Goal: Task Accomplishment & Management: Manage account settings

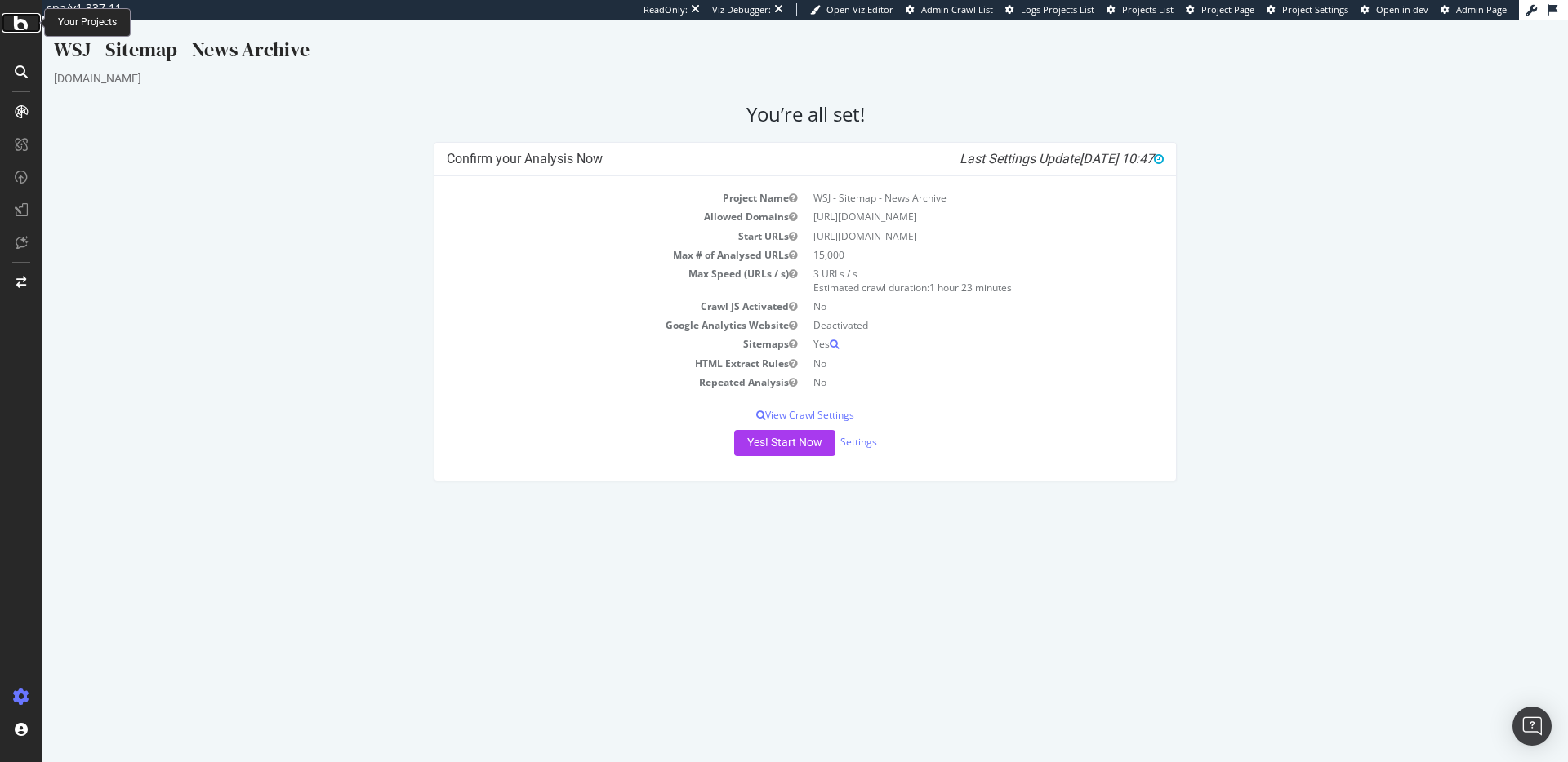
click at [29, 13] on div at bounding box center [21, 22] width 39 height 20
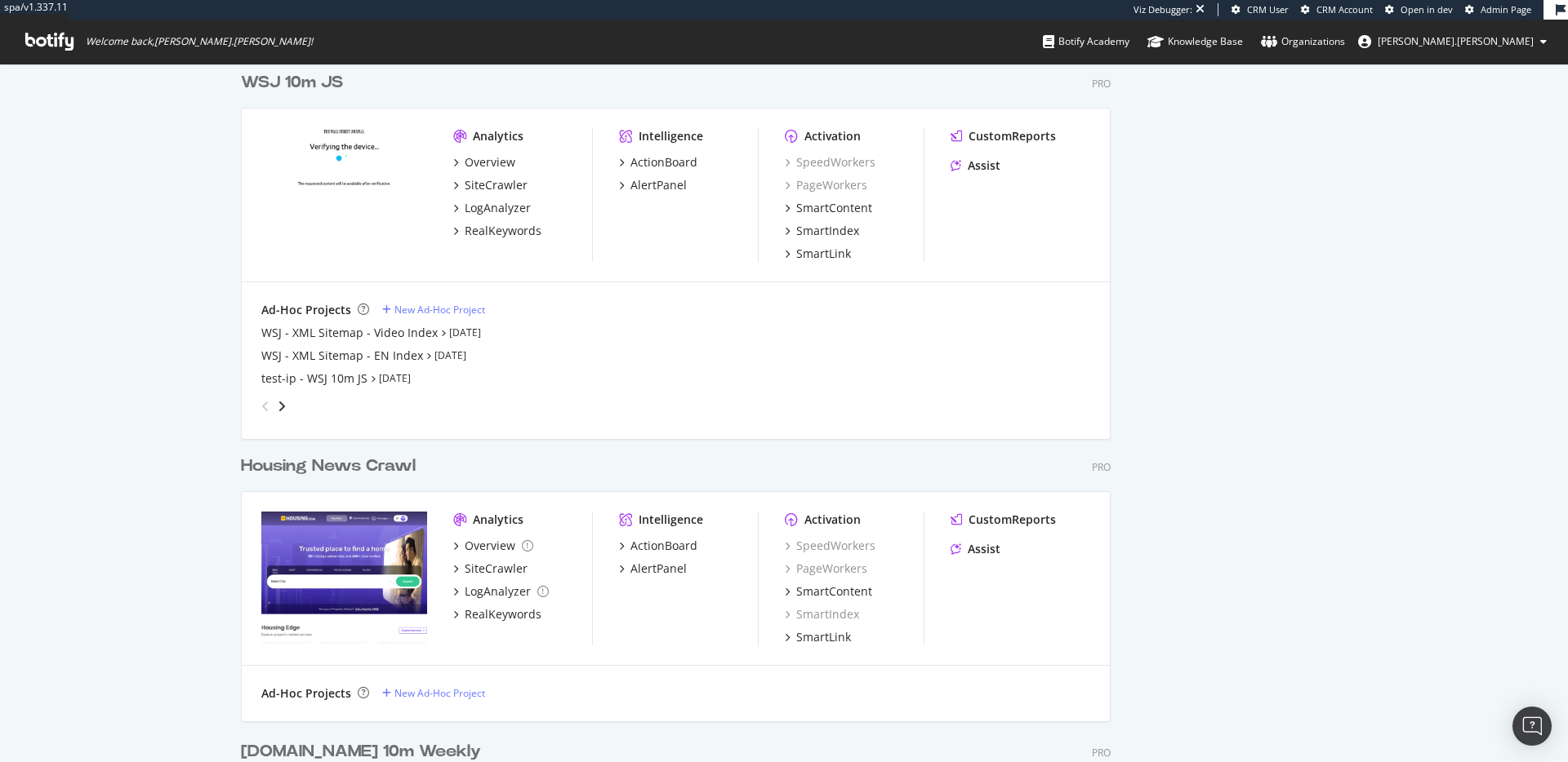
scroll to position [8873, 871]
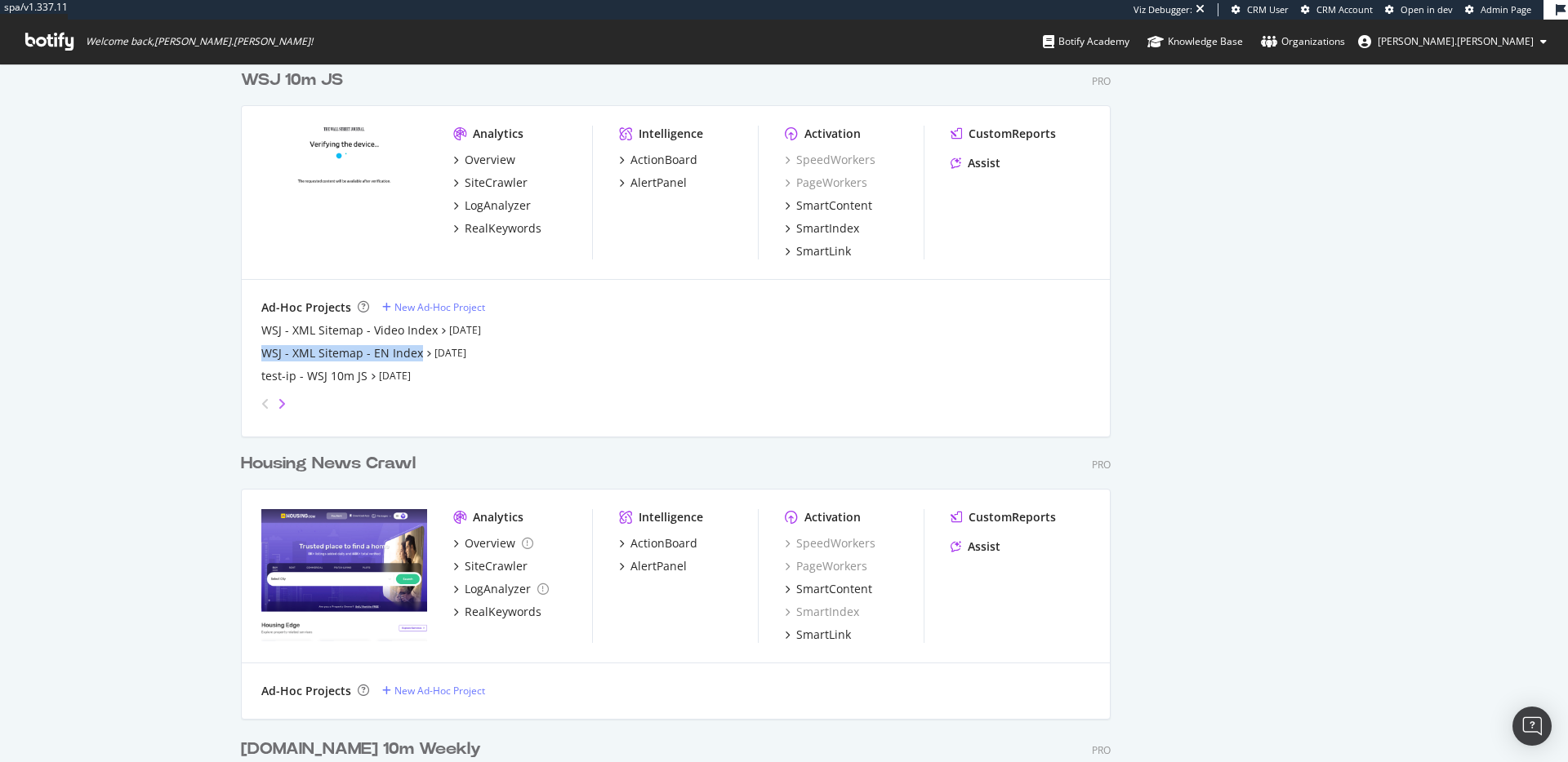
click at [278, 402] on icon "angle-right" at bounding box center [281, 404] width 8 height 13
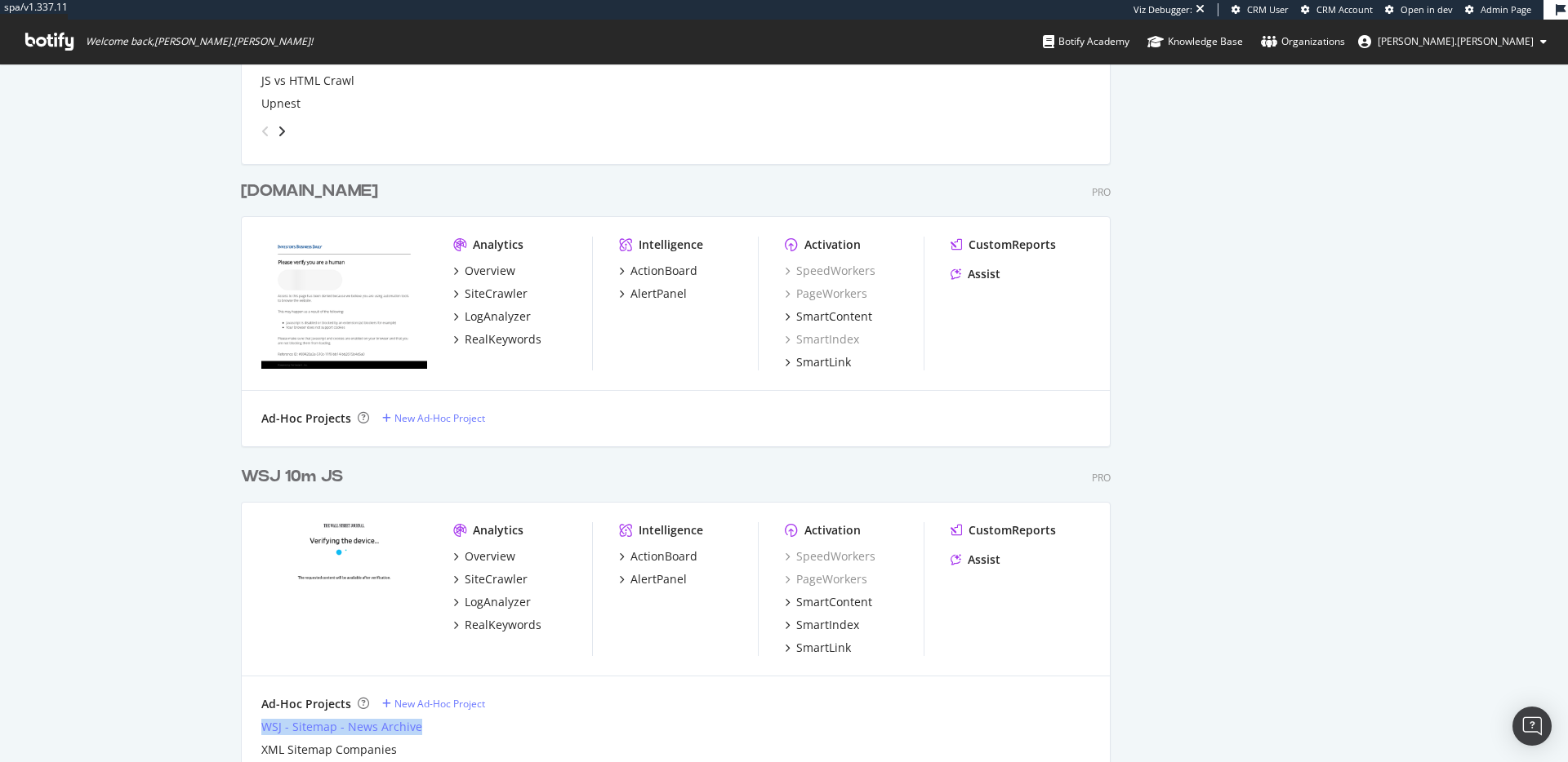
scroll to position [4516, 0]
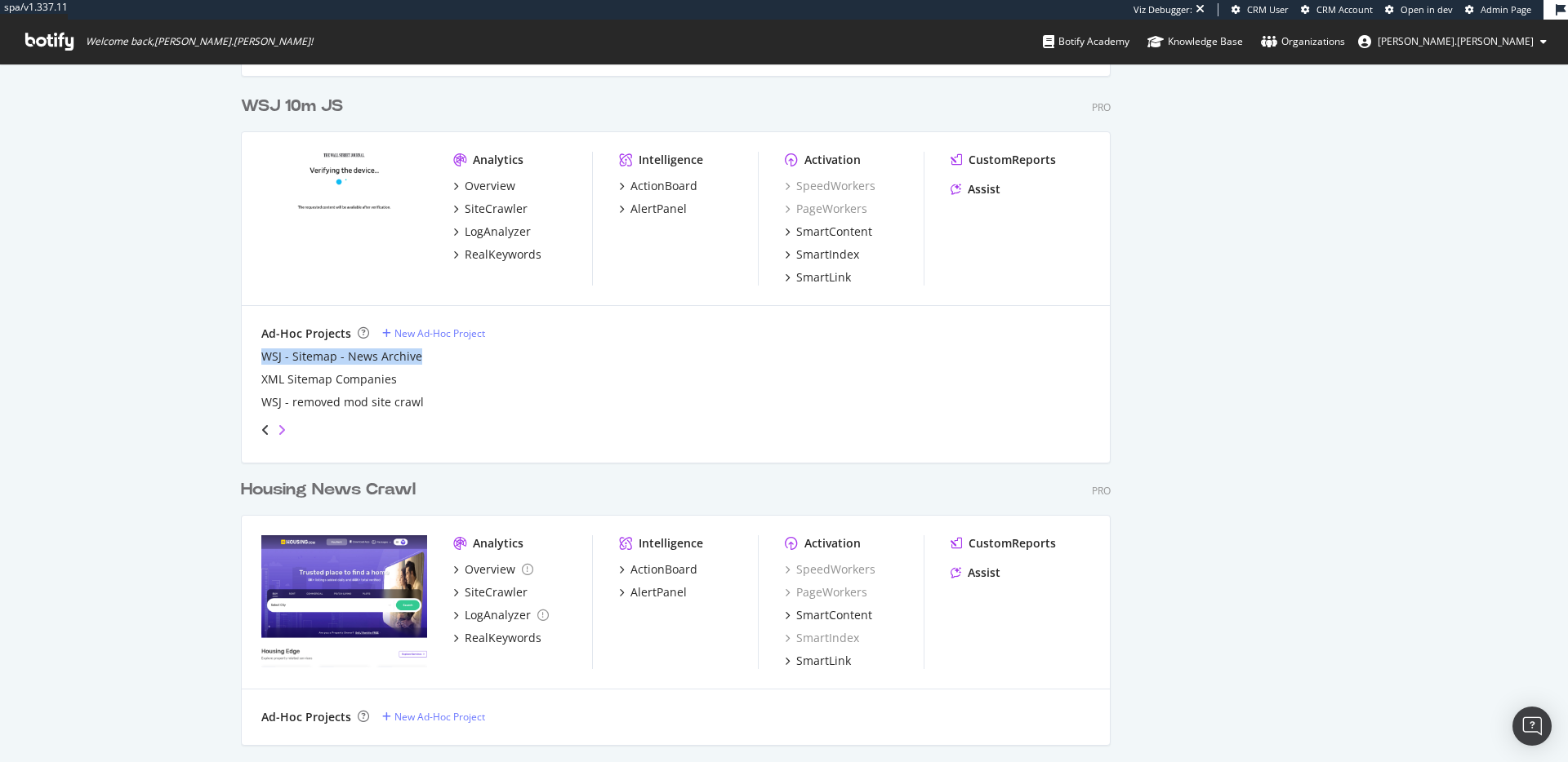
click at [278, 427] on icon "angle-right" at bounding box center [281, 430] width 8 height 13
click at [261, 429] on icon "angle-left" at bounding box center [265, 430] width 8 height 13
click at [278, 428] on icon "angle-right" at bounding box center [281, 430] width 8 height 13
click at [254, 432] on div "angle-left" at bounding box center [265, 430] width 22 height 26
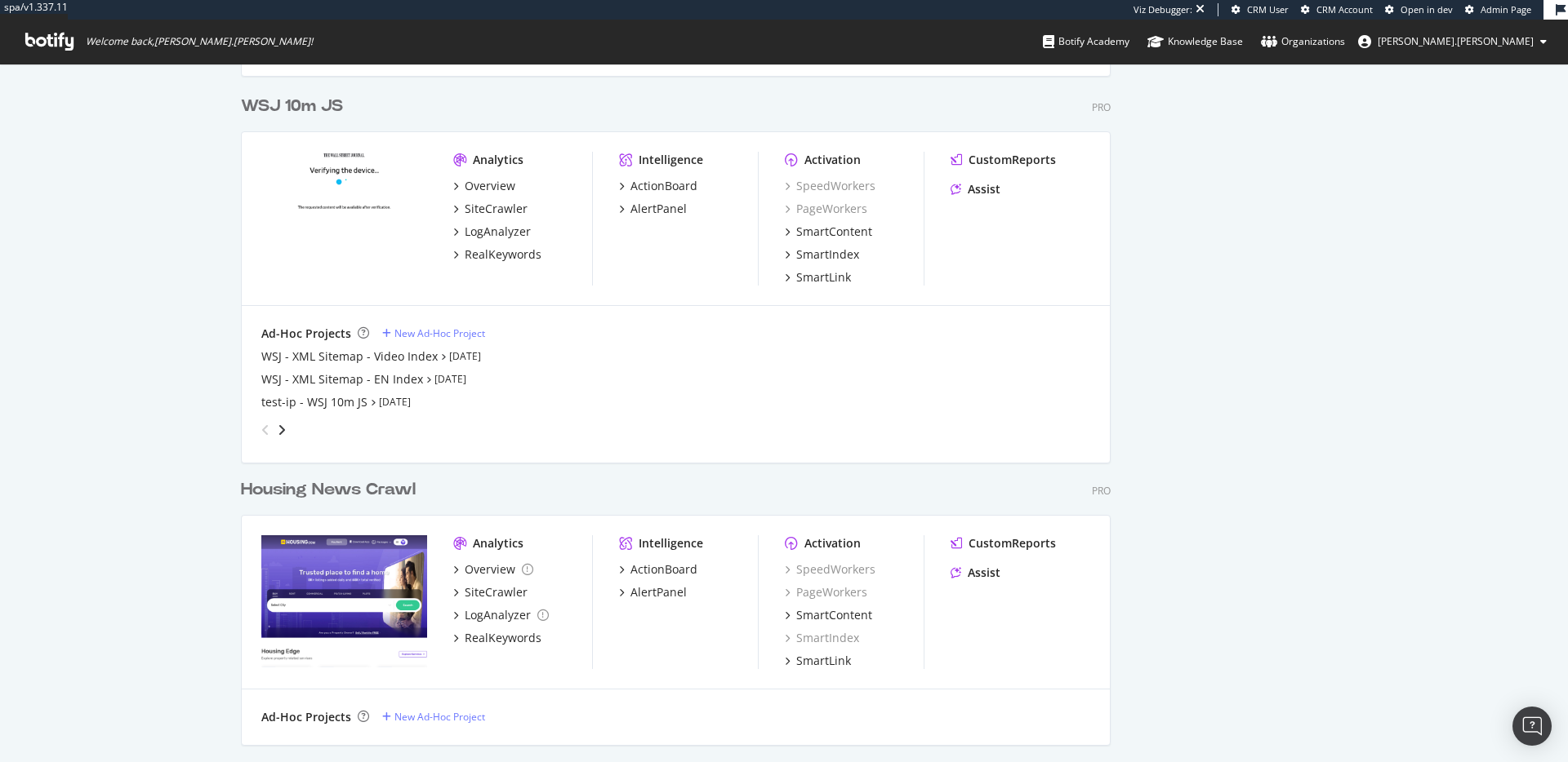
click at [261, 430] on icon "angle-left" at bounding box center [265, 430] width 8 height 13
click at [278, 432] on icon "angle-right" at bounding box center [281, 430] width 8 height 13
click at [278, 431] on icon "angle-right" at bounding box center [281, 430] width 8 height 13
click at [494, 187] on div "Overview" at bounding box center [490, 186] width 51 height 16
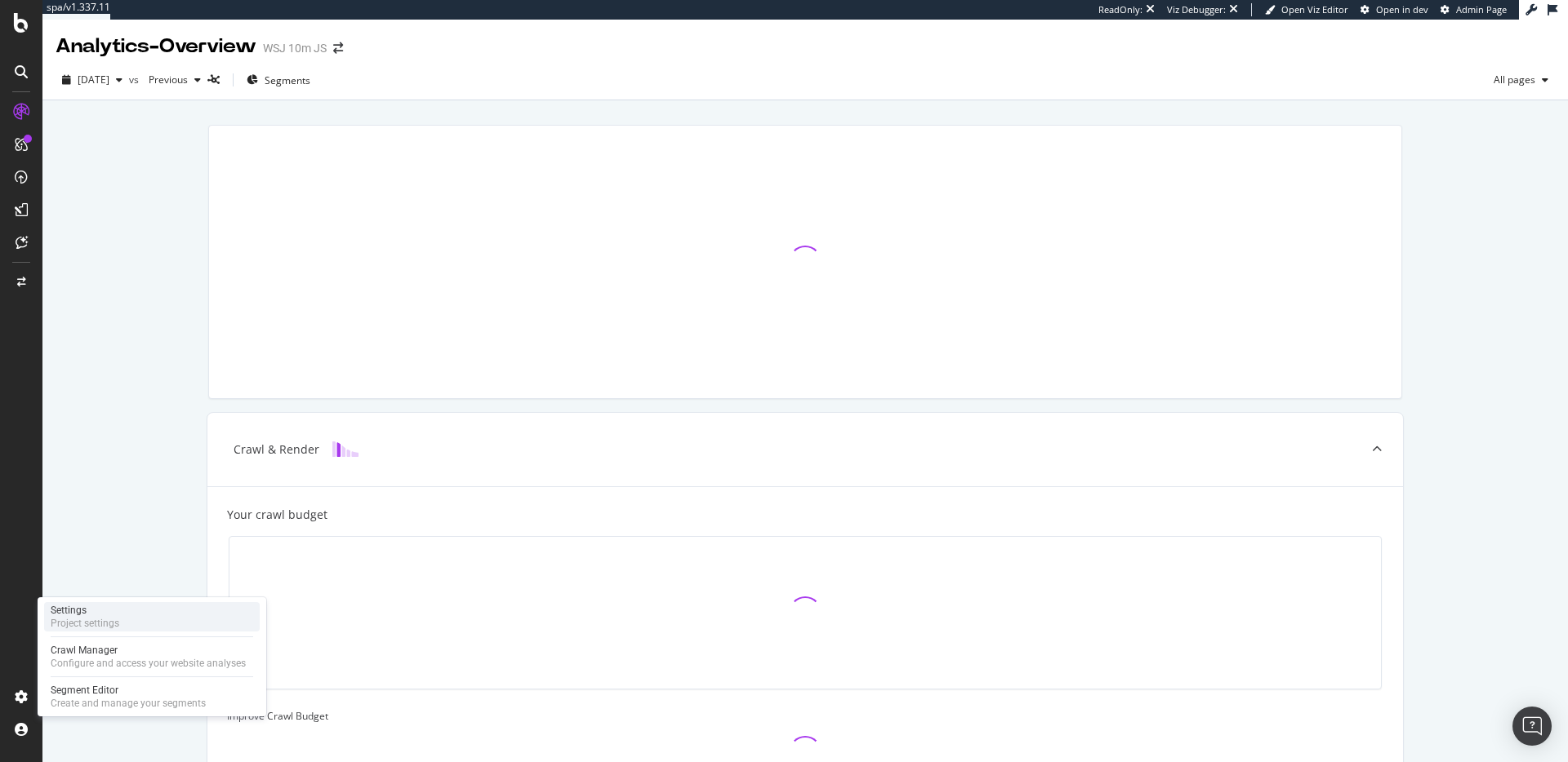
click at [74, 609] on div "Settings" at bounding box center [85, 610] width 68 height 13
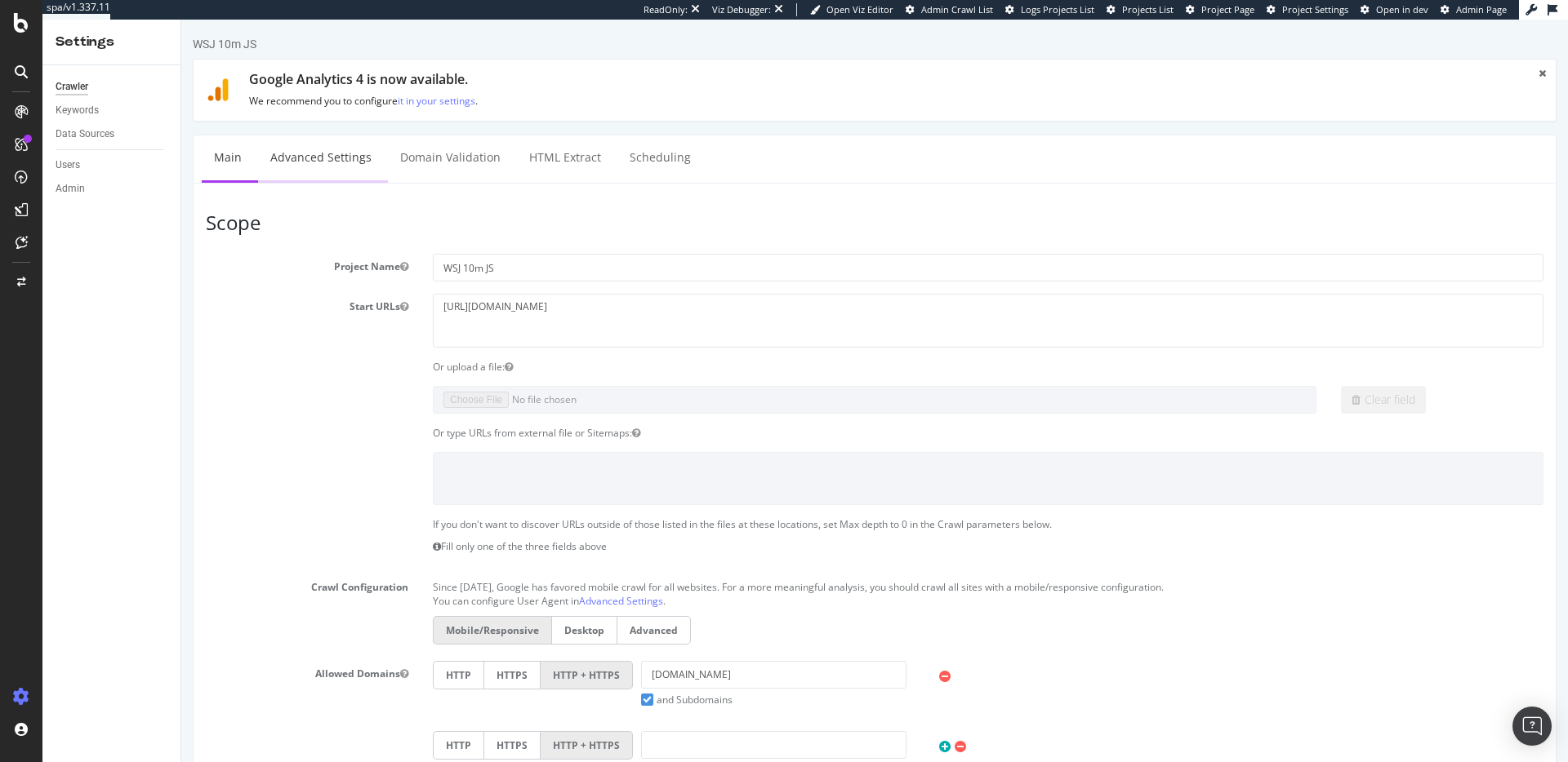
click at [308, 155] on link "Advanced Settings" at bounding box center [320, 158] width 125 height 45
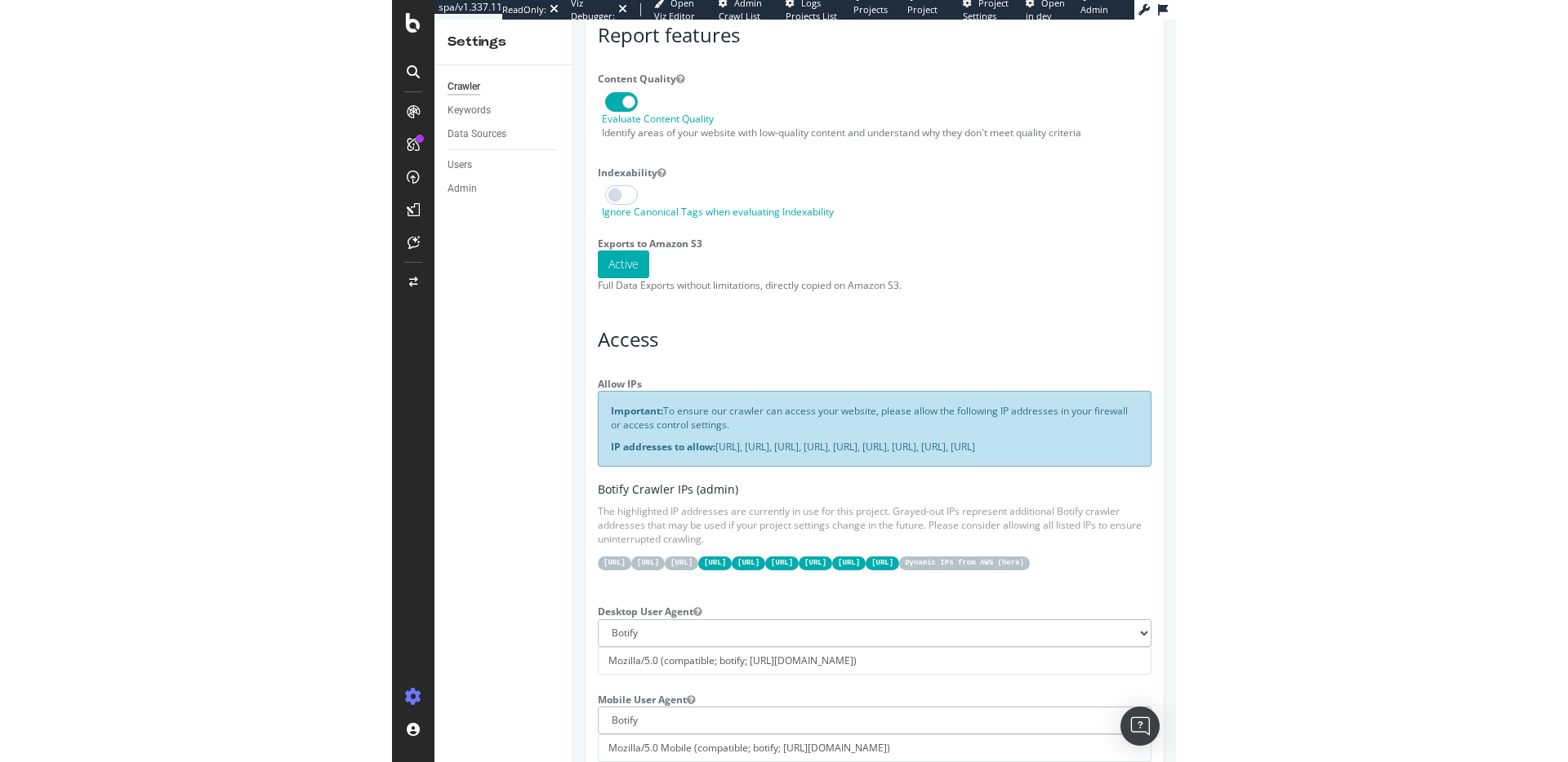
scroll to position [168, 0]
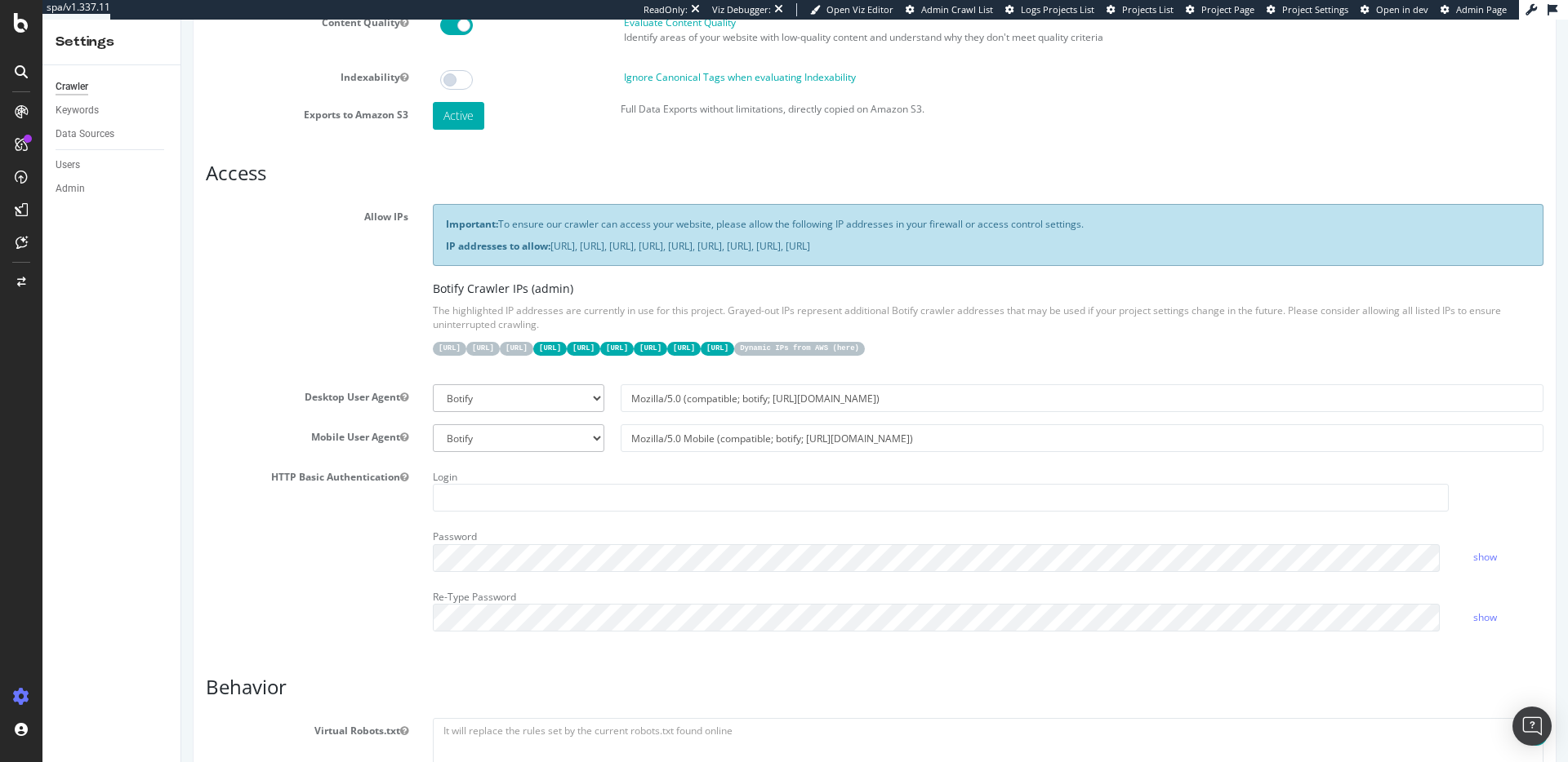
click at [864, 344] on code "Dynamic IPs from AWS ( here )" at bounding box center [799, 349] width 131 height 14
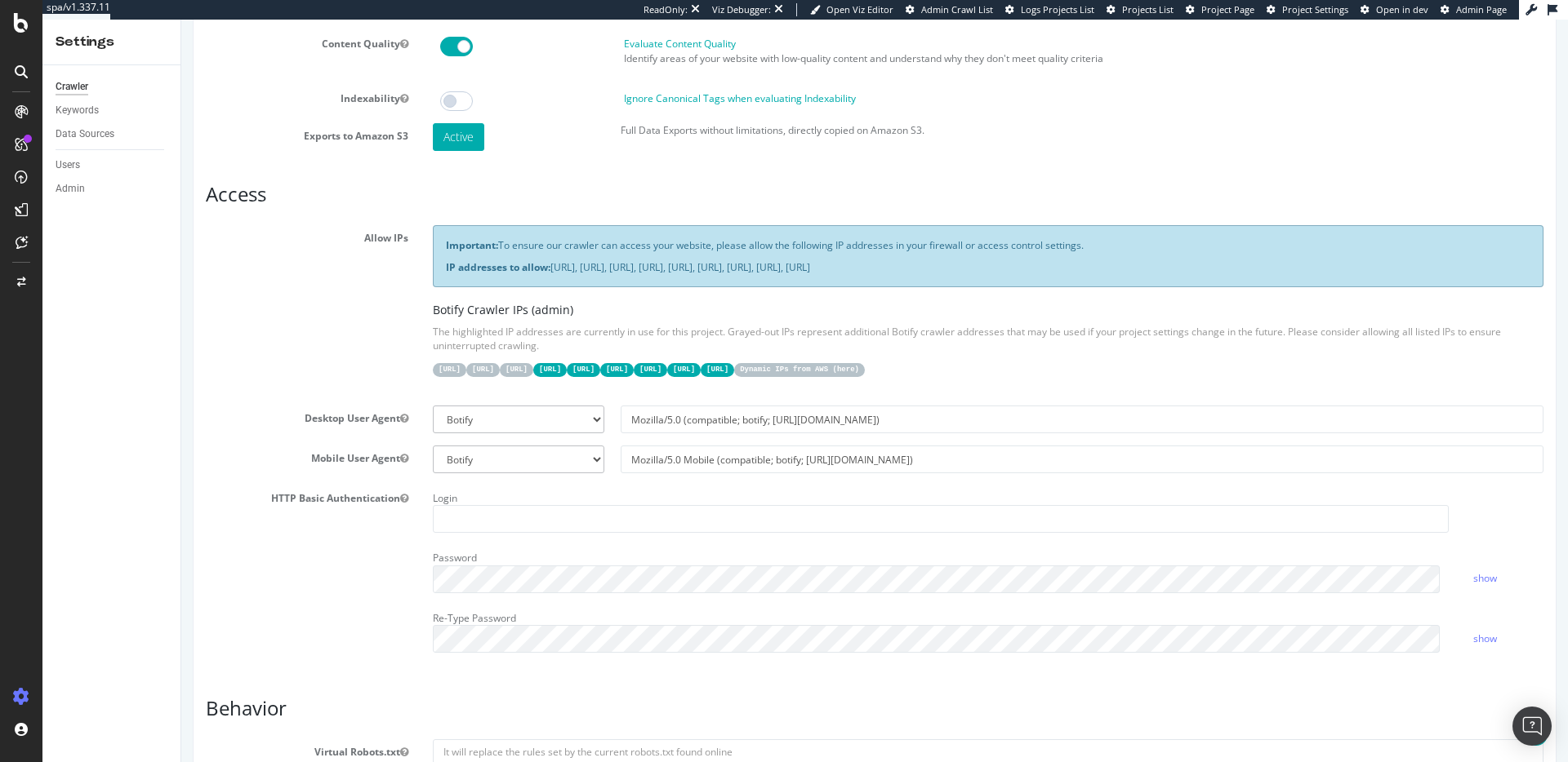
scroll to position [0, 0]
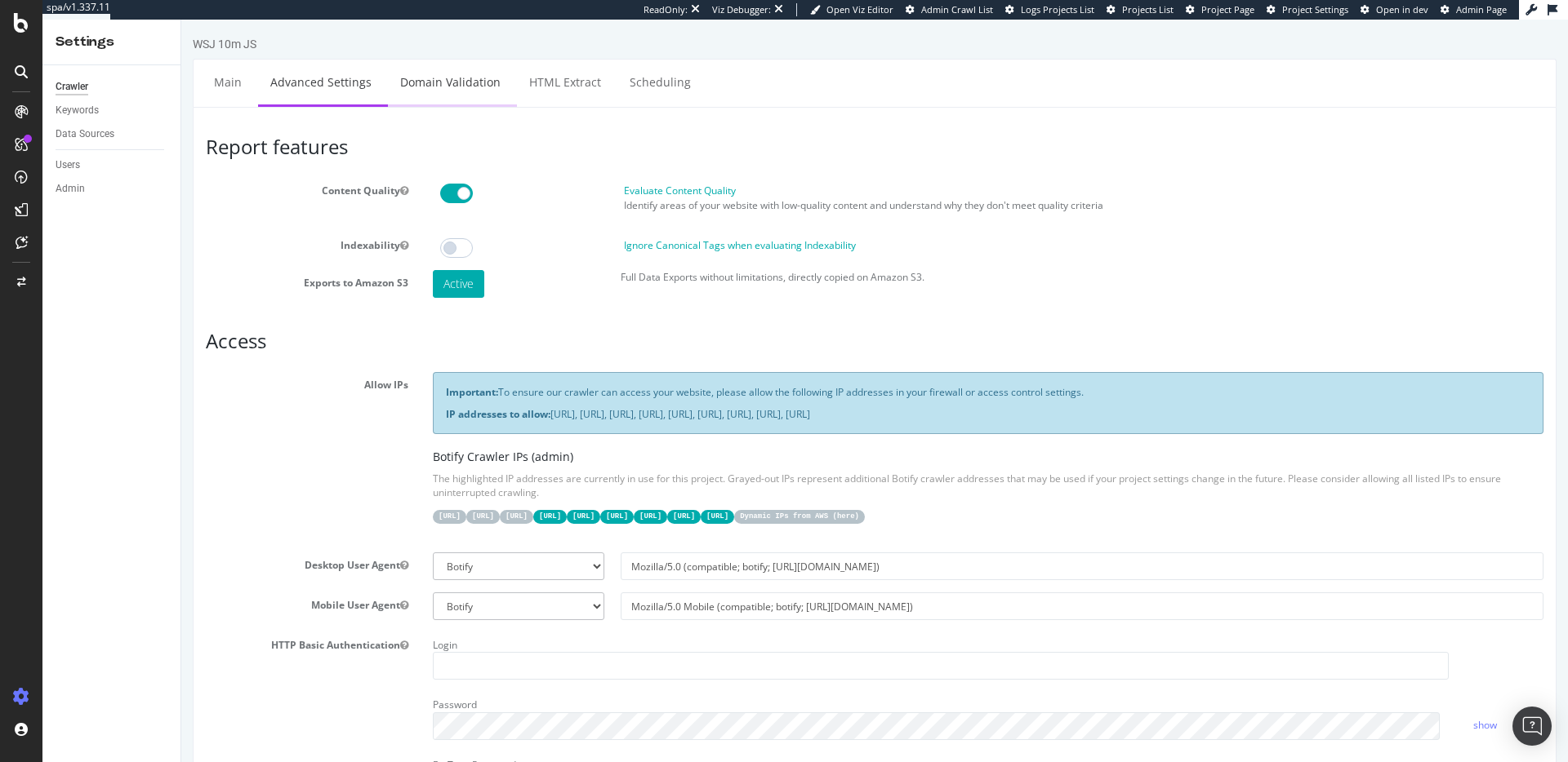
click at [428, 90] on link "Domain Validation" at bounding box center [450, 82] width 125 height 45
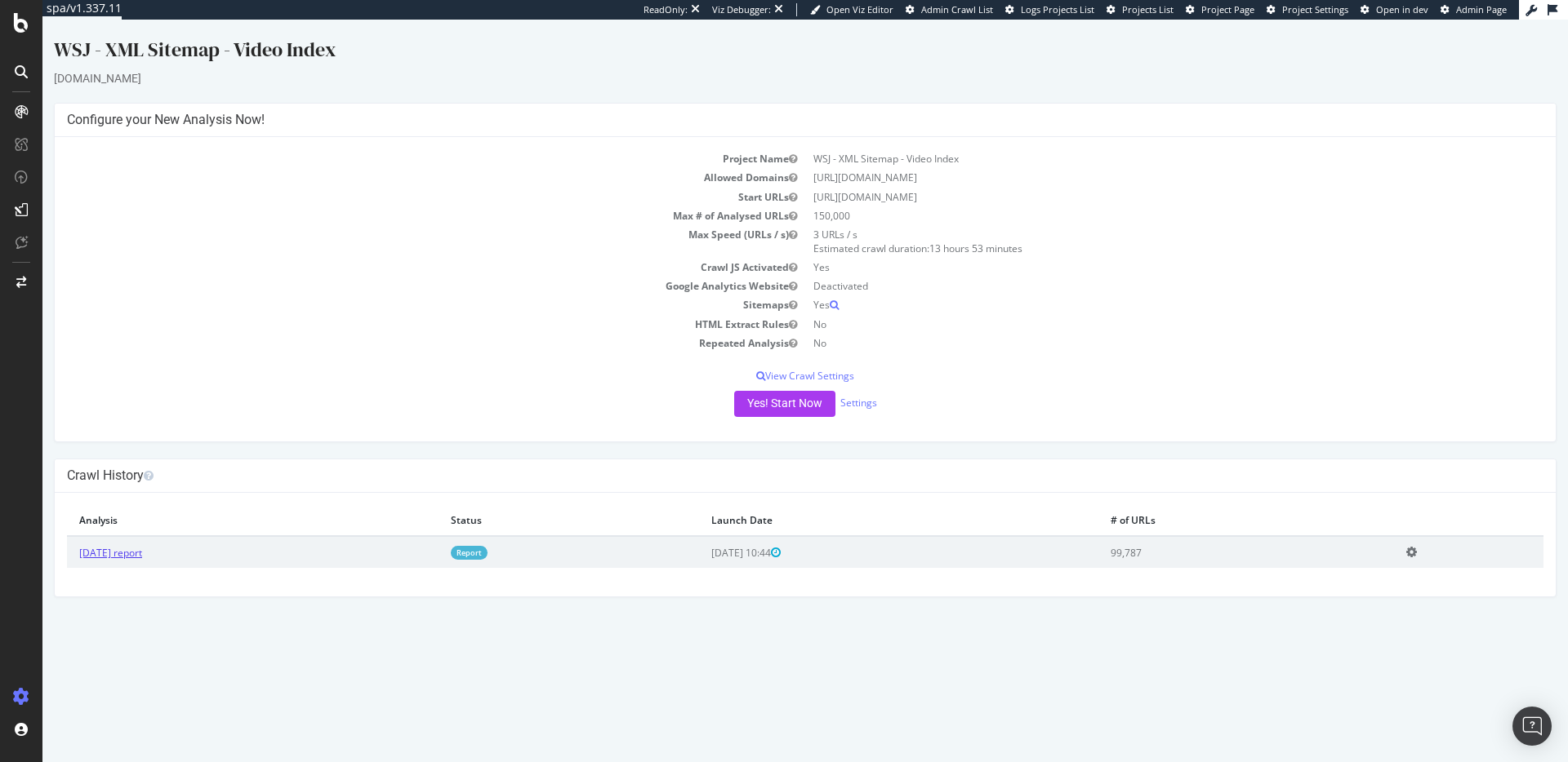
click at [142, 559] on link "2025 Sep. 2nd report" at bounding box center [111, 553] width 63 height 14
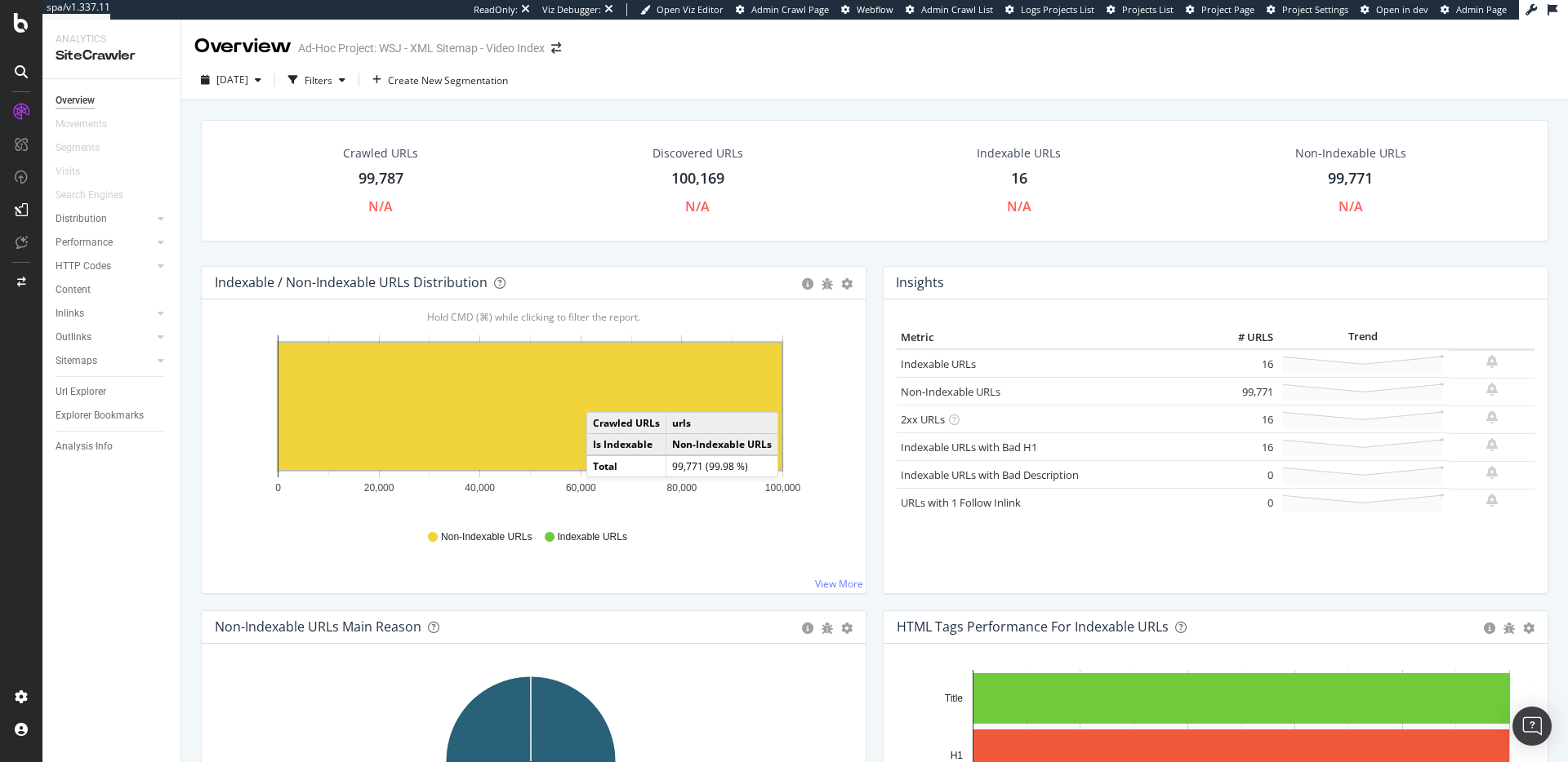
click at [602, 396] on rect "A chart." at bounding box center [530, 406] width 503 height 127
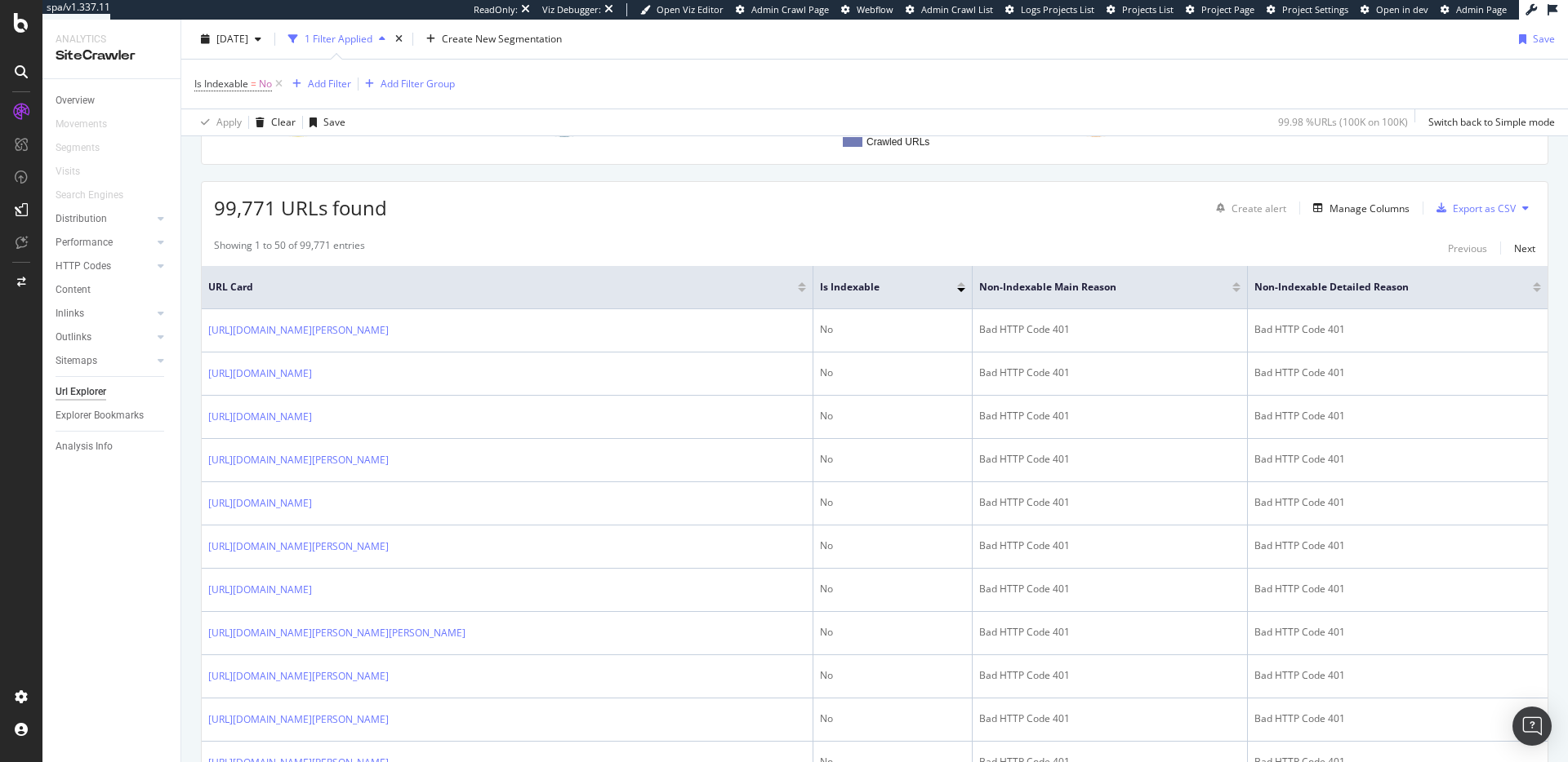
scroll to position [667, 0]
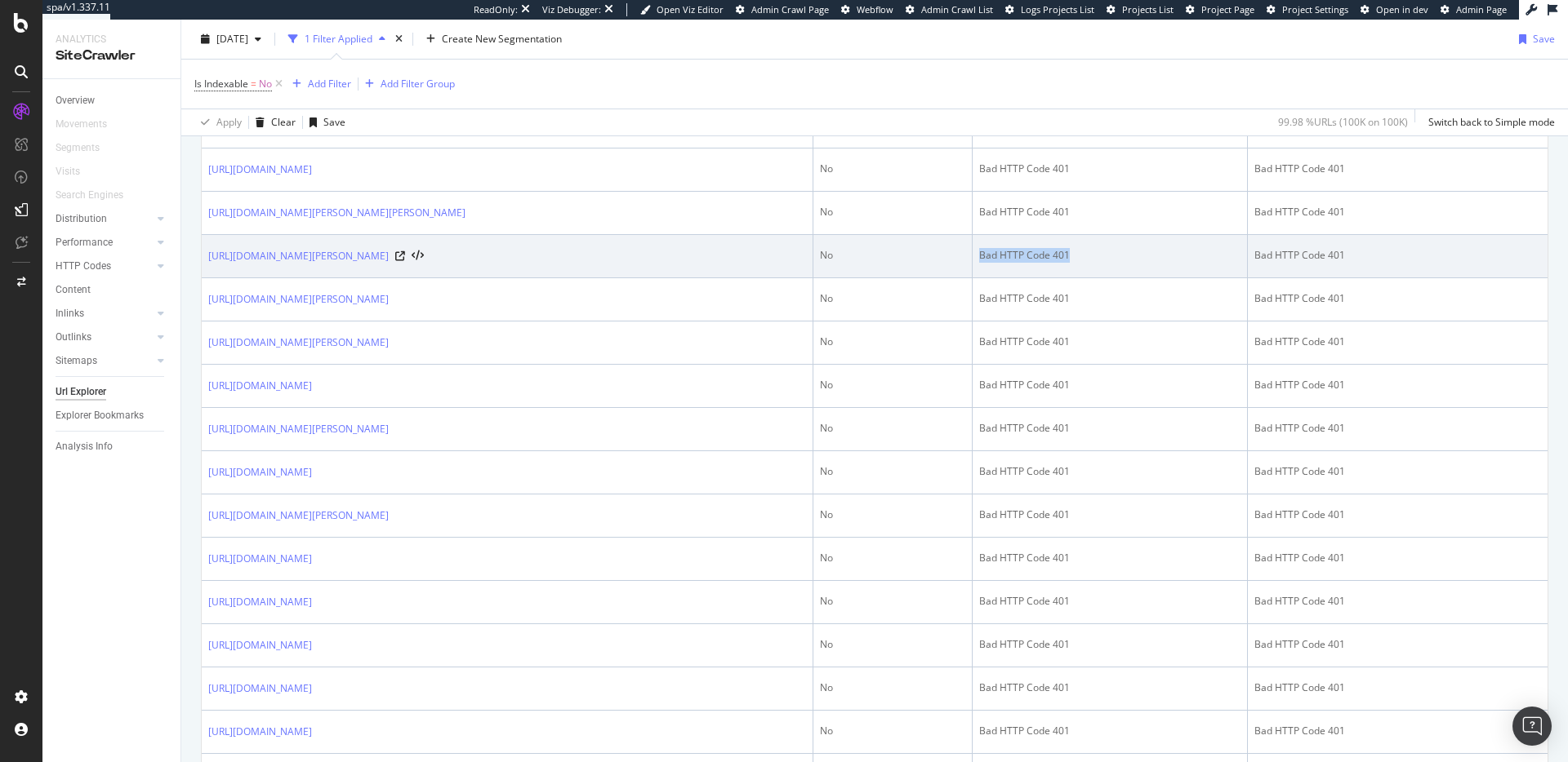
drag, startPoint x: 1066, startPoint y: 372, endPoint x: 1024, endPoint y: 368, distance: 42.2
click at [944, 279] on tr "https://www.wsj.com/video/series/in-depth-features/on-the-hunt-for-the-narco-su…" at bounding box center [874, 257] width 1346 height 43
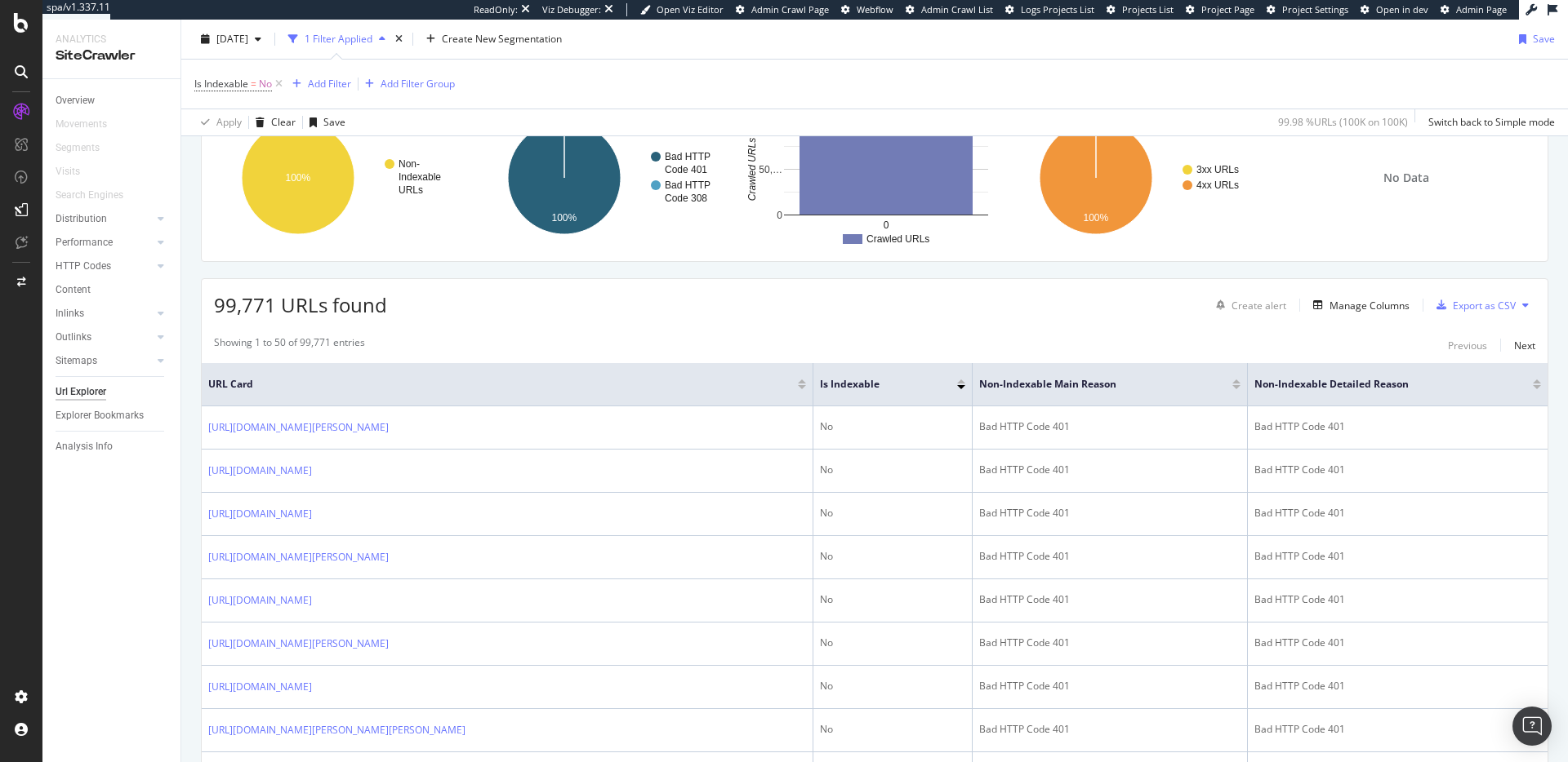
scroll to position [0, 0]
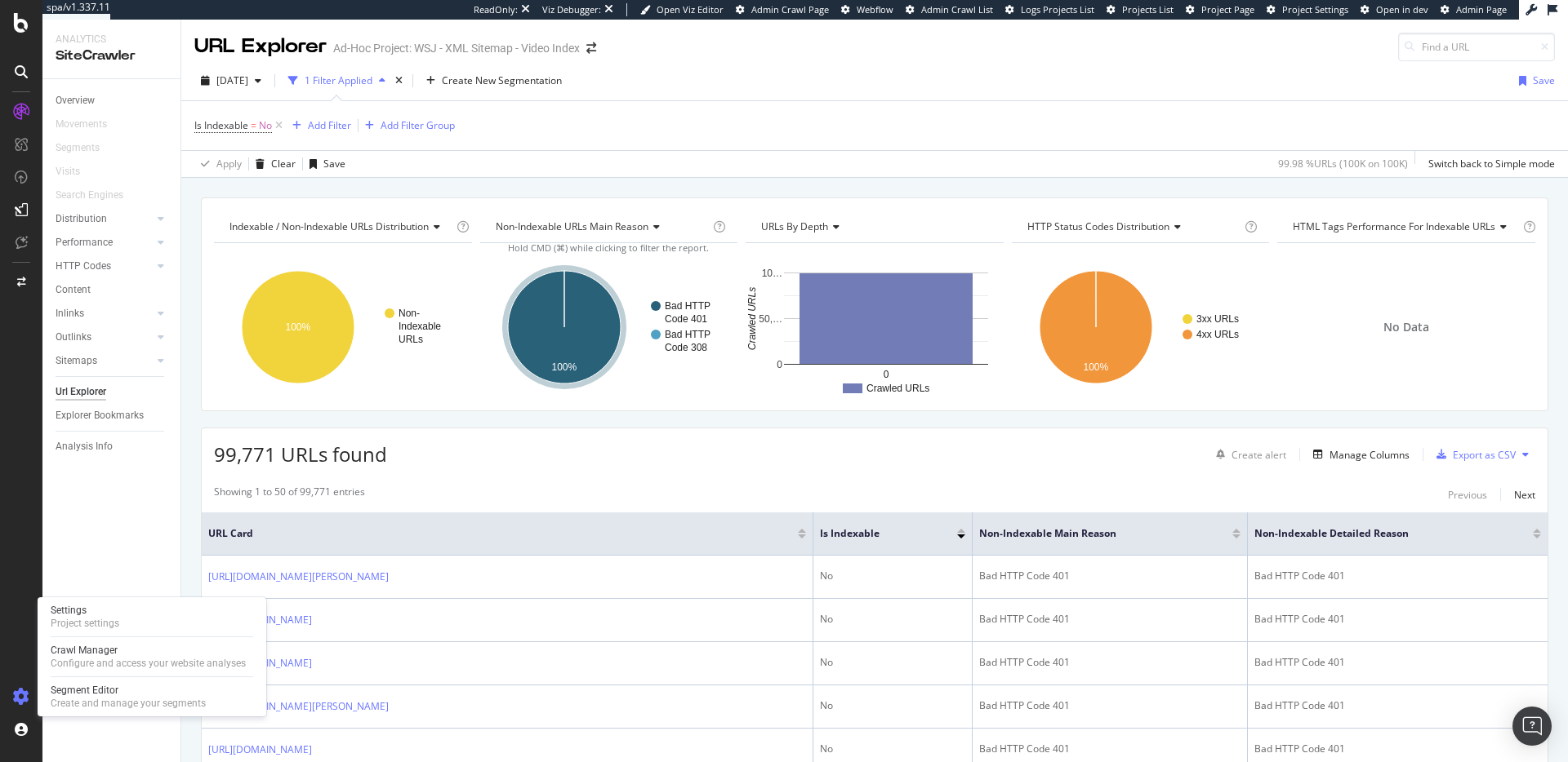
click at [22, 694] on icon at bounding box center [21, 696] width 16 height 16
click at [132, 617] on div "Settings Project settings" at bounding box center [151, 617] width 215 height 29
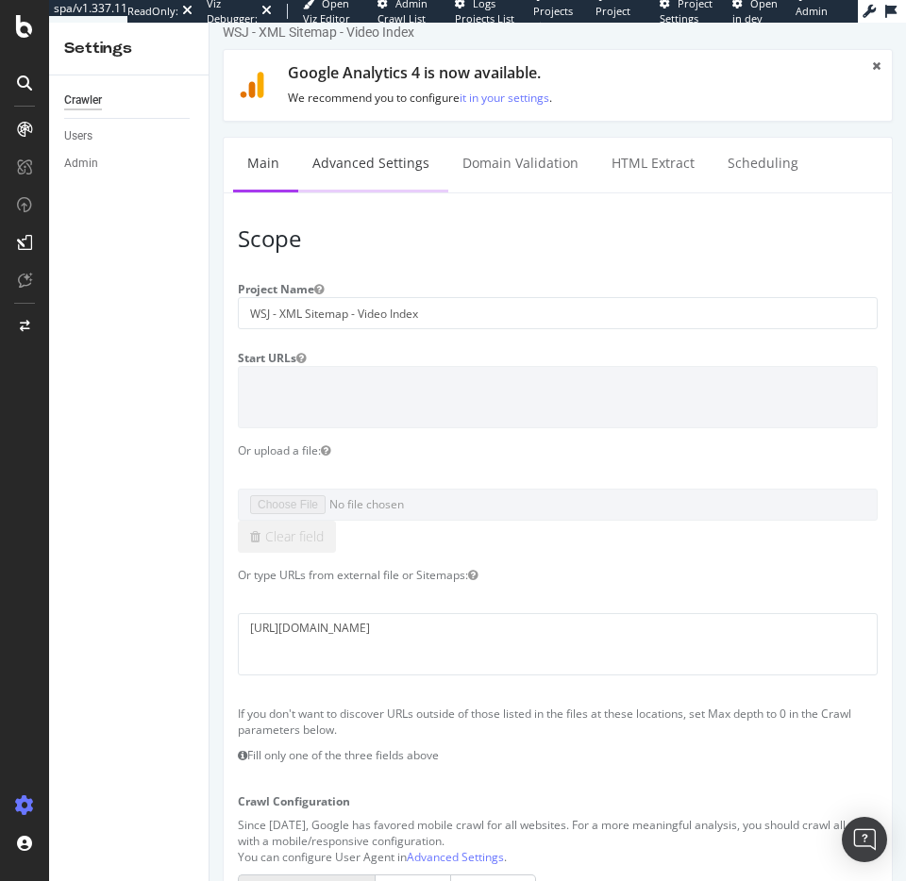
click at [348, 159] on link "Advanced Settings" at bounding box center [370, 164] width 145 height 52
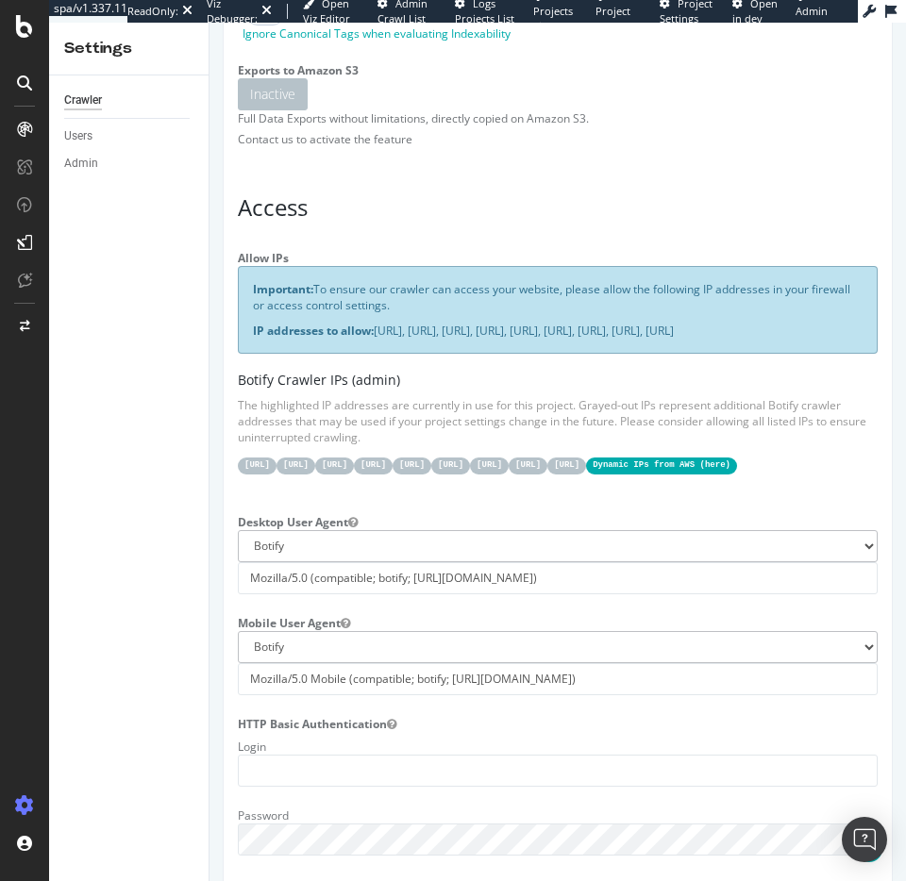
scroll to position [334, 0]
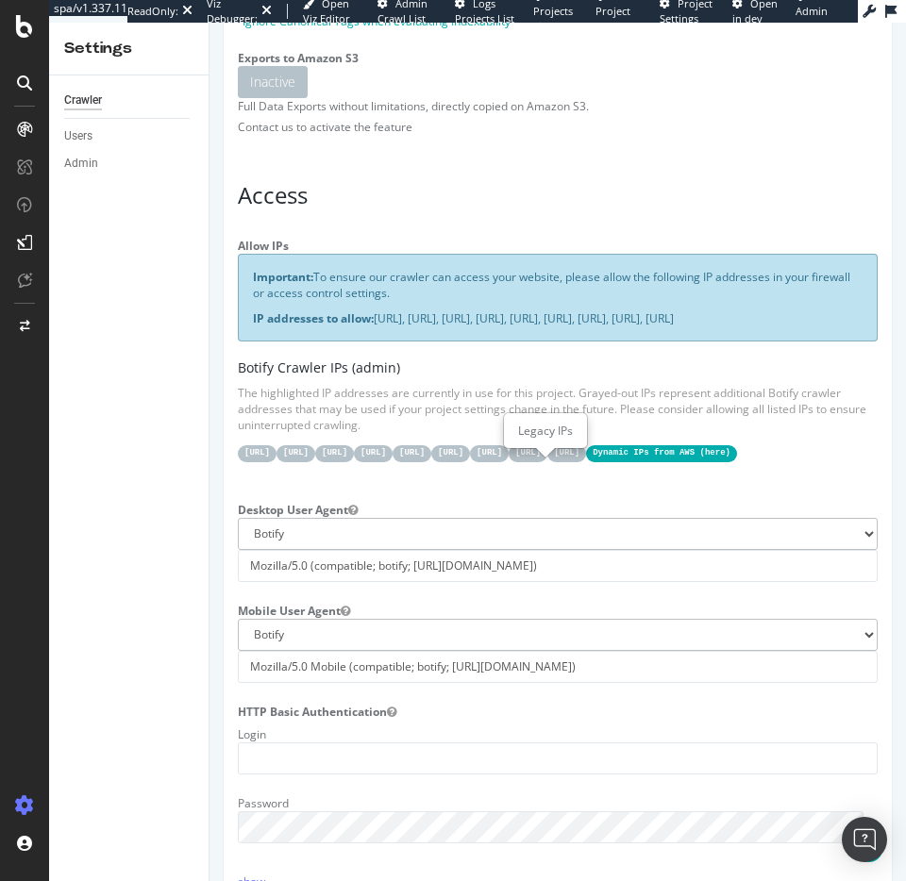
click at [393, 461] on code "[URL]" at bounding box center [373, 453] width 39 height 16
click at [586, 461] on code "Dynamic IPs from AWS ( here )" at bounding box center [661, 453] width 151 height 16
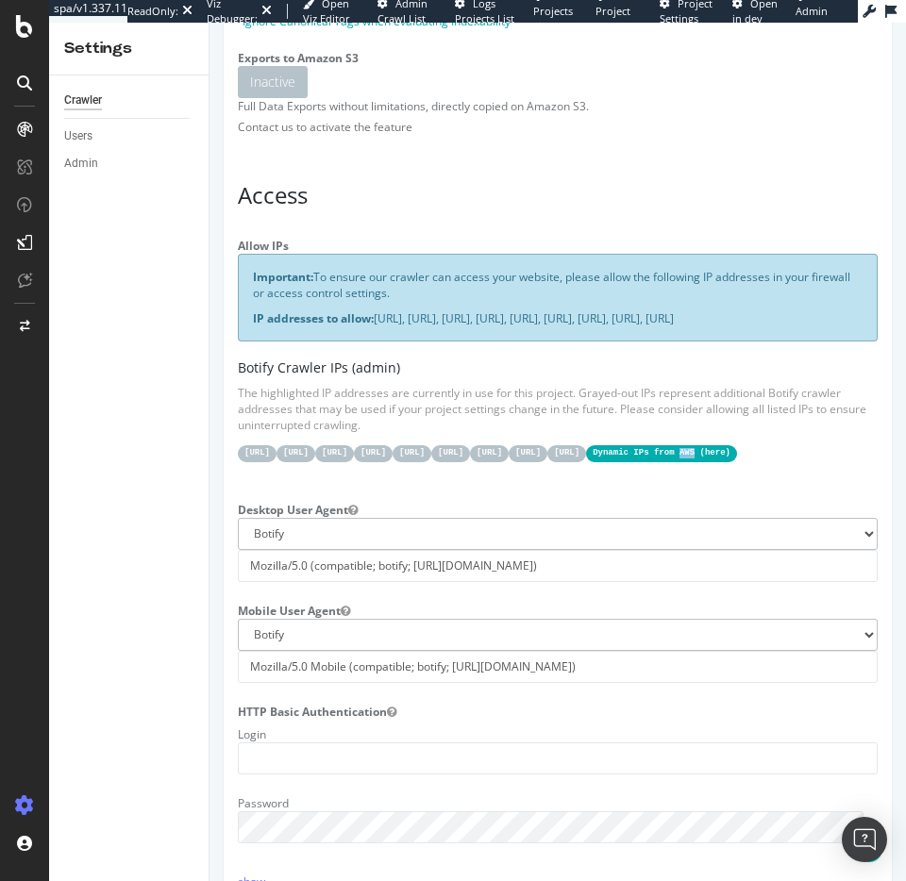
click at [586, 461] on code "Dynamic IPs from AWS ( here )" at bounding box center [661, 453] width 151 height 16
click at [393, 461] on code "[URL]" at bounding box center [373, 453] width 39 height 16
drag, startPoint x: 596, startPoint y: 462, endPoint x: 658, endPoint y: 465, distance: 61.4
click at [431, 461] on code "[URL]" at bounding box center [412, 453] width 39 height 16
drag, startPoint x: 658, startPoint y: 465, endPoint x: 708, endPoint y: 467, distance: 50.1
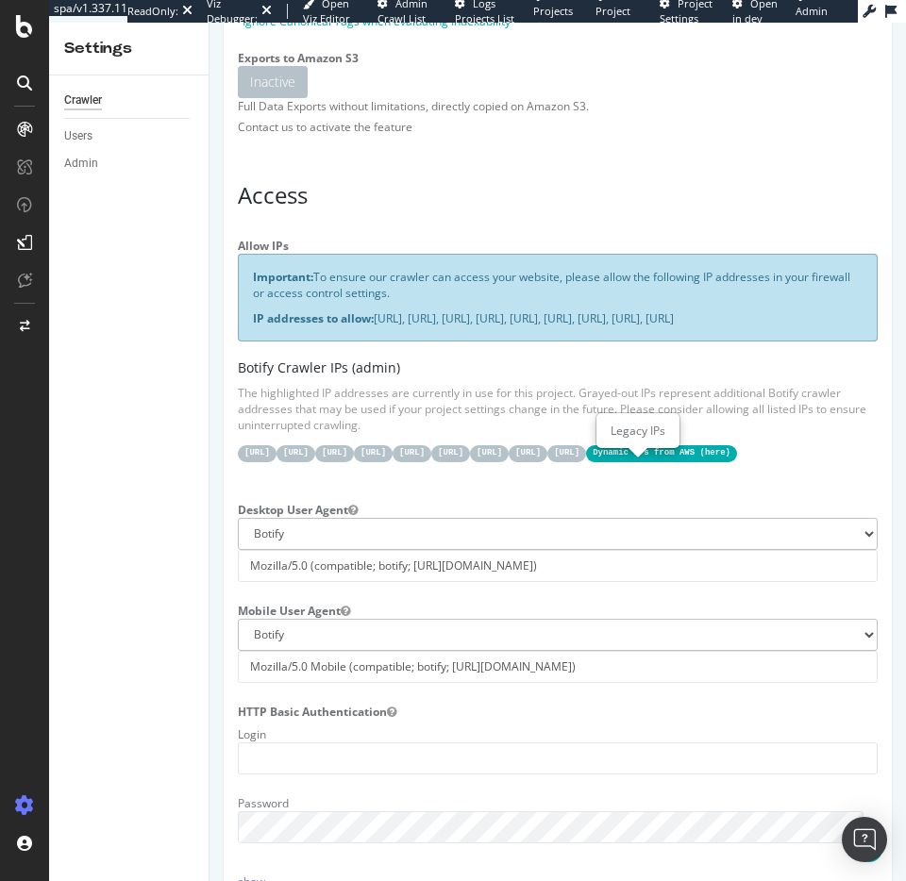
click at [688, 461] on div "31.41.37.0/24 44.206.2.192/26 15.235.106.96/27 52.6.26.195/32 52.203.178.227/32…" at bounding box center [558, 452] width 640 height 19
drag, startPoint x: 731, startPoint y: 467, endPoint x: 746, endPoint y: 469, distance: 14.3
click at [470, 461] on code "[URL]" at bounding box center [450, 453] width 39 height 16
drag, startPoint x: 837, startPoint y: 465, endPoint x: 627, endPoint y: 513, distance: 215.9
click at [509, 461] on code "[URL]" at bounding box center [489, 453] width 39 height 16
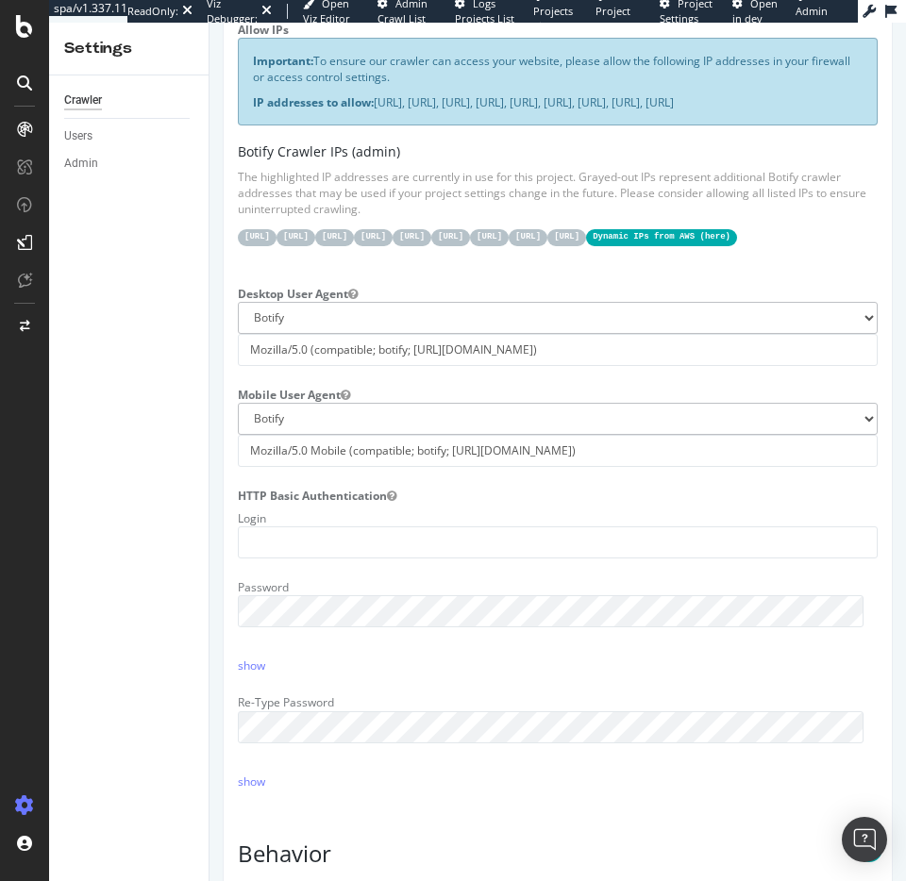
scroll to position [538, 0]
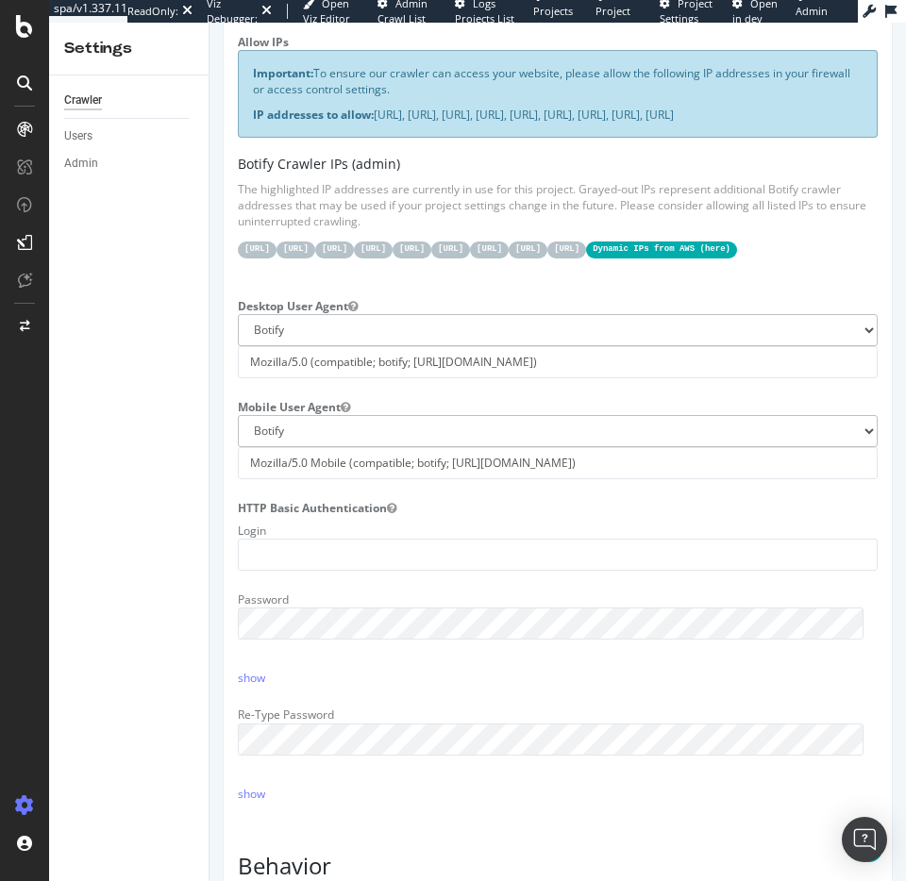
click at [393, 258] on code "52.6.26.195/32" at bounding box center [373, 250] width 39 height 16
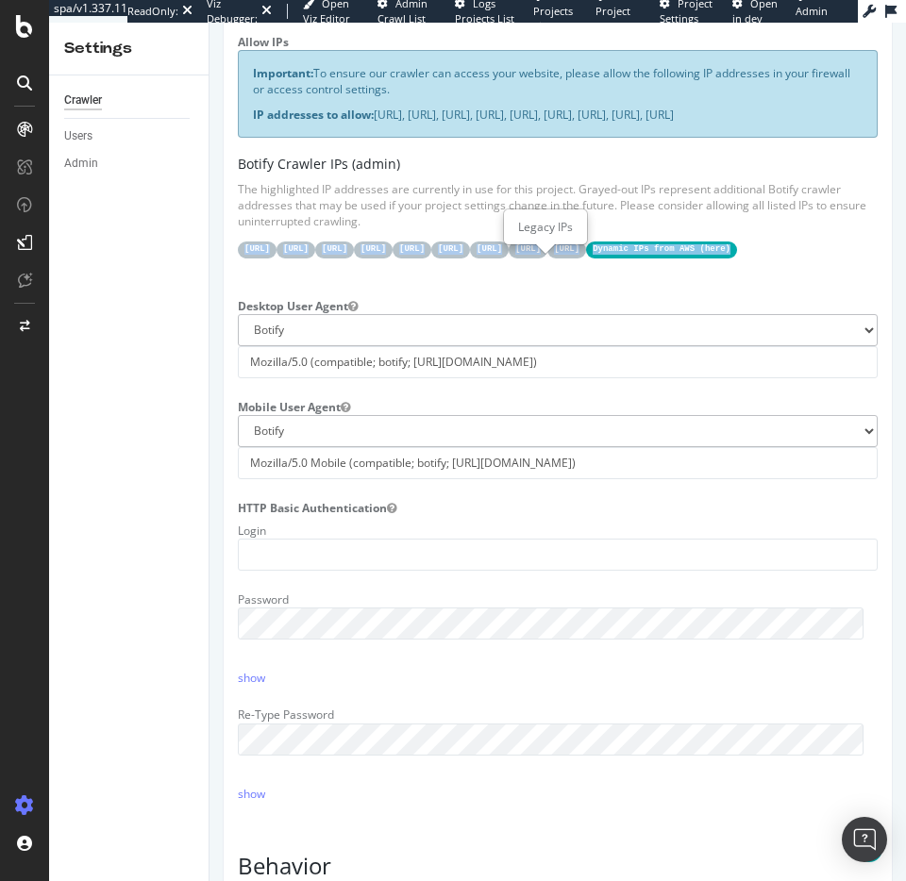
click at [393, 258] on code "52.6.26.195/32" at bounding box center [373, 250] width 39 height 16
click at [634, 277] on div "Allow IPs Important: To ensure our crawler can access your website, please allo…" at bounding box center [558, 152] width 668 height 250
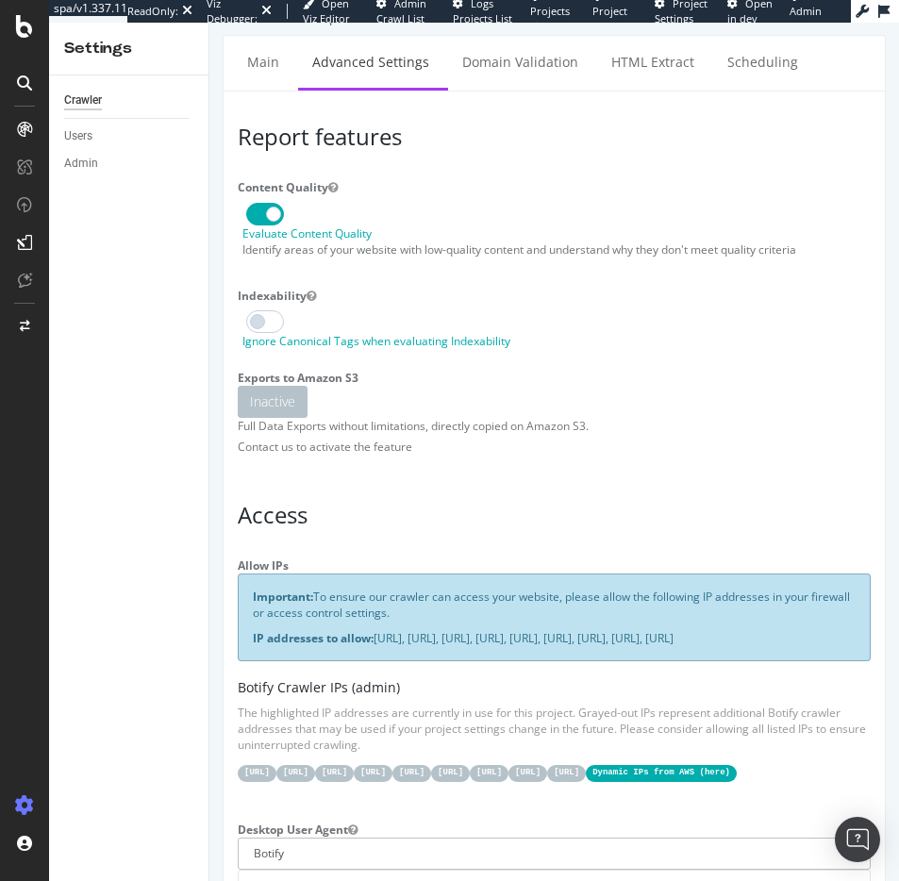
scroll to position [0, 0]
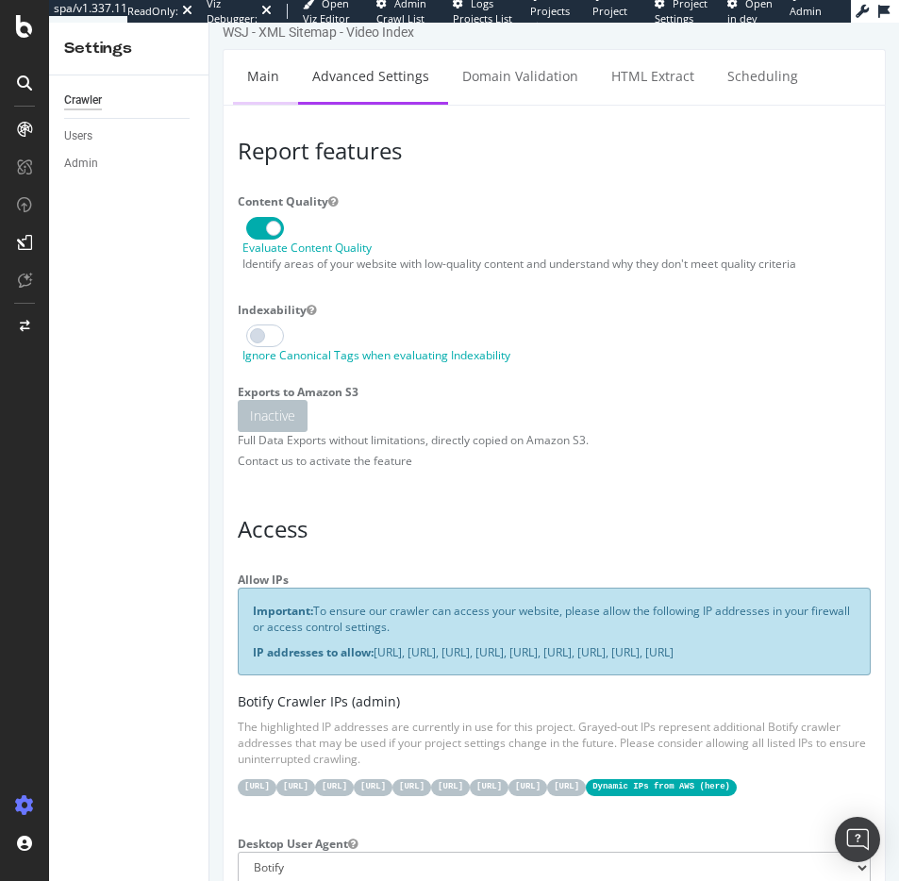
click at [254, 70] on link "Main" at bounding box center [263, 76] width 60 height 52
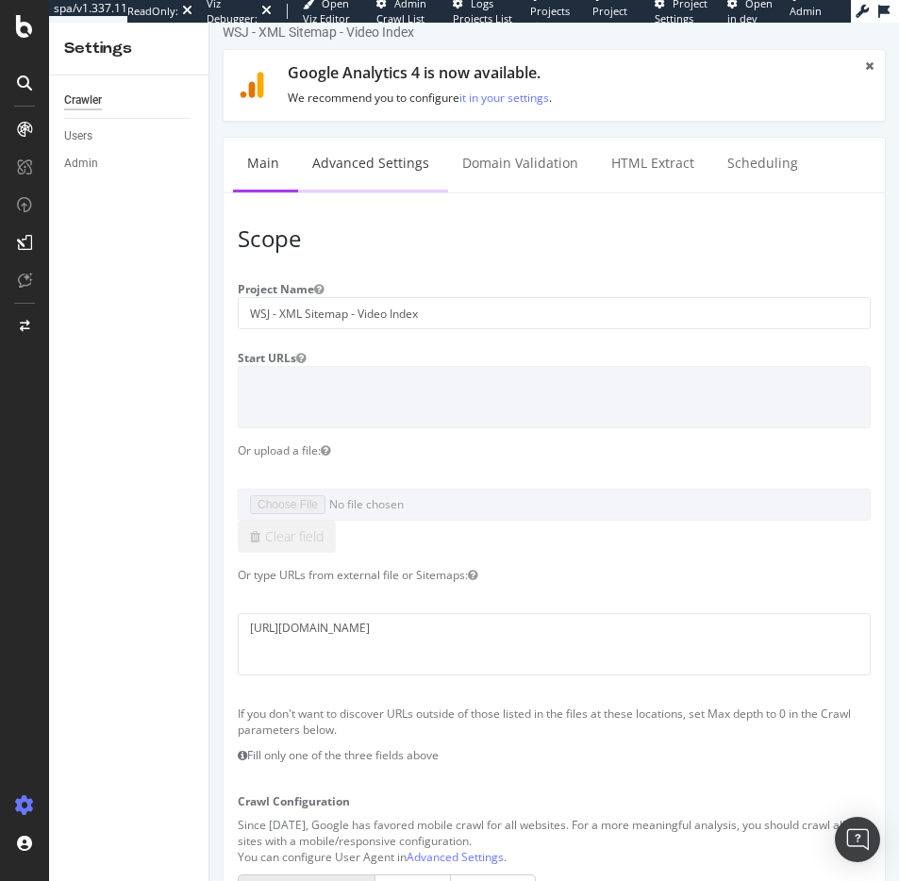
click at [356, 160] on link "Advanced Settings" at bounding box center [370, 164] width 145 height 52
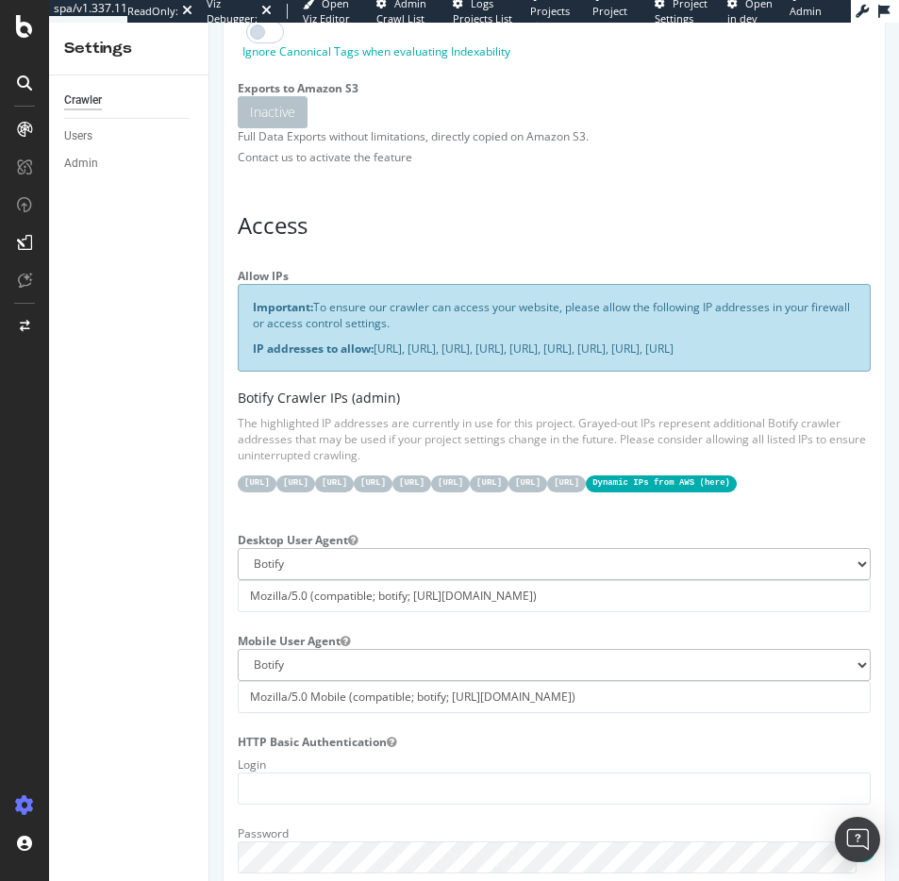
scroll to position [369, 0]
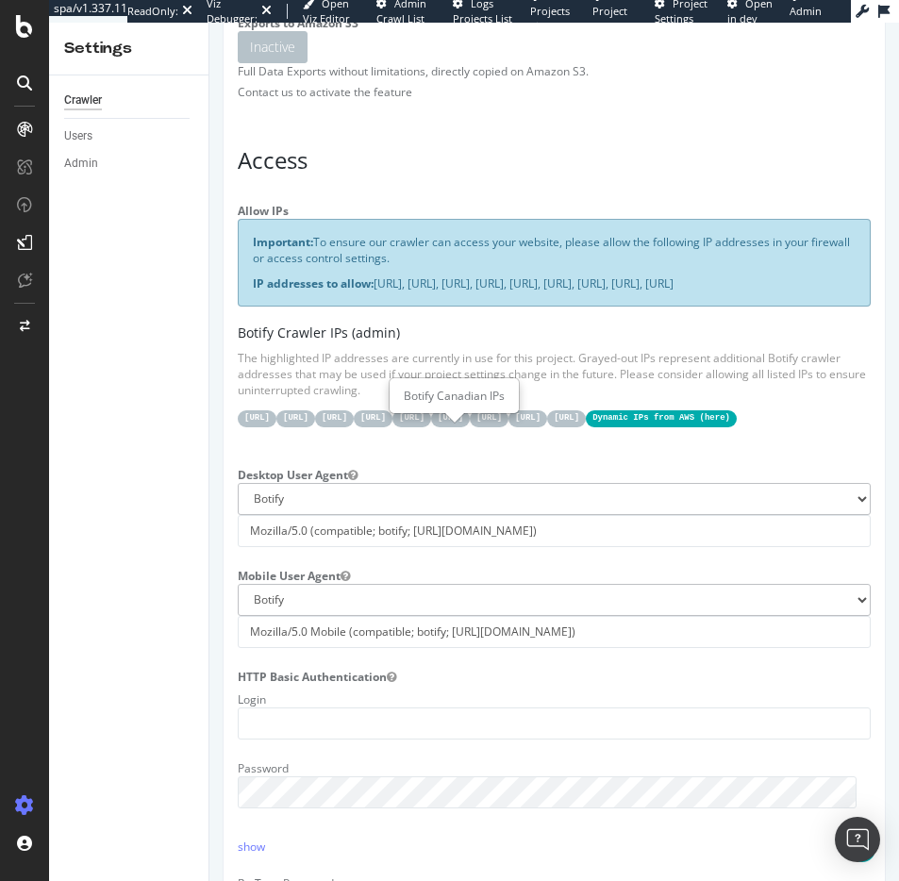
click at [354, 427] on code "15.235.106.96/27" at bounding box center [334, 419] width 39 height 16
click at [393, 427] on code "52.6.26.195/32" at bounding box center [373, 419] width 39 height 16
click at [431, 427] on code "52.203.178.227/32" at bounding box center [412, 419] width 39 height 16
click at [466, 442] on div at bounding box center [468, 437] width 21 height 10
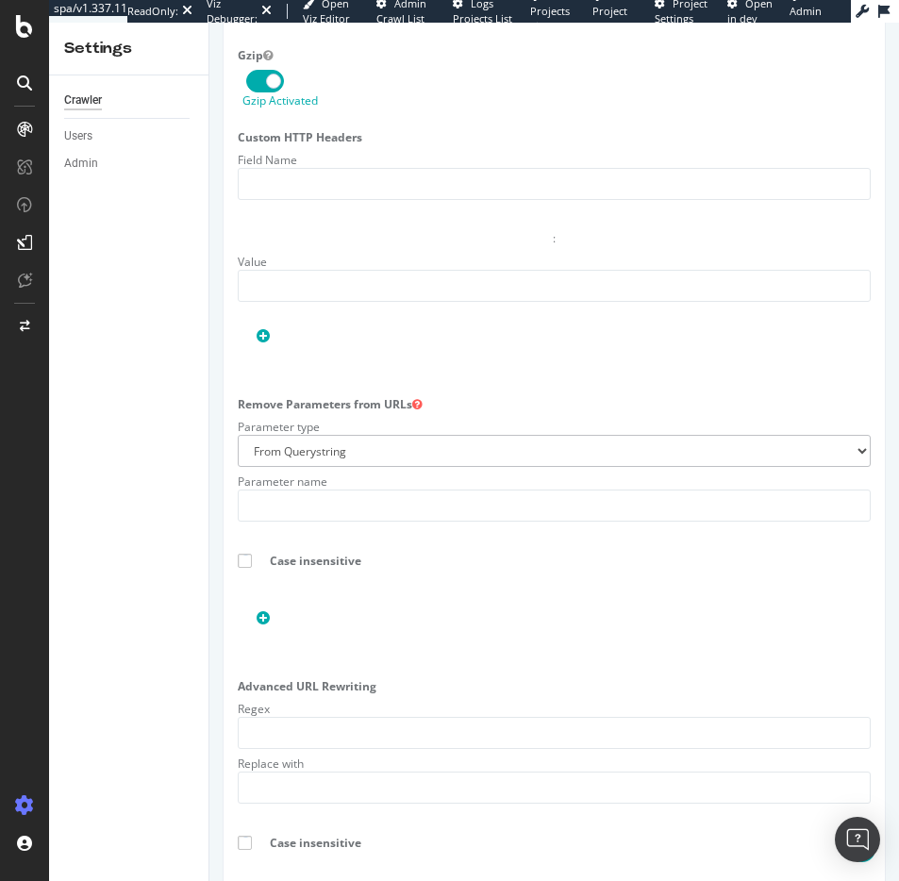
scroll to position [2068, 0]
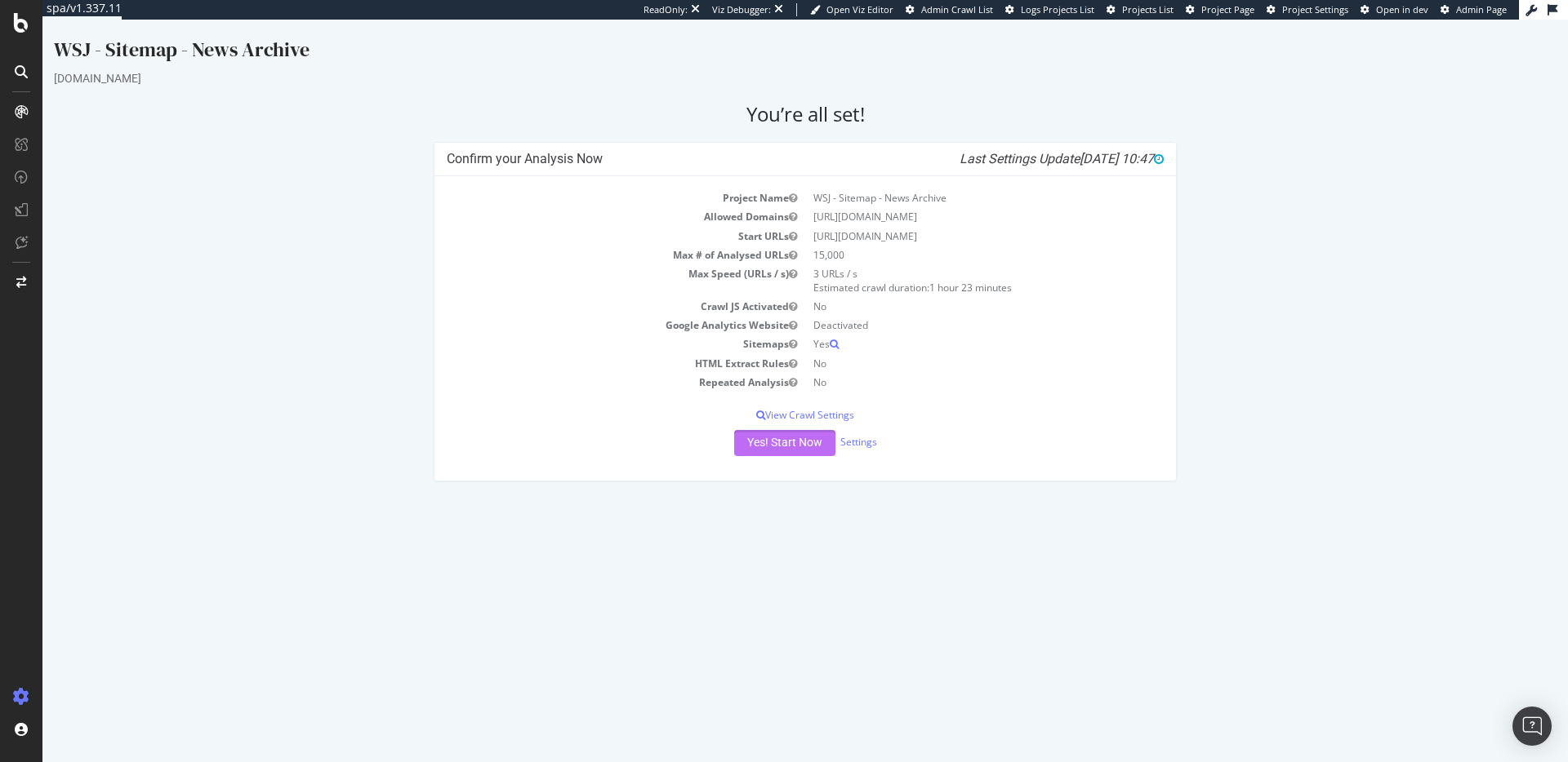
click at [821, 457] on button "Yes! Start Now" at bounding box center [784, 443] width 101 height 26
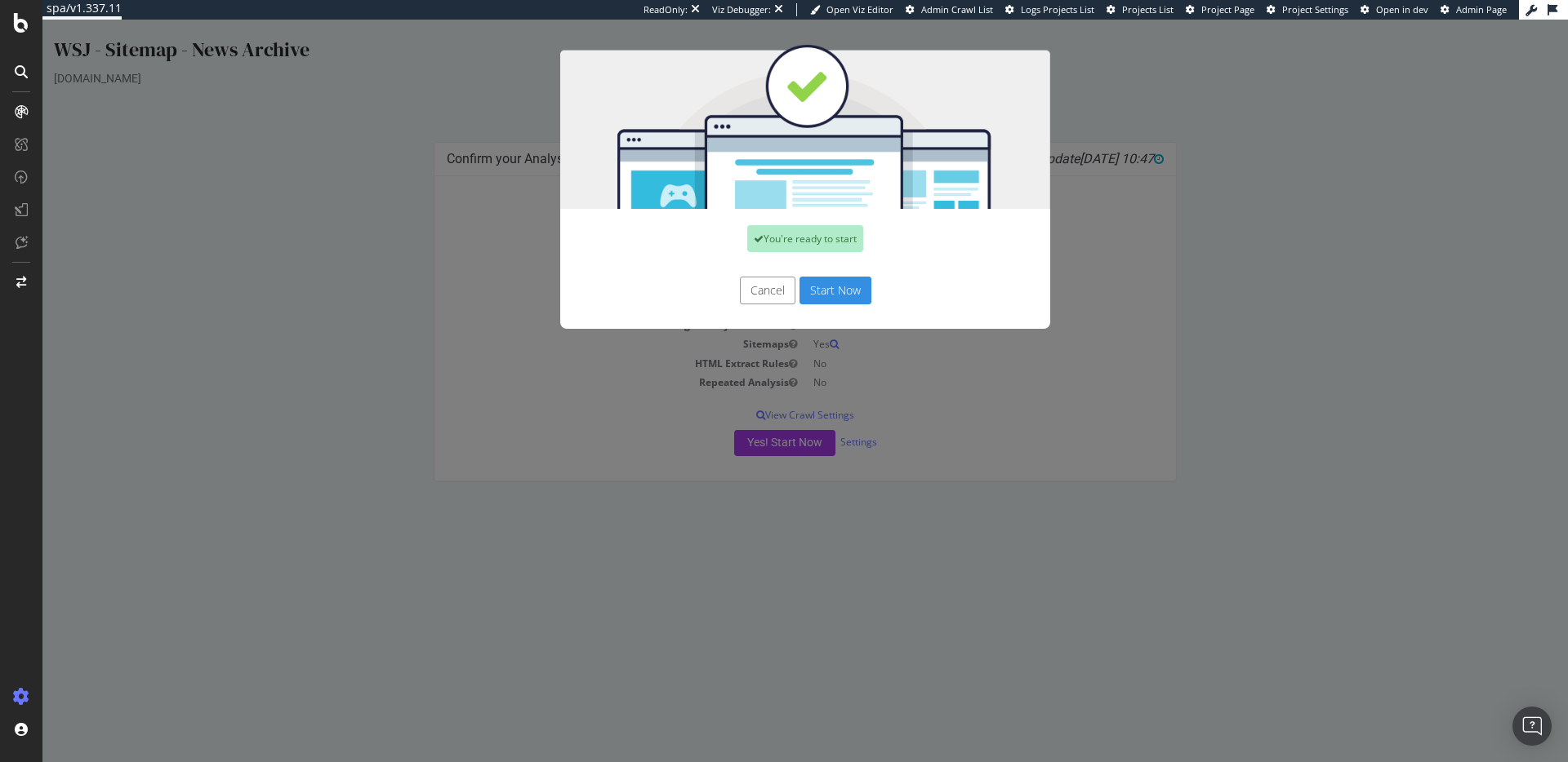
click at [840, 293] on button "Start Now" at bounding box center [835, 291] width 72 height 28
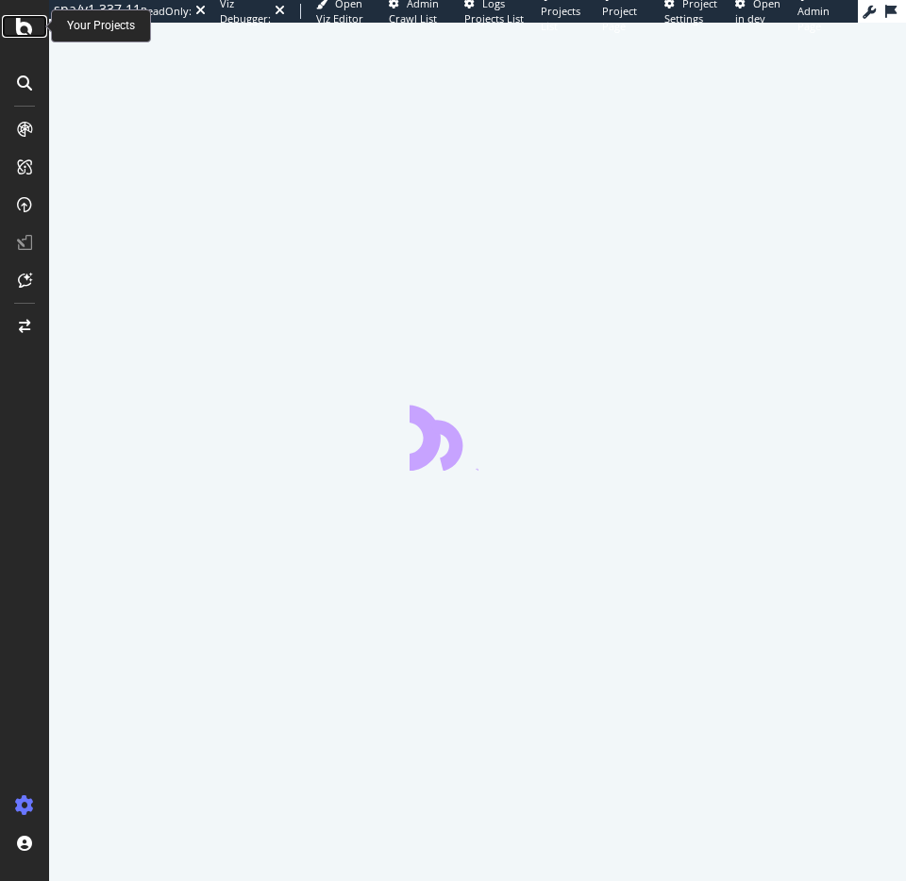
click at [21, 19] on icon at bounding box center [24, 26] width 17 height 23
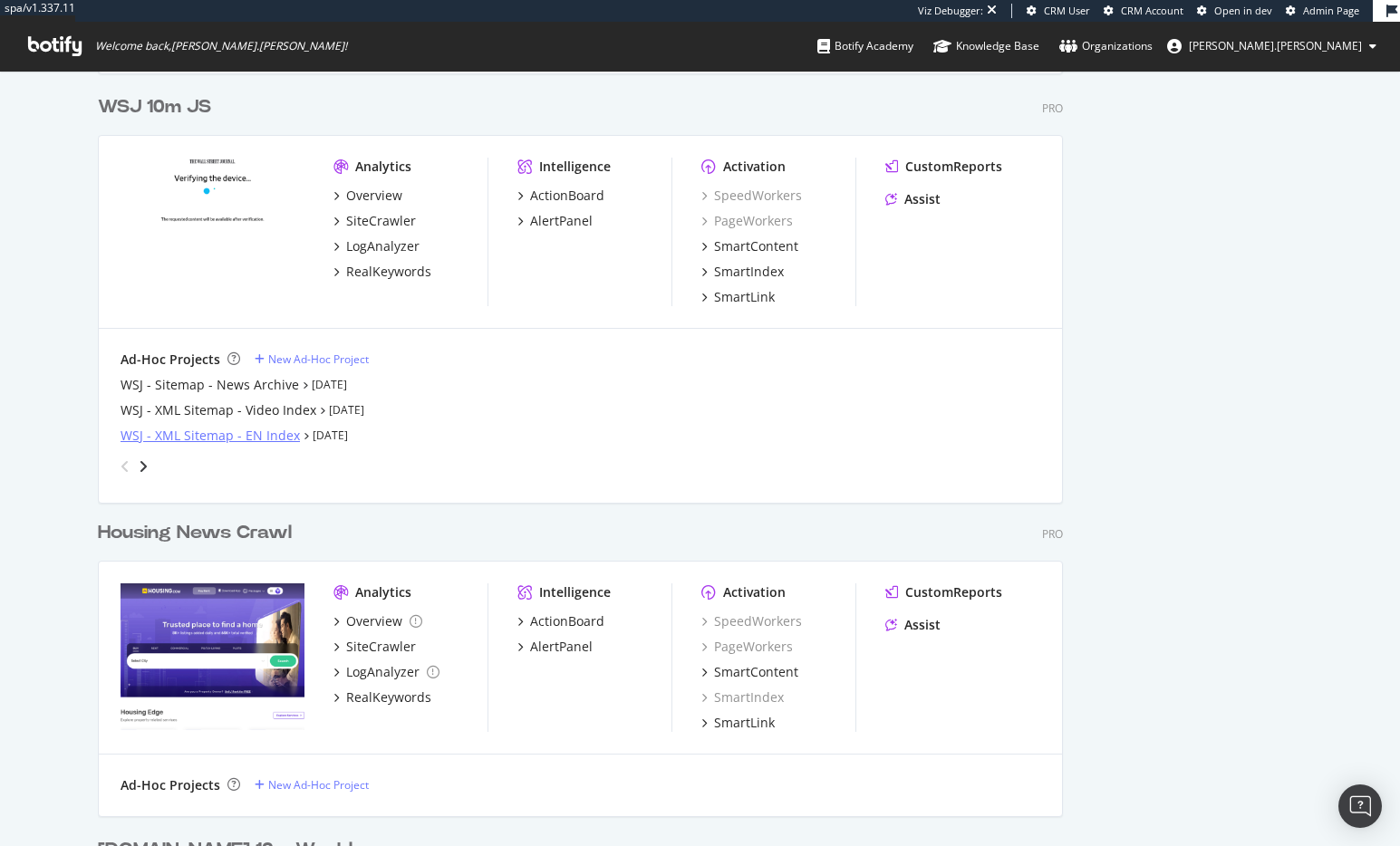
click at [211, 434] on div "WSJ - XML Sitemap - EN Index" at bounding box center [210, 435] width 180 height 18
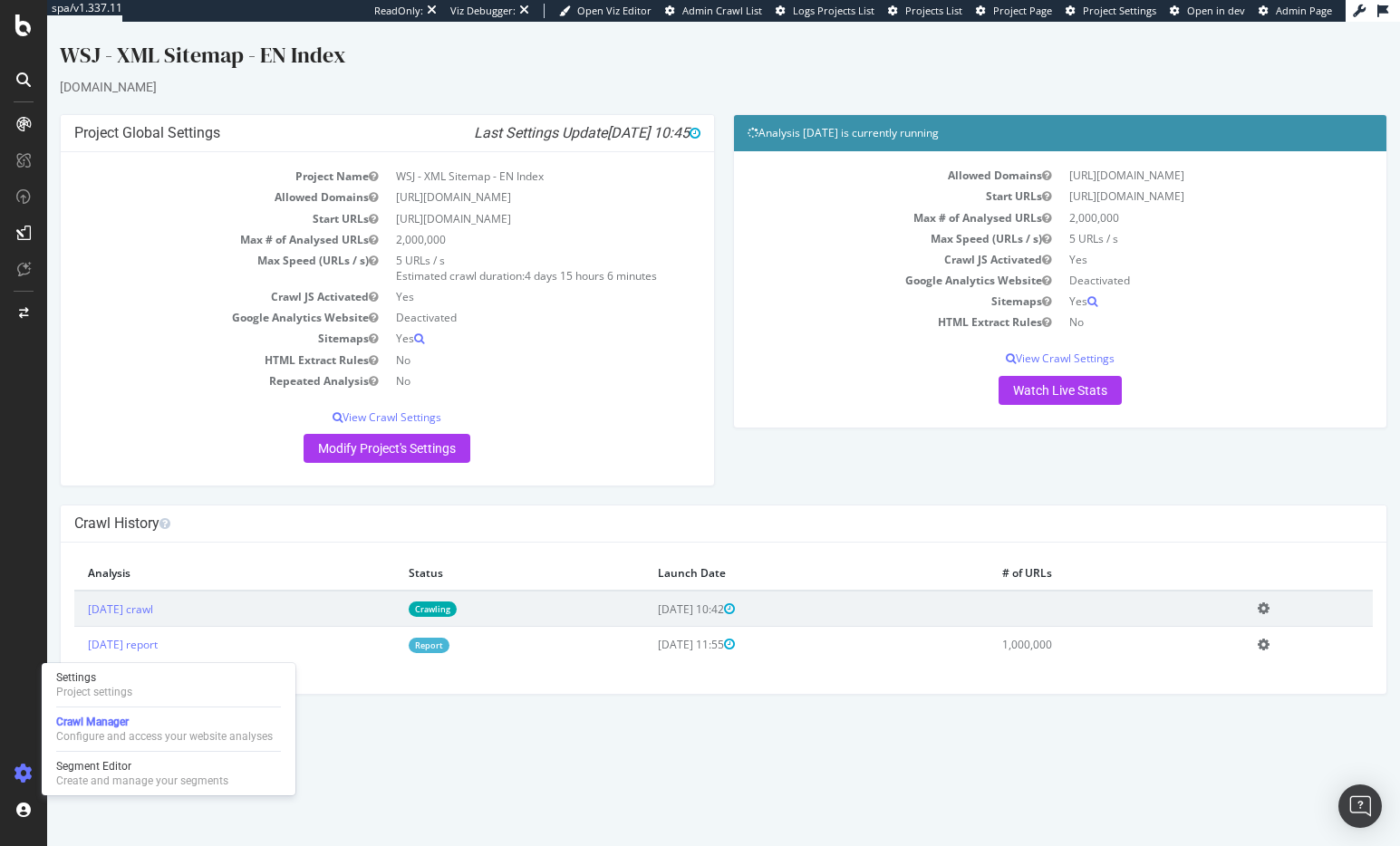
click at [20, 773] on icon at bounding box center [23, 773] width 18 height 18
click at [94, 683] on div "Settings" at bounding box center [94, 677] width 76 height 14
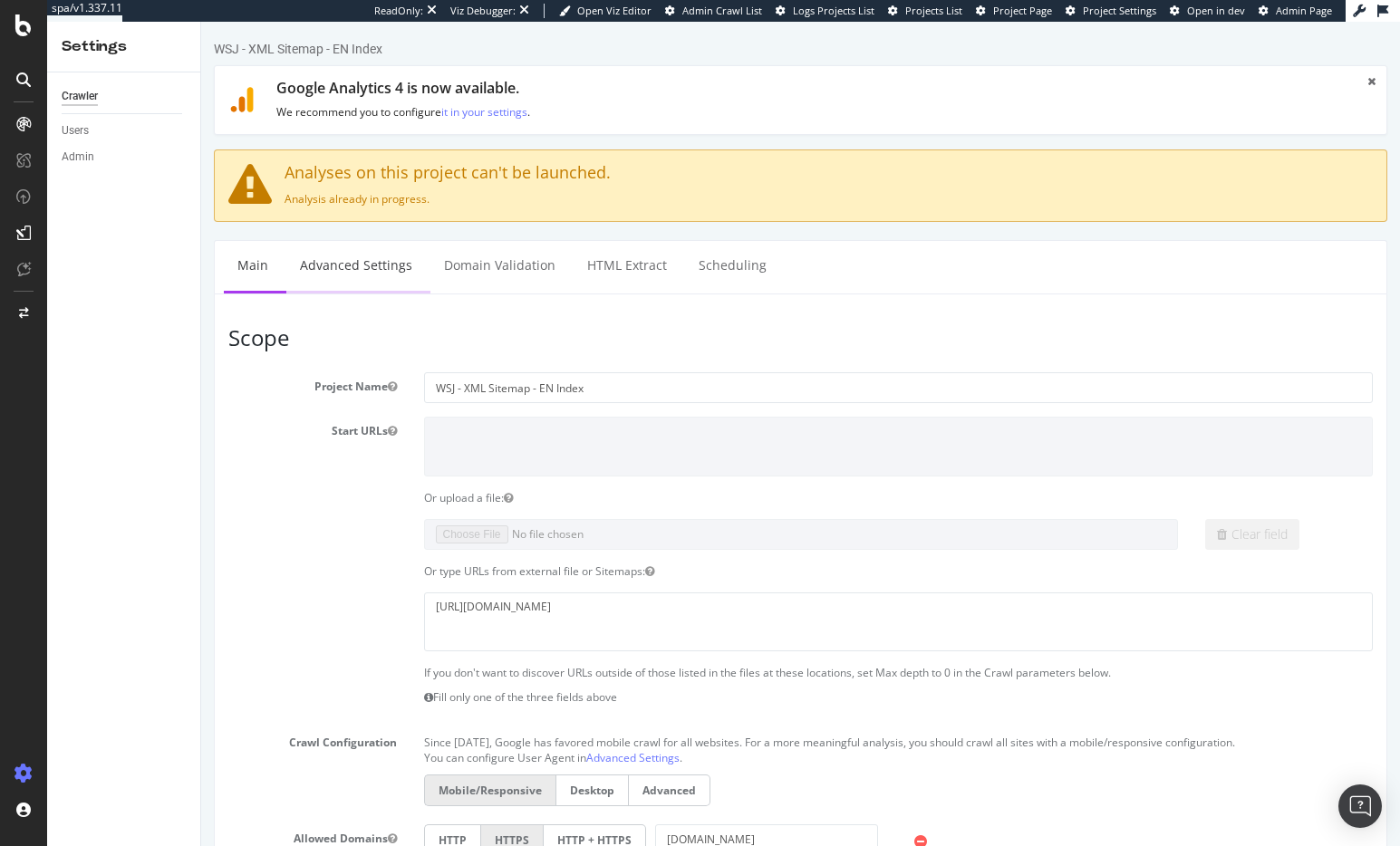
click at [342, 266] on link "Advanced Settings" at bounding box center [355, 266] width 139 height 50
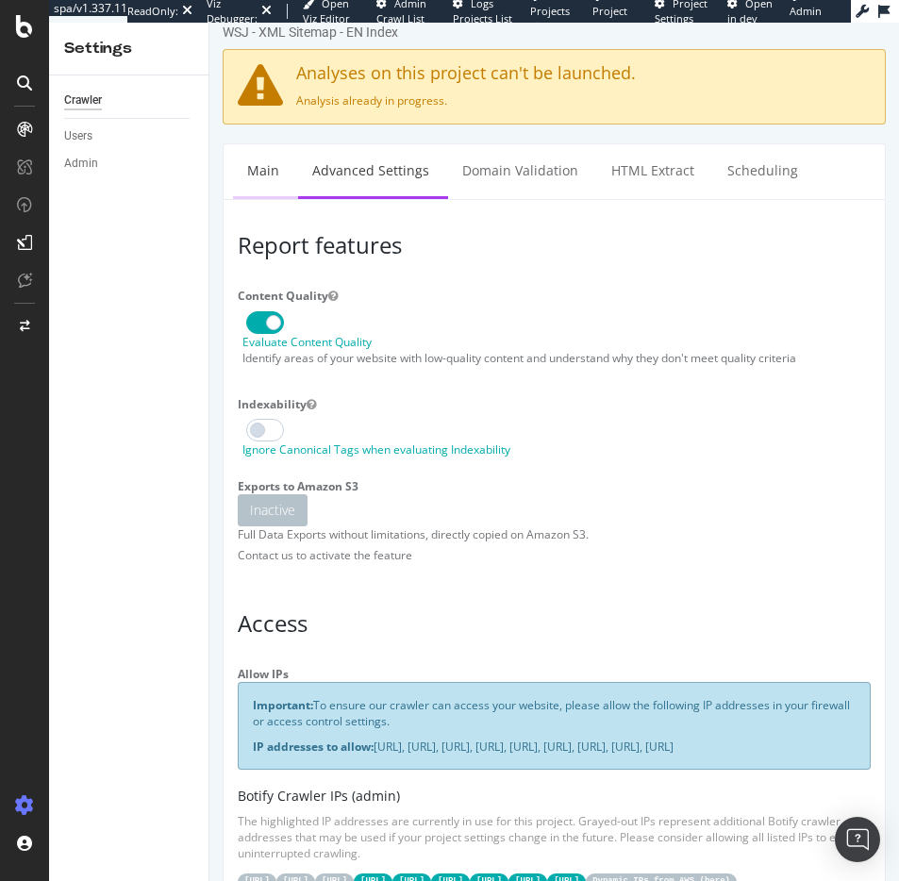
click at [281, 170] on link "Main" at bounding box center [263, 170] width 60 height 52
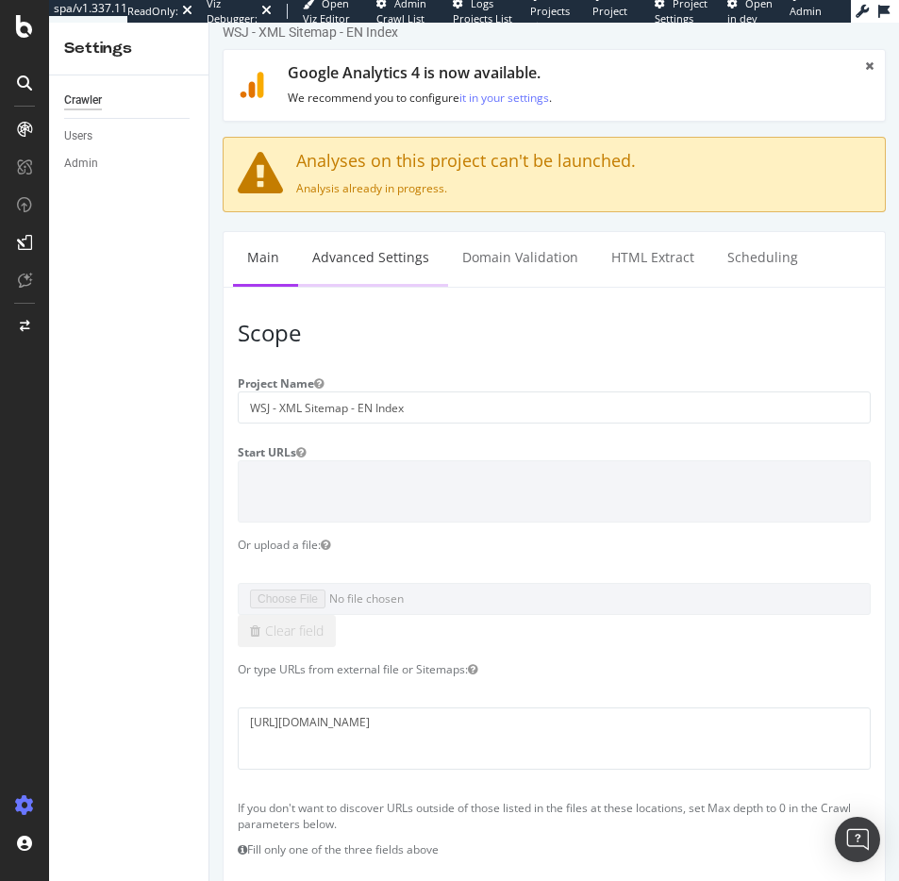
click at [386, 265] on link "Advanced Settings" at bounding box center [370, 258] width 145 height 52
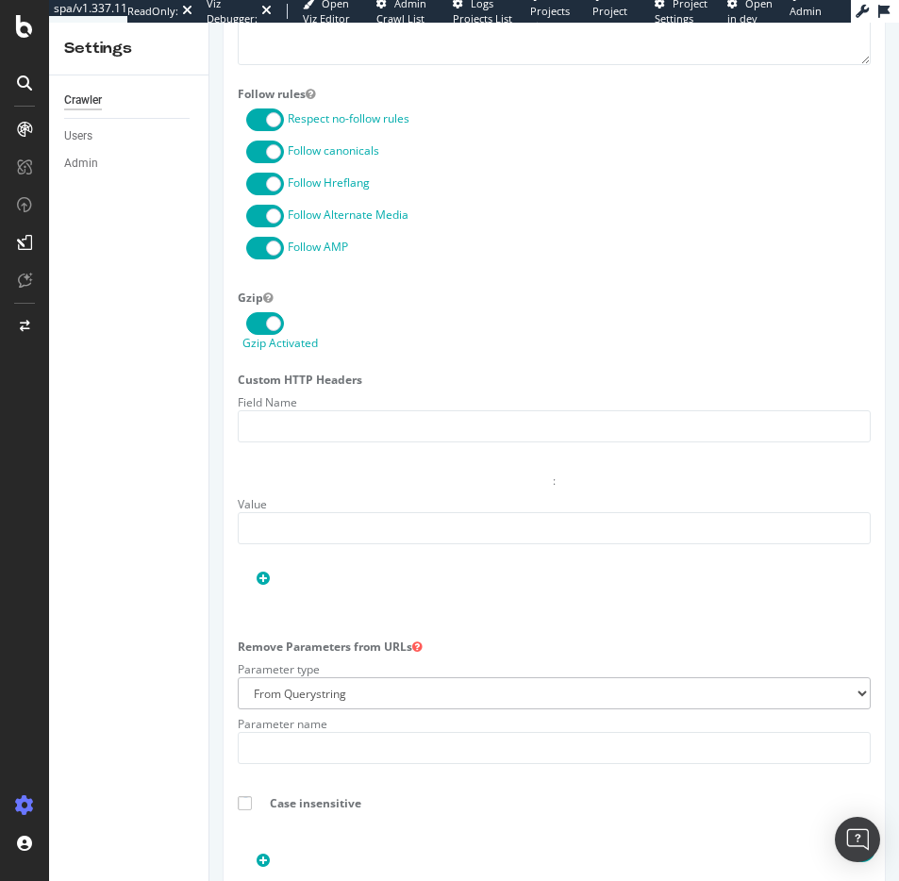
scroll to position [2083, 0]
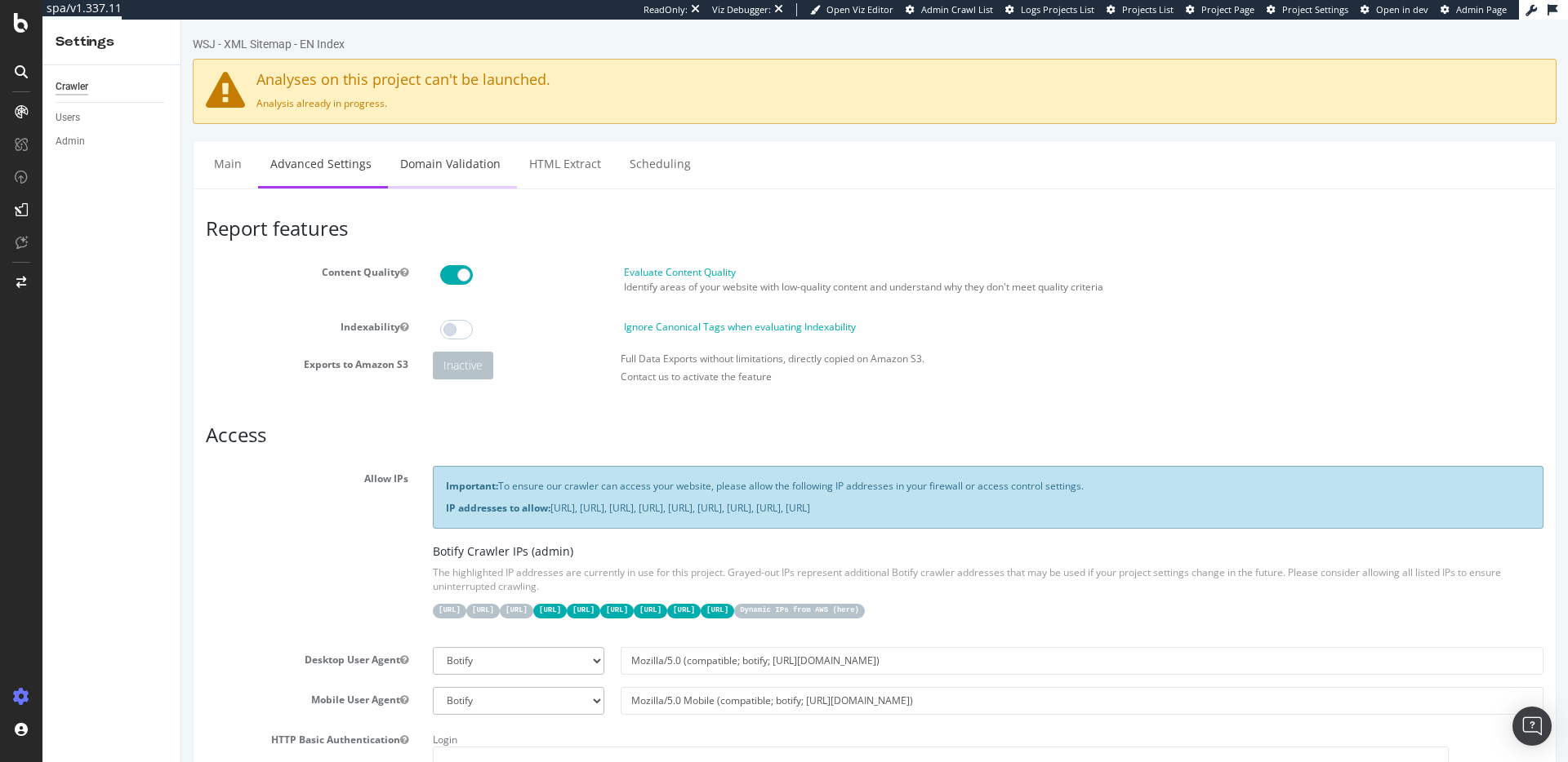
click at [459, 171] on link "Domain Validation" at bounding box center [450, 163] width 125 height 45
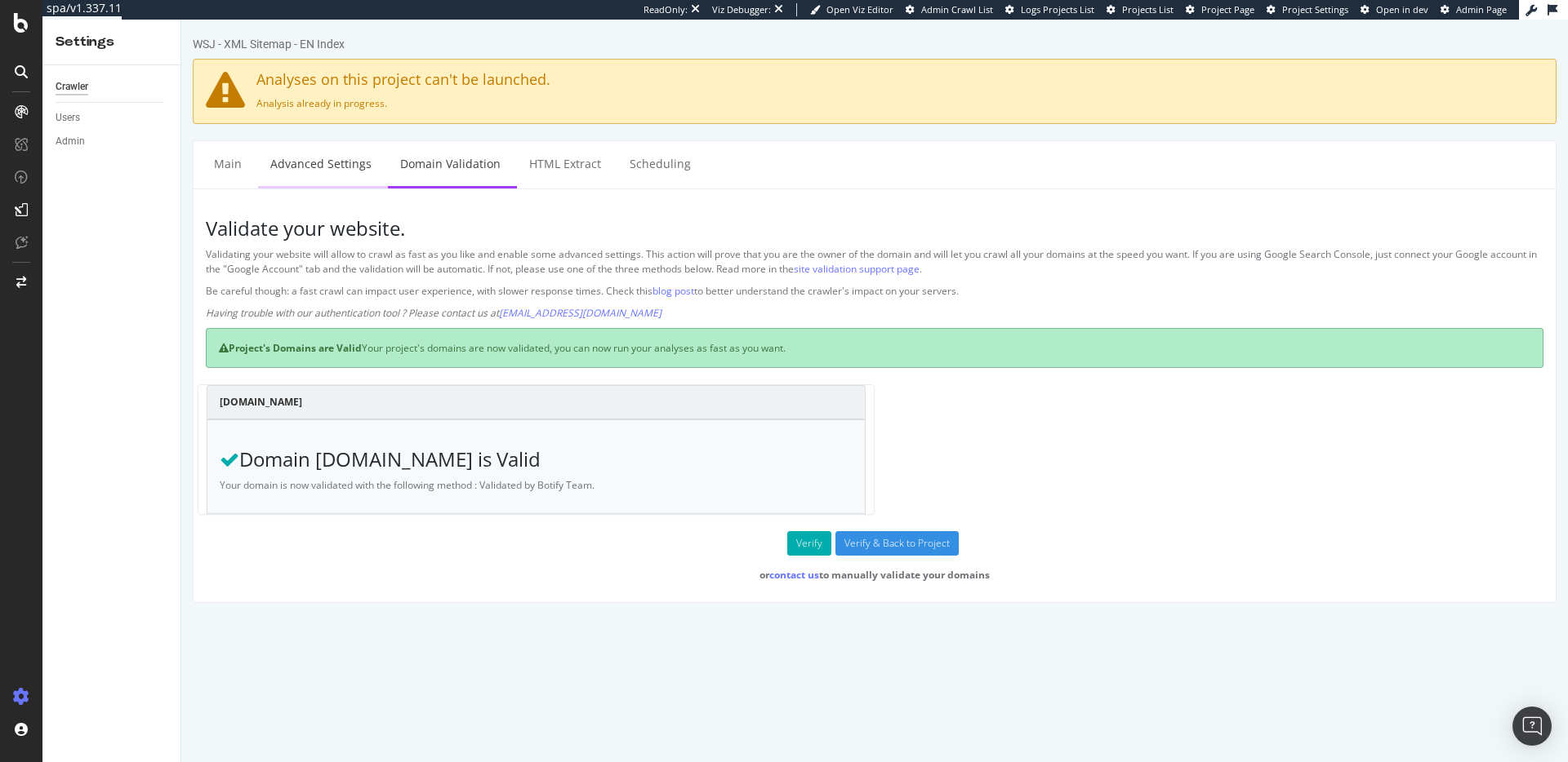
click at [356, 152] on link "Advanced Settings" at bounding box center [320, 163] width 125 height 45
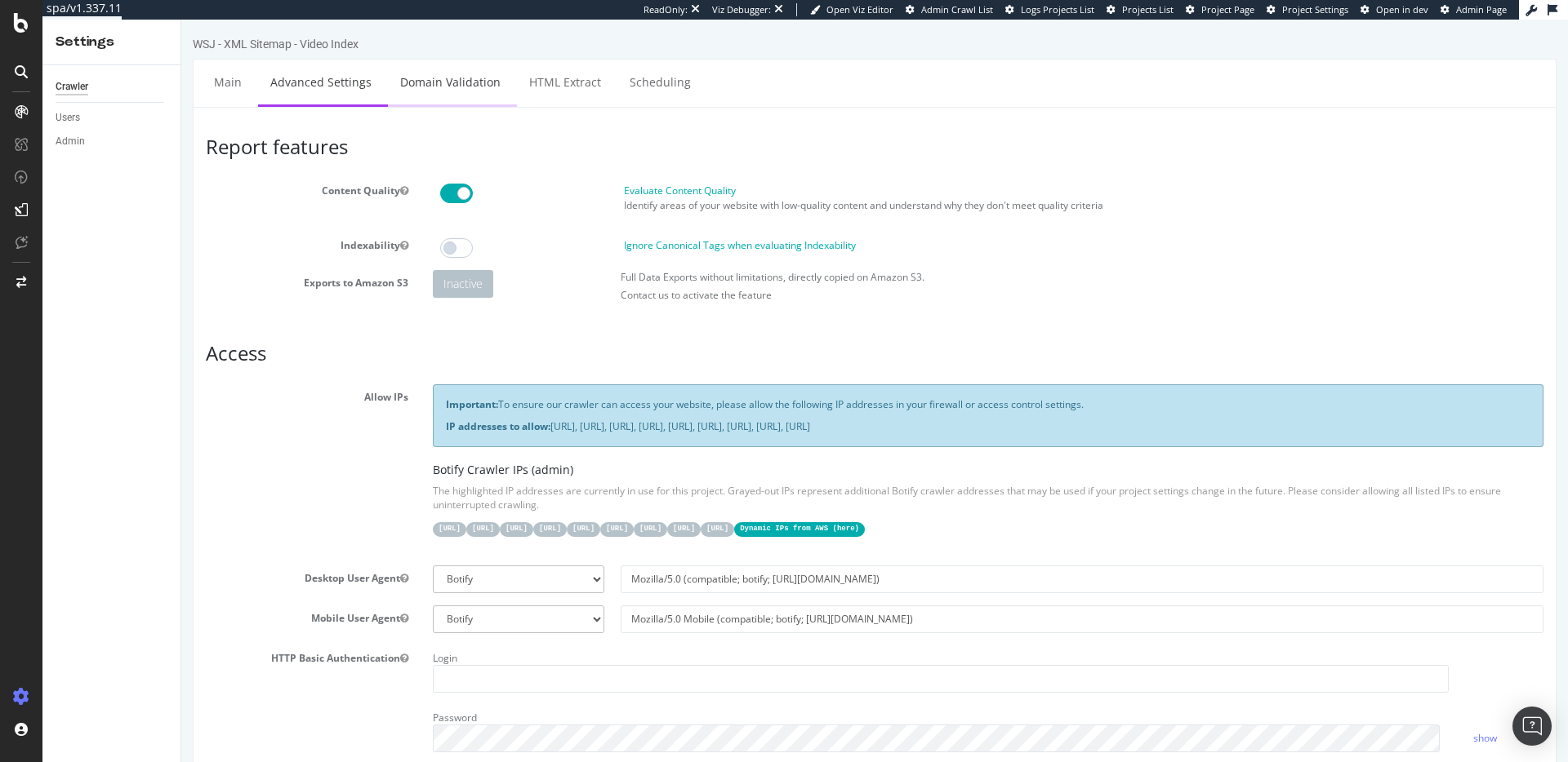
click at [469, 74] on link "Domain Validation" at bounding box center [450, 82] width 125 height 45
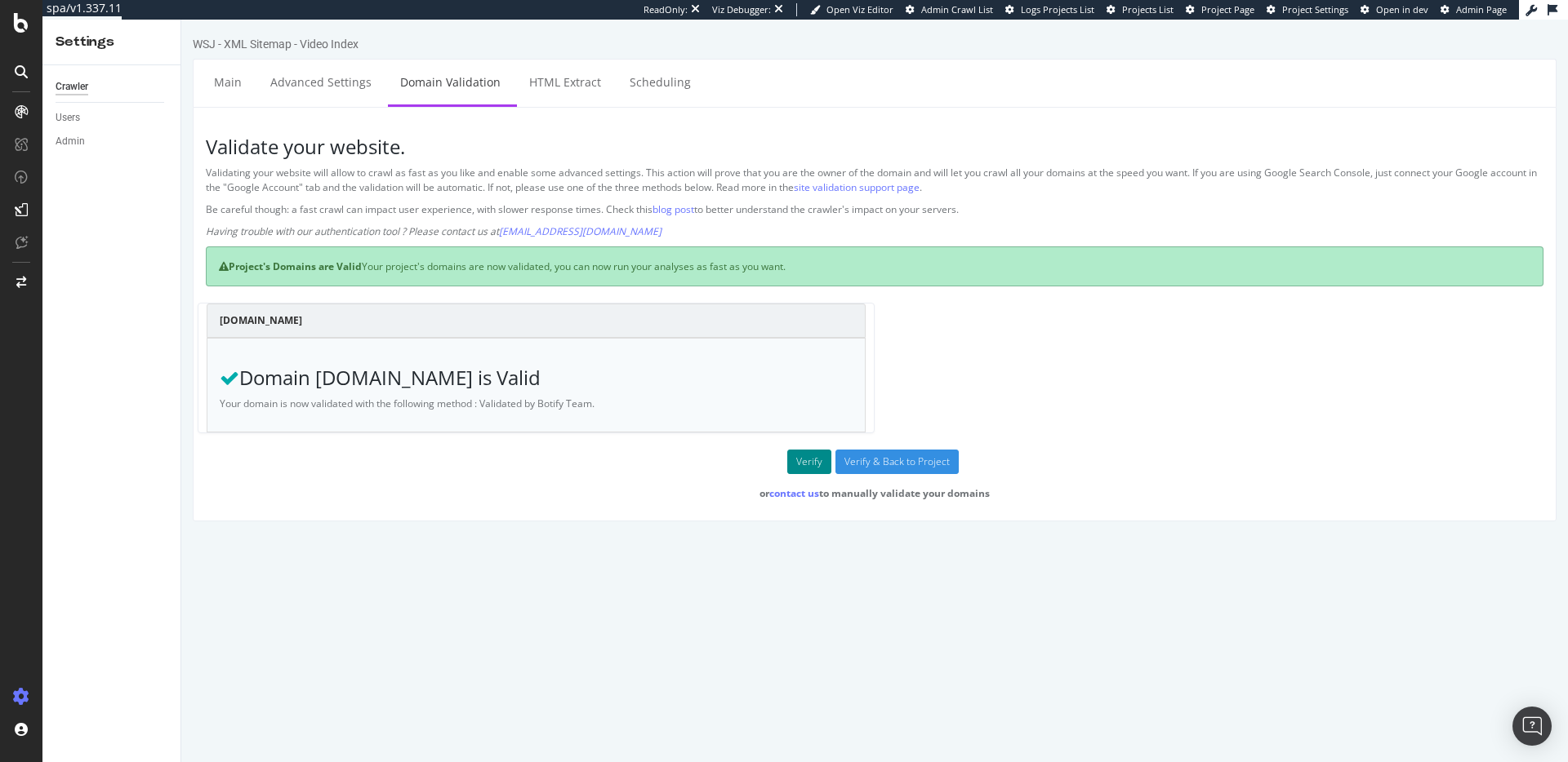
click at [811, 454] on button "Verify" at bounding box center [809, 462] width 44 height 24
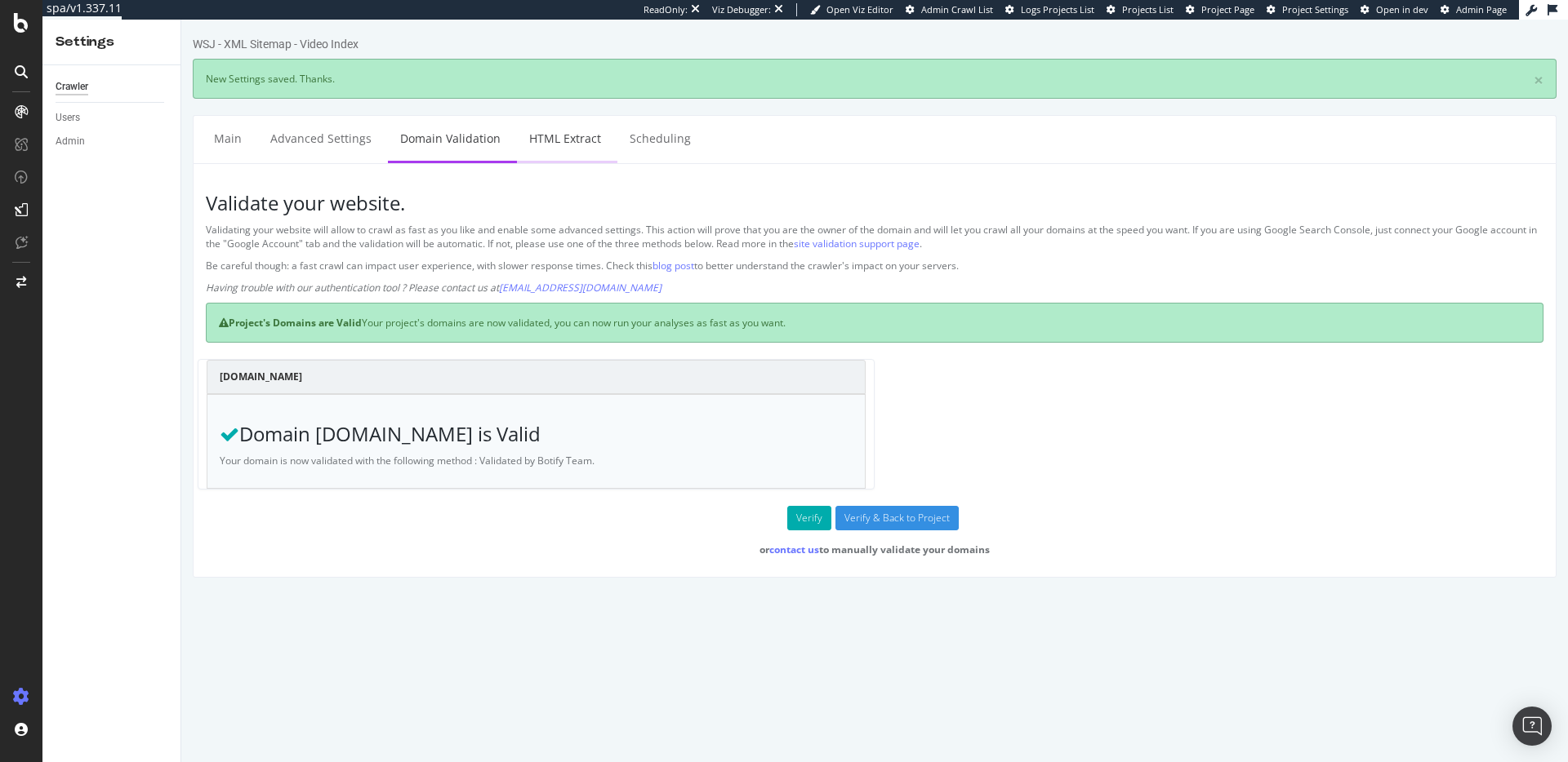
click at [569, 137] on link "HTML Extract" at bounding box center [564, 138] width 96 height 45
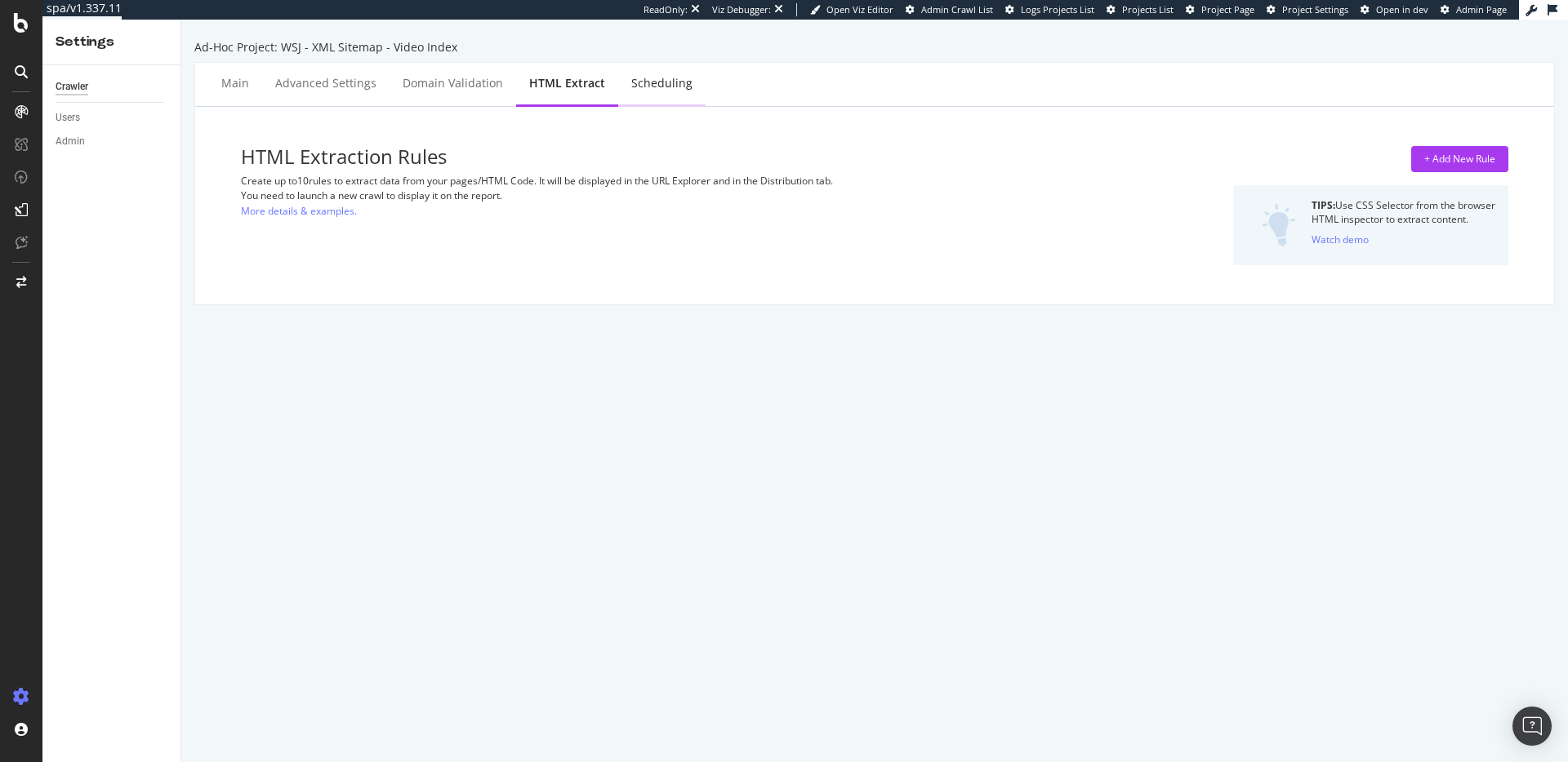
click at [661, 89] on div "Scheduling" at bounding box center [661, 83] width 61 height 16
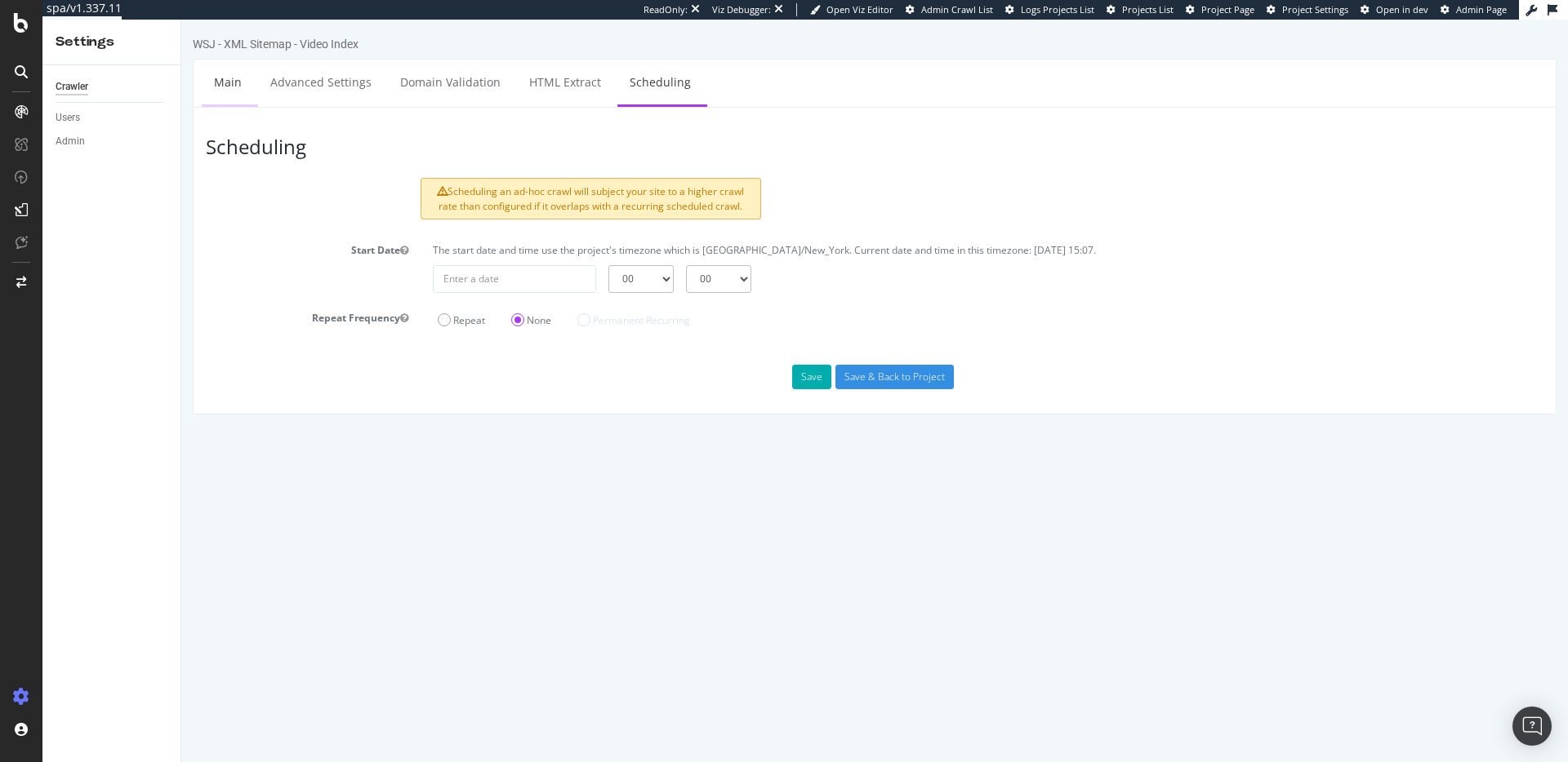
click at [212, 82] on link "Main" at bounding box center [228, 82] width 52 height 45
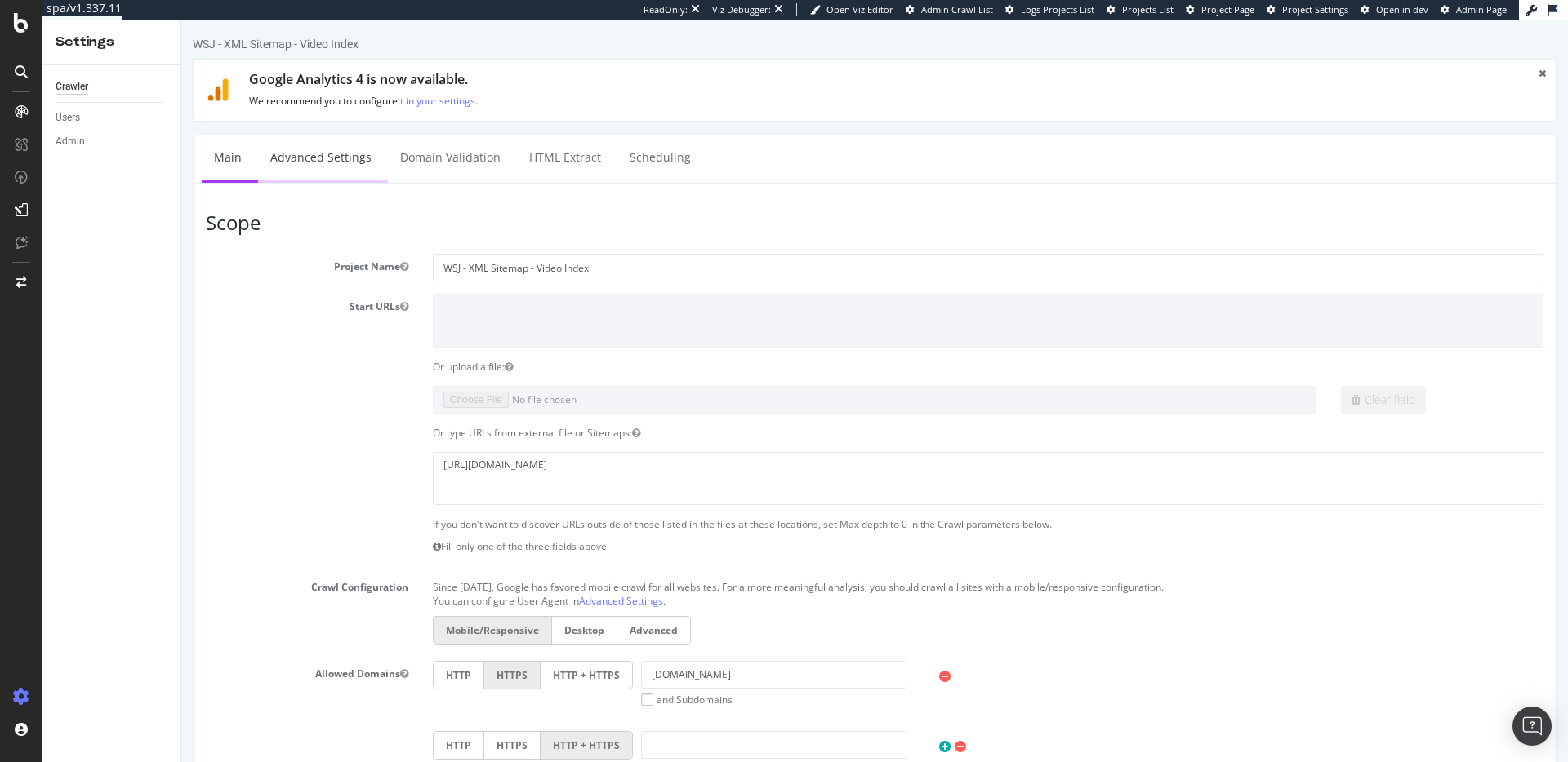
click at [319, 153] on link "Advanced Settings" at bounding box center [320, 158] width 125 height 45
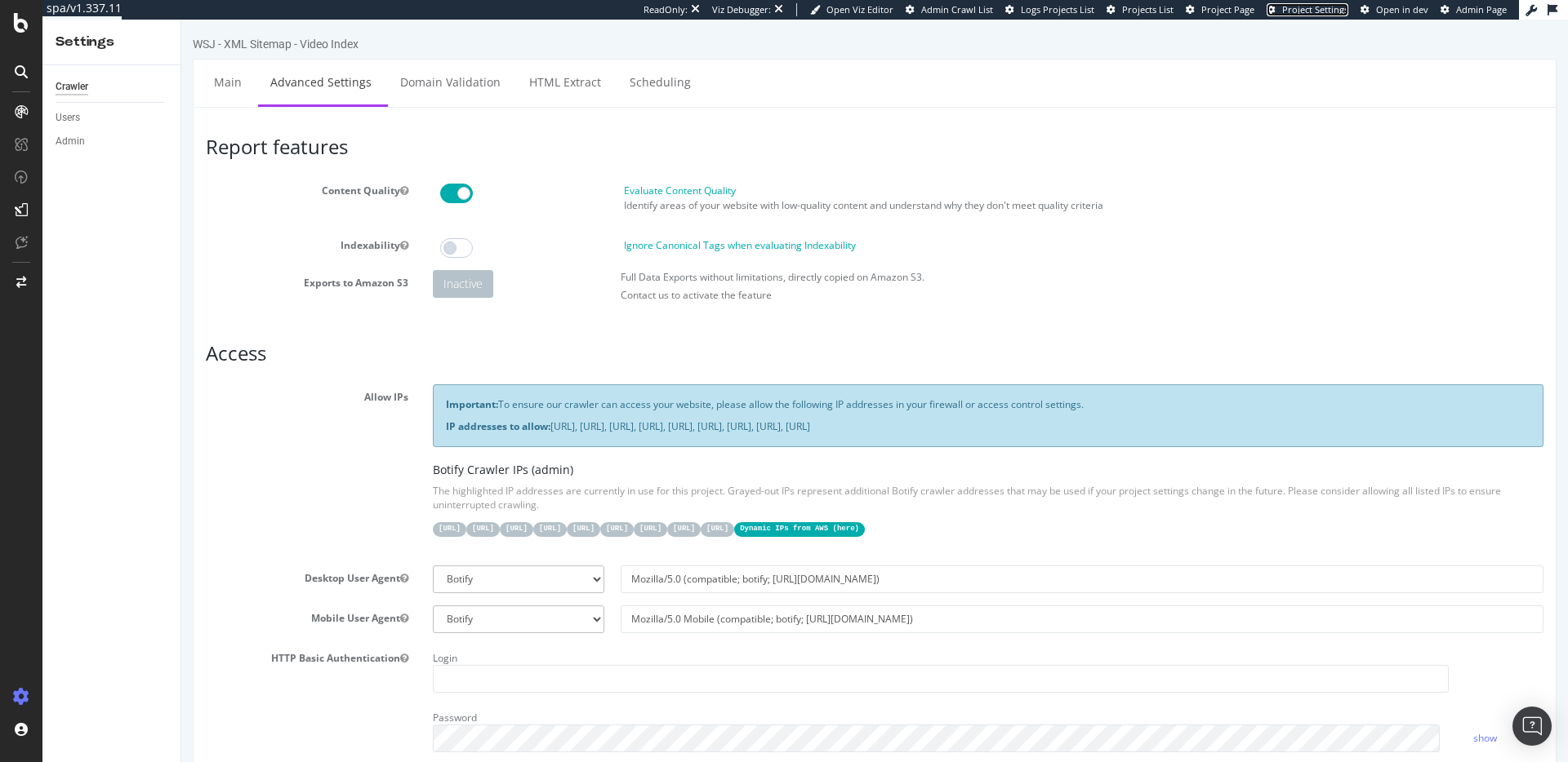
click at [1312, 10] on span "Project Settings" at bounding box center [1315, 10] width 66 height 12
click at [224, 86] on link "Main" at bounding box center [228, 82] width 52 height 45
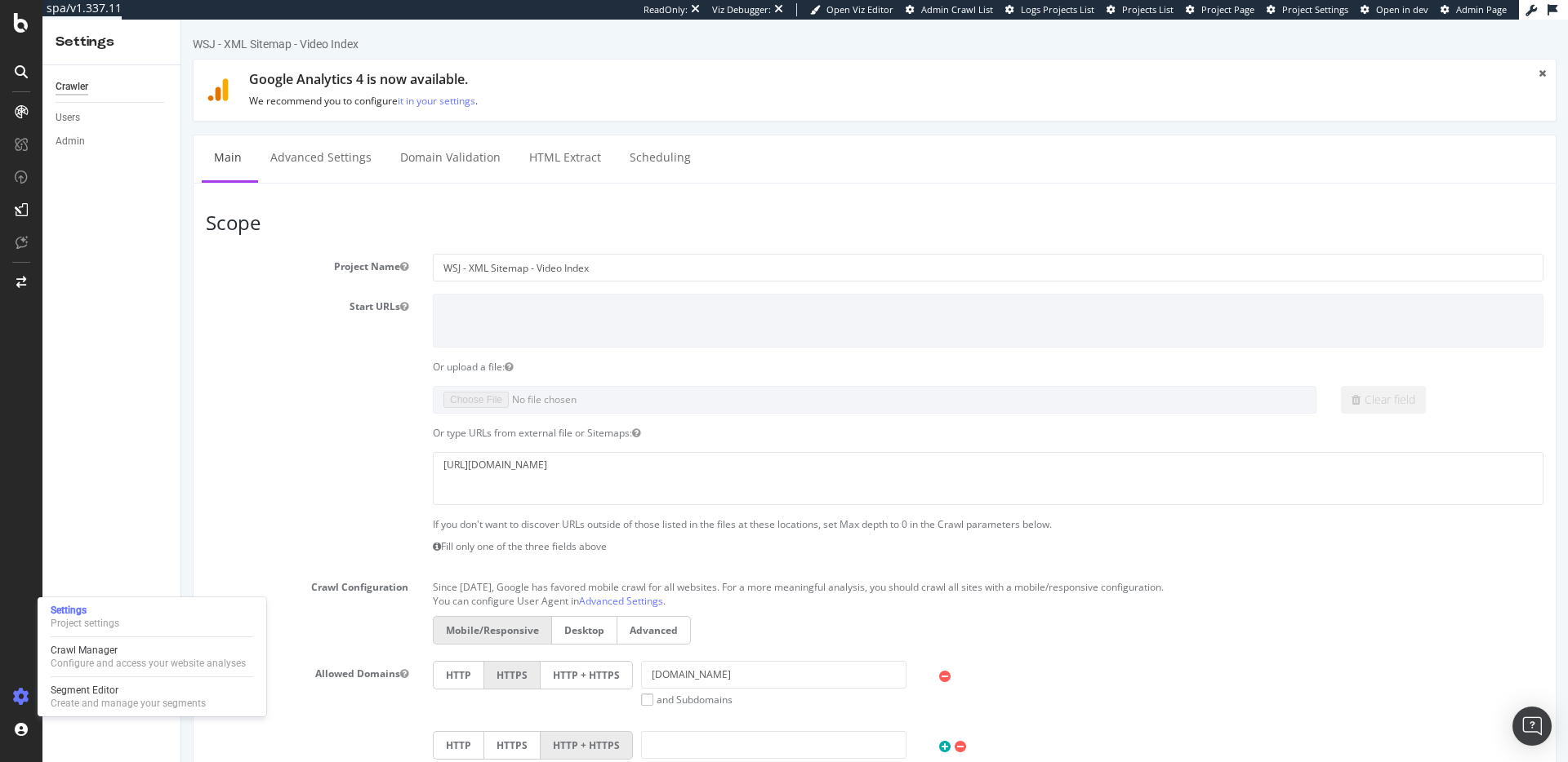
click at [14, 693] on icon at bounding box center [21, 696] width 16 height 16
click at [21, 42] on div at bounding box center [21, 381] width 42 height 762
click at [23, 32] on icon at bounding box center [21, 22] width 15 height 20
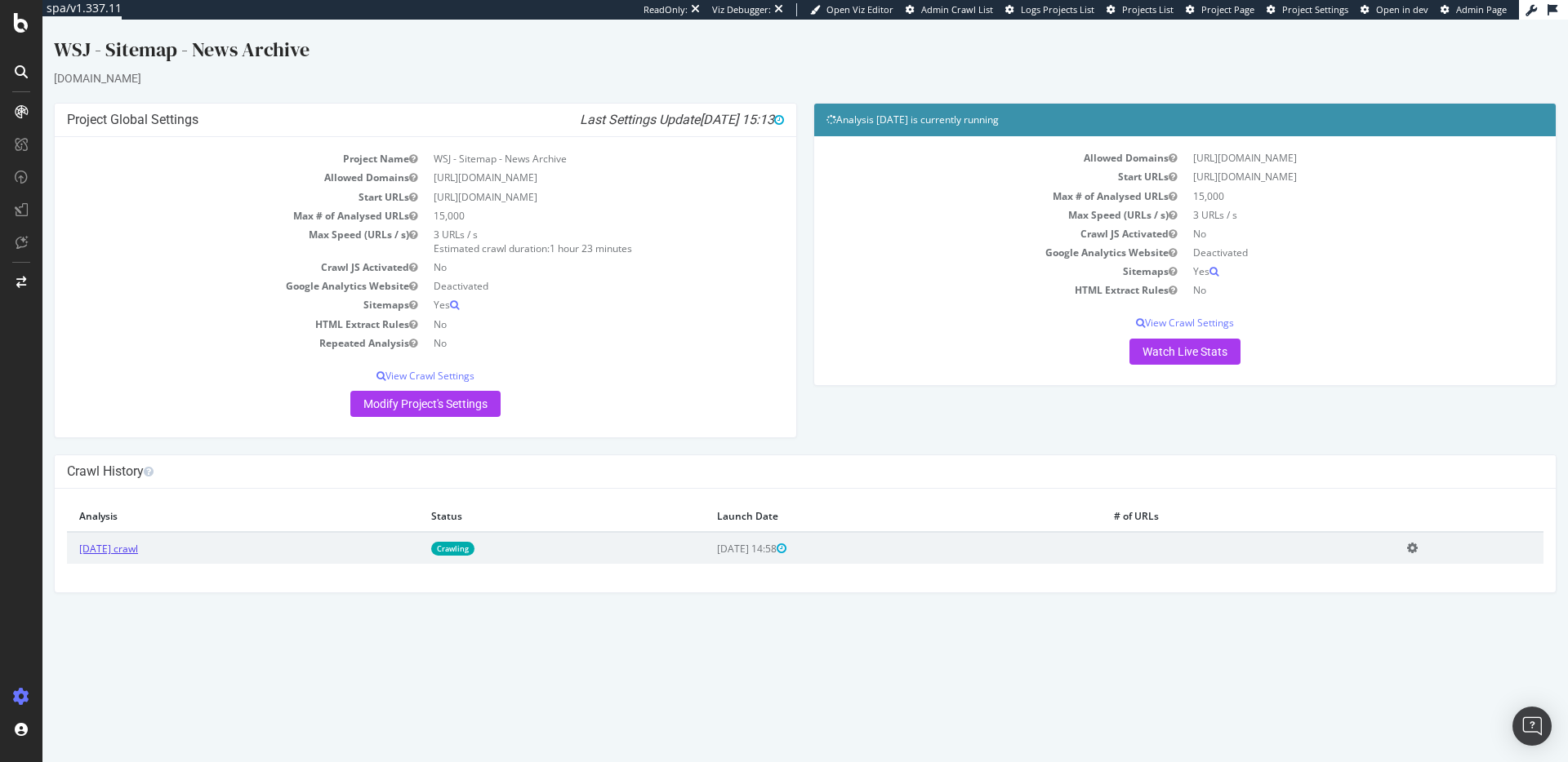
click at [123, 556] on link "[DATE] crawl" at bounding box center [109, 549] width 59 height 14
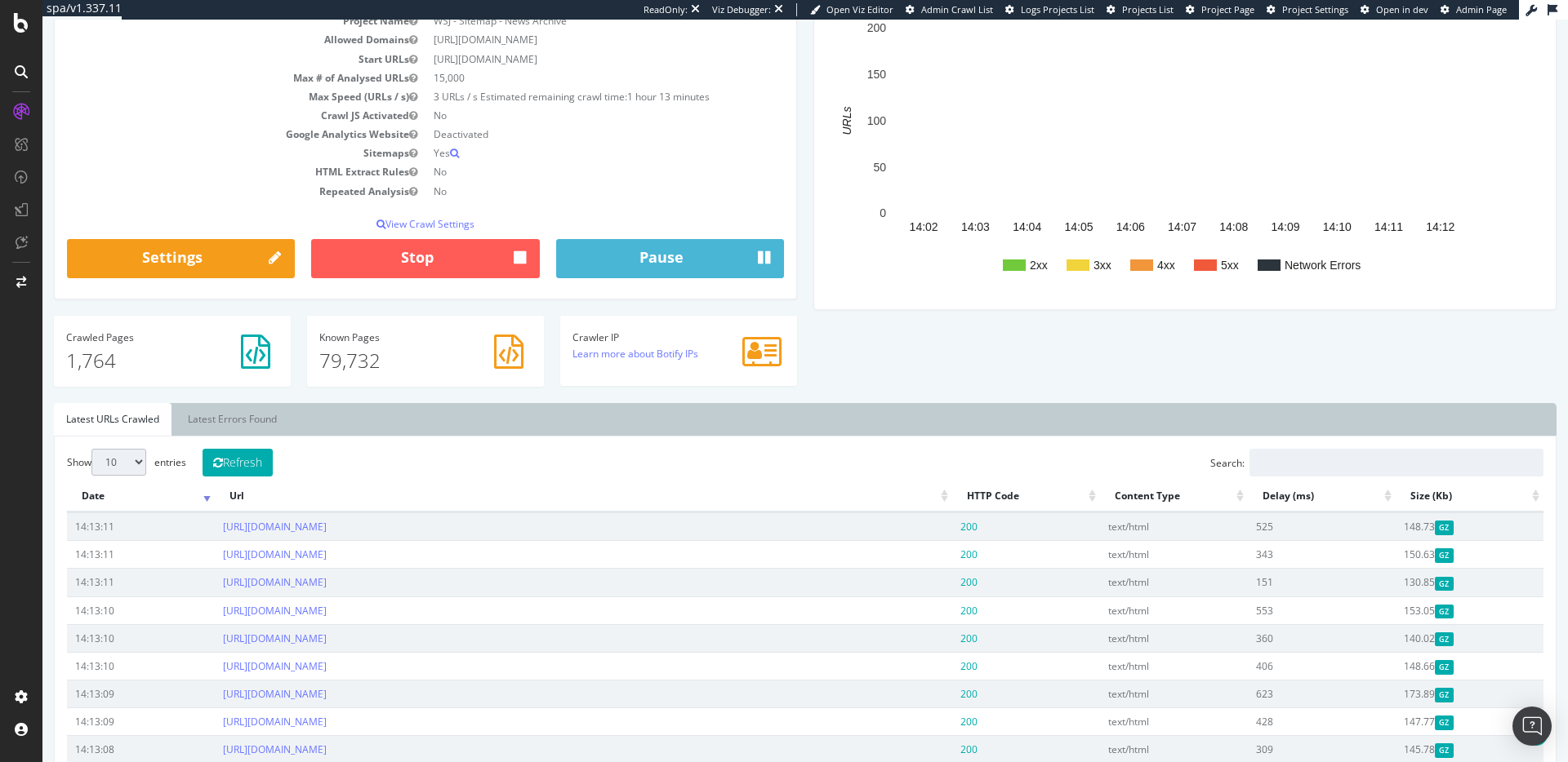
scroll to position [116, 0]
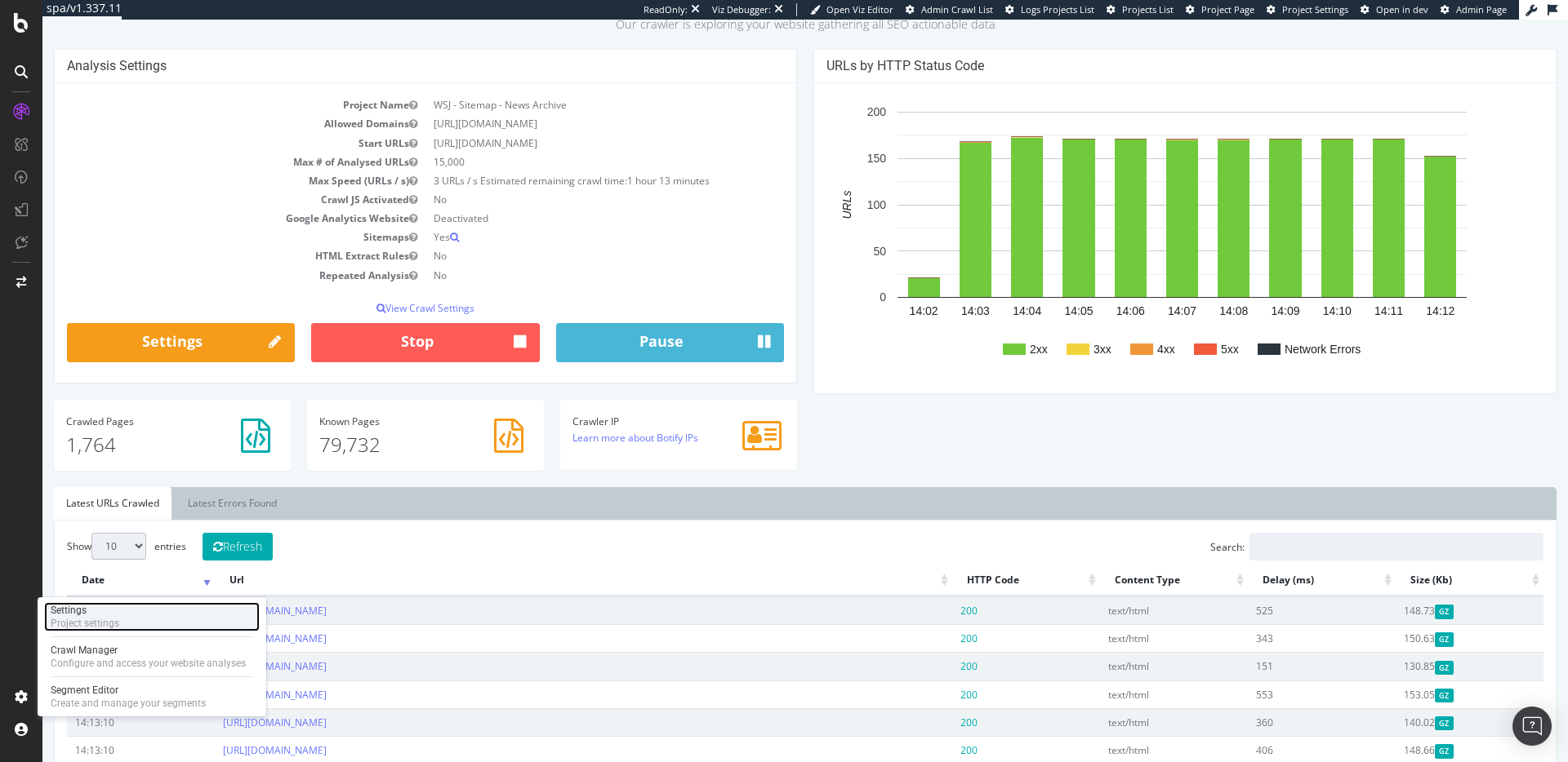
click at [115, 624] on div "Project settings" at bounding box center [85, 623] width 68 height 13
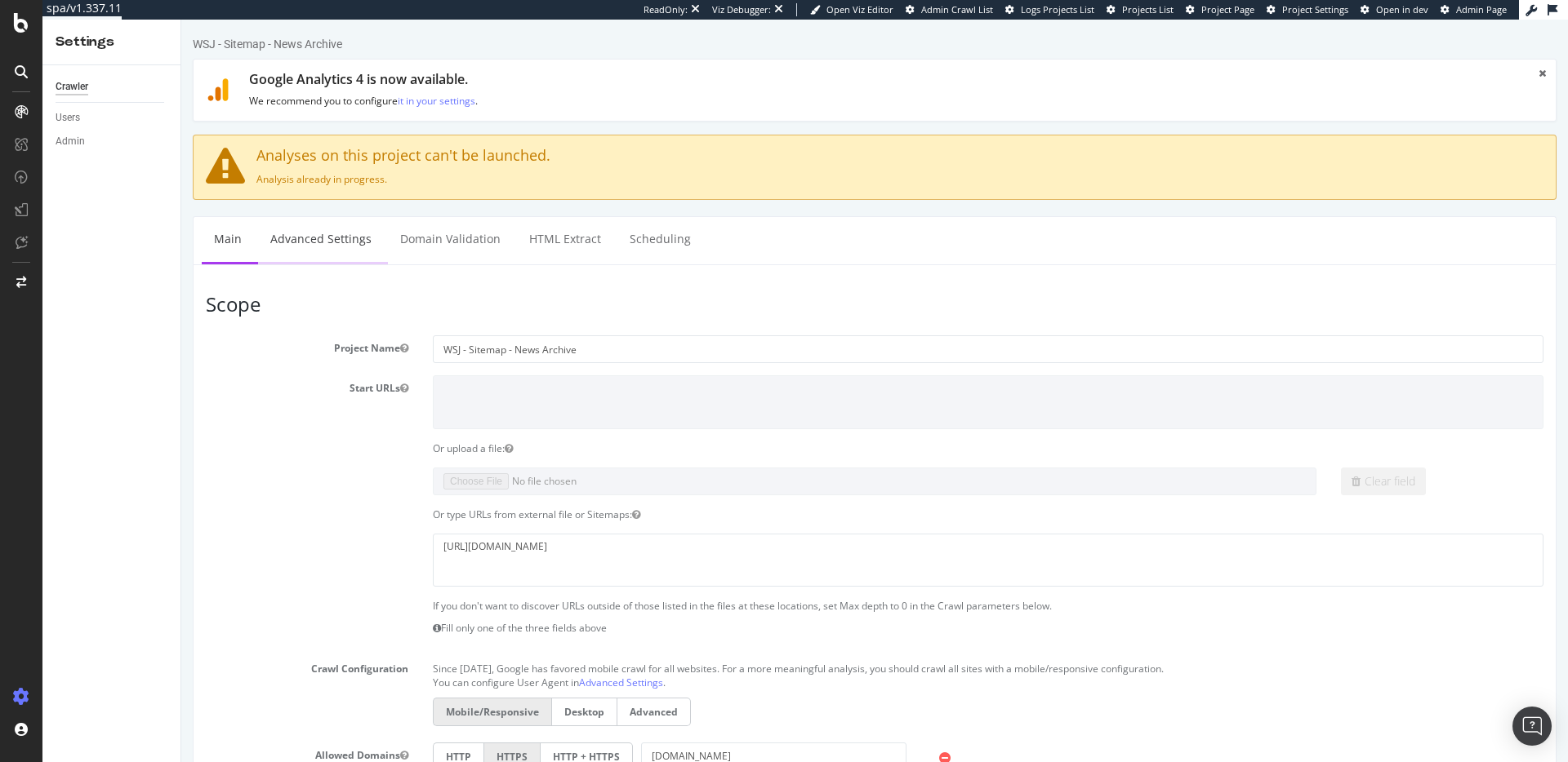
click at [351, 243] on link "Advanced Settings" at bounding box center [320, 240] width 125 height 45
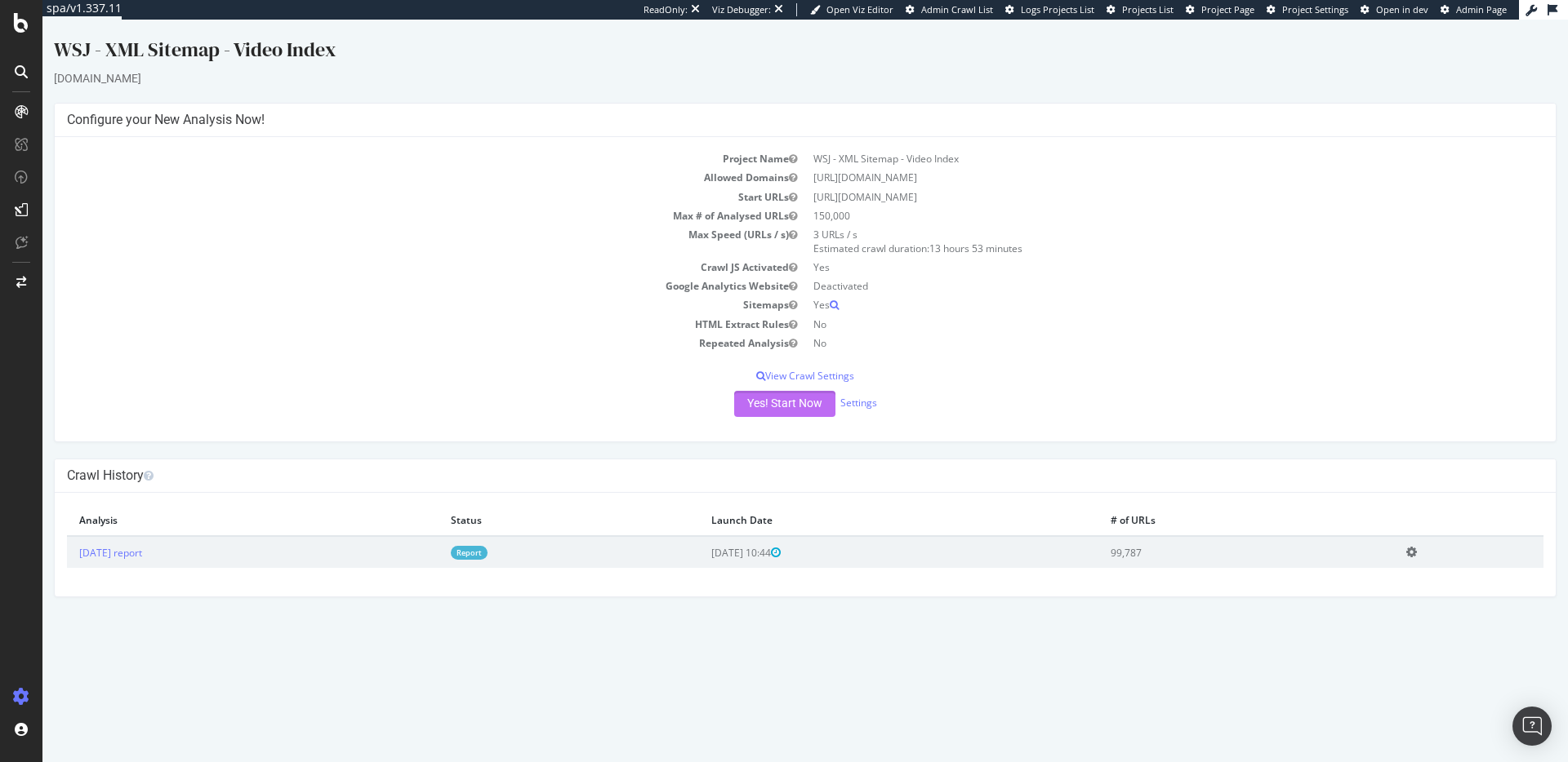
click at [802, 407] on button "Yes! Start Now" at bounding box center [784, 404] width 101 height 26
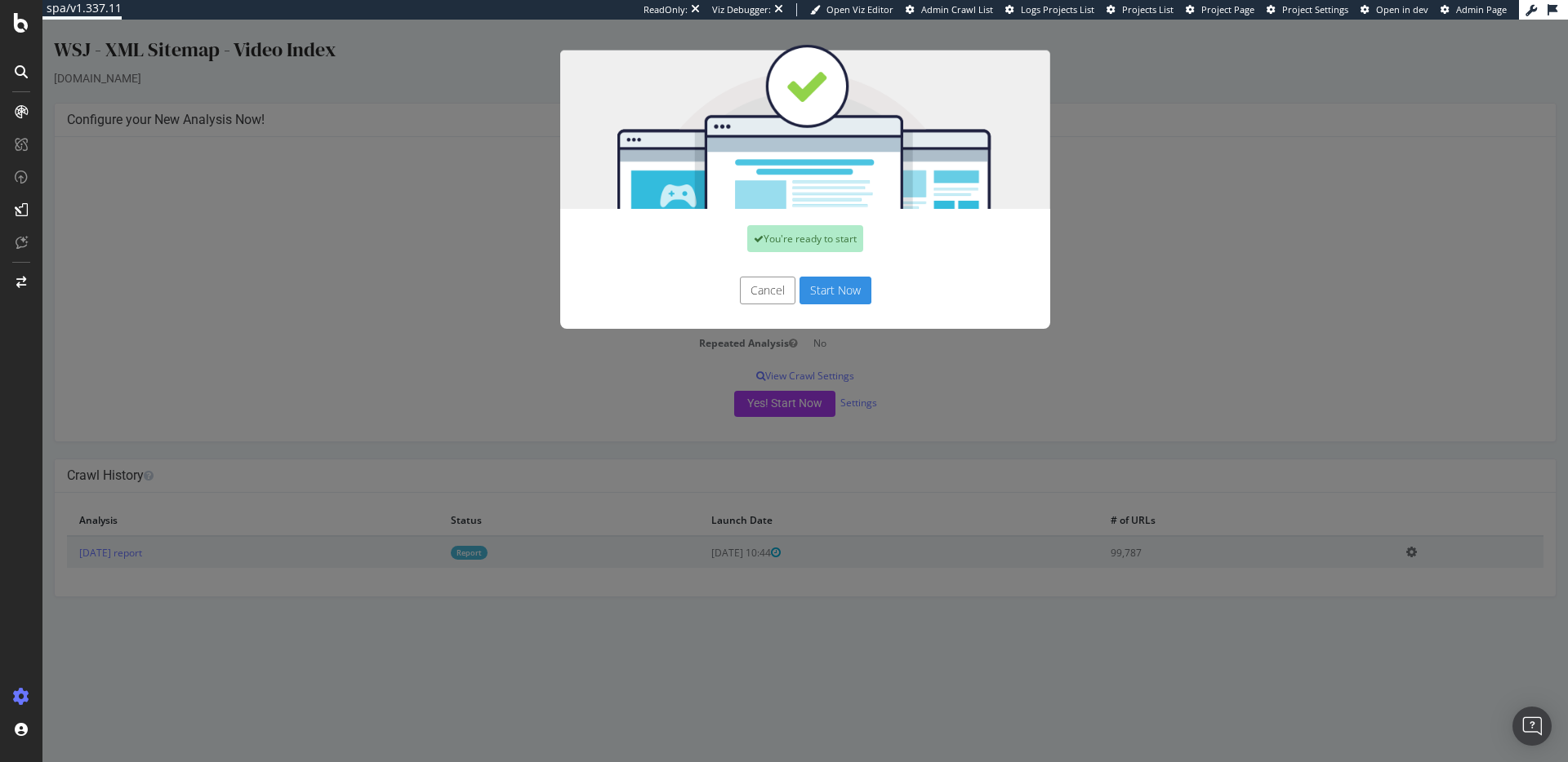
click at [755, 288] on button "Cancel" at bounding box center [768, 291] width 55 height 28
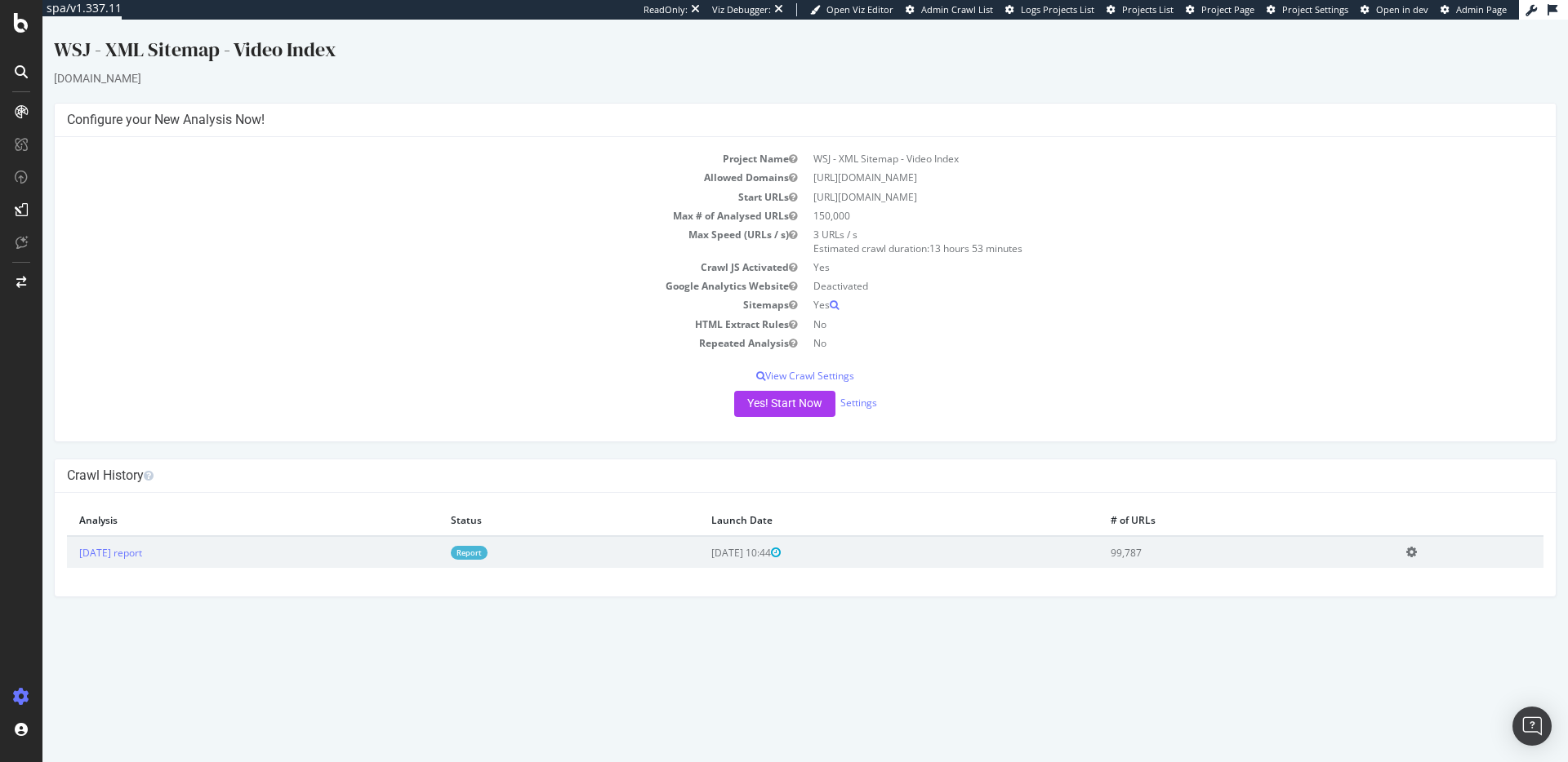
click at [10, 704] on div at bounding box center [21, 697] width 39 height 26
click at [22, 694] on icon at bounding box center [21, 696] width 16 height 16
click at [15, 698] on icon at bounding box center [21, 696] width 16 height 16
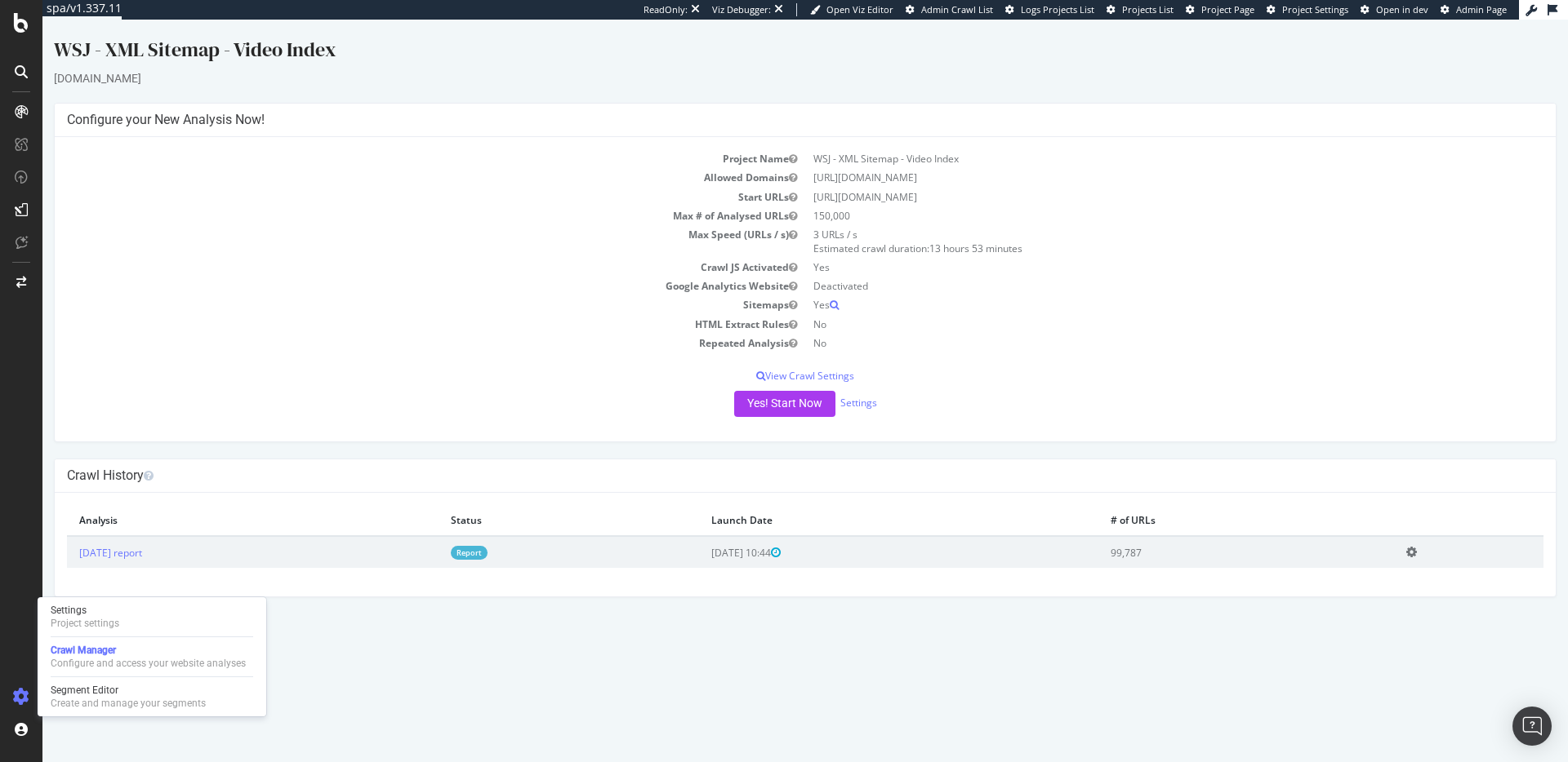
click at [27, 688] on icon at bounding box center [21, 696] width 16 height 16
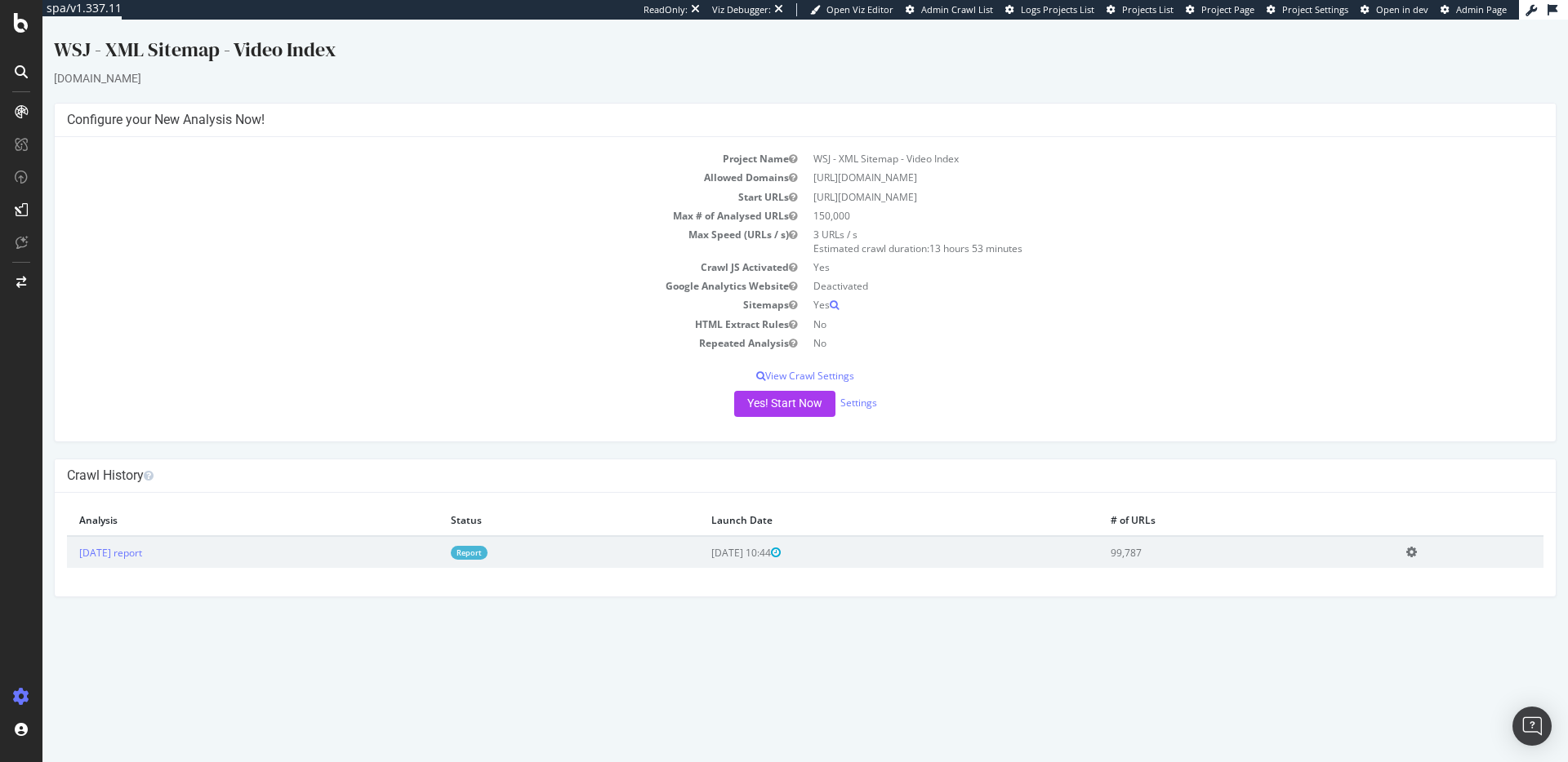
click at [27, 689] on icon at bounding box center [21, 696] width 16 height 16
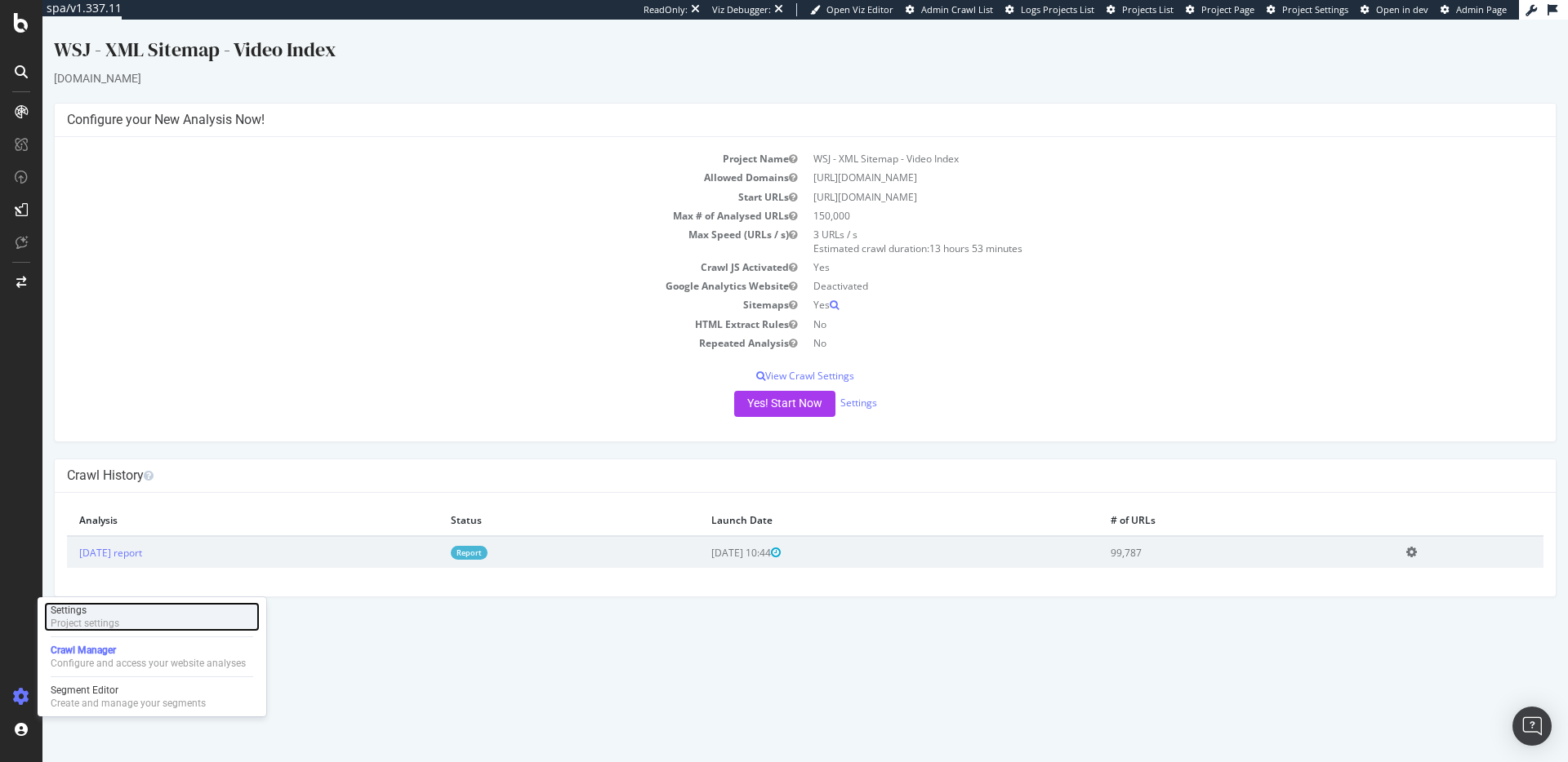
click at [73, 628] on div "Project settings" at bounding box center [85, 623] width 68 height 13
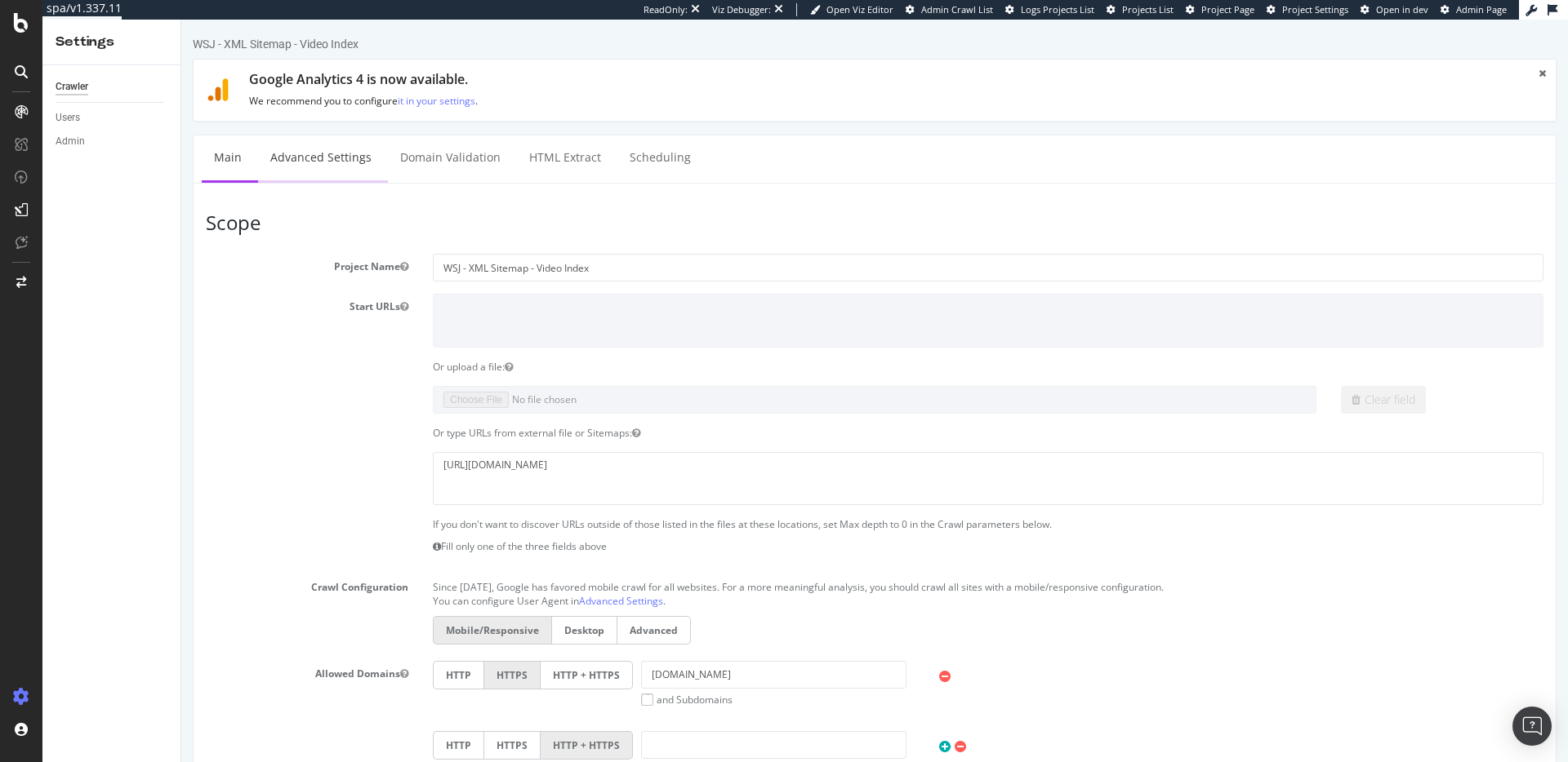
click at [324, 150] on link "Advanced Settings" at bounding box center [320, 158] width 125 height 45
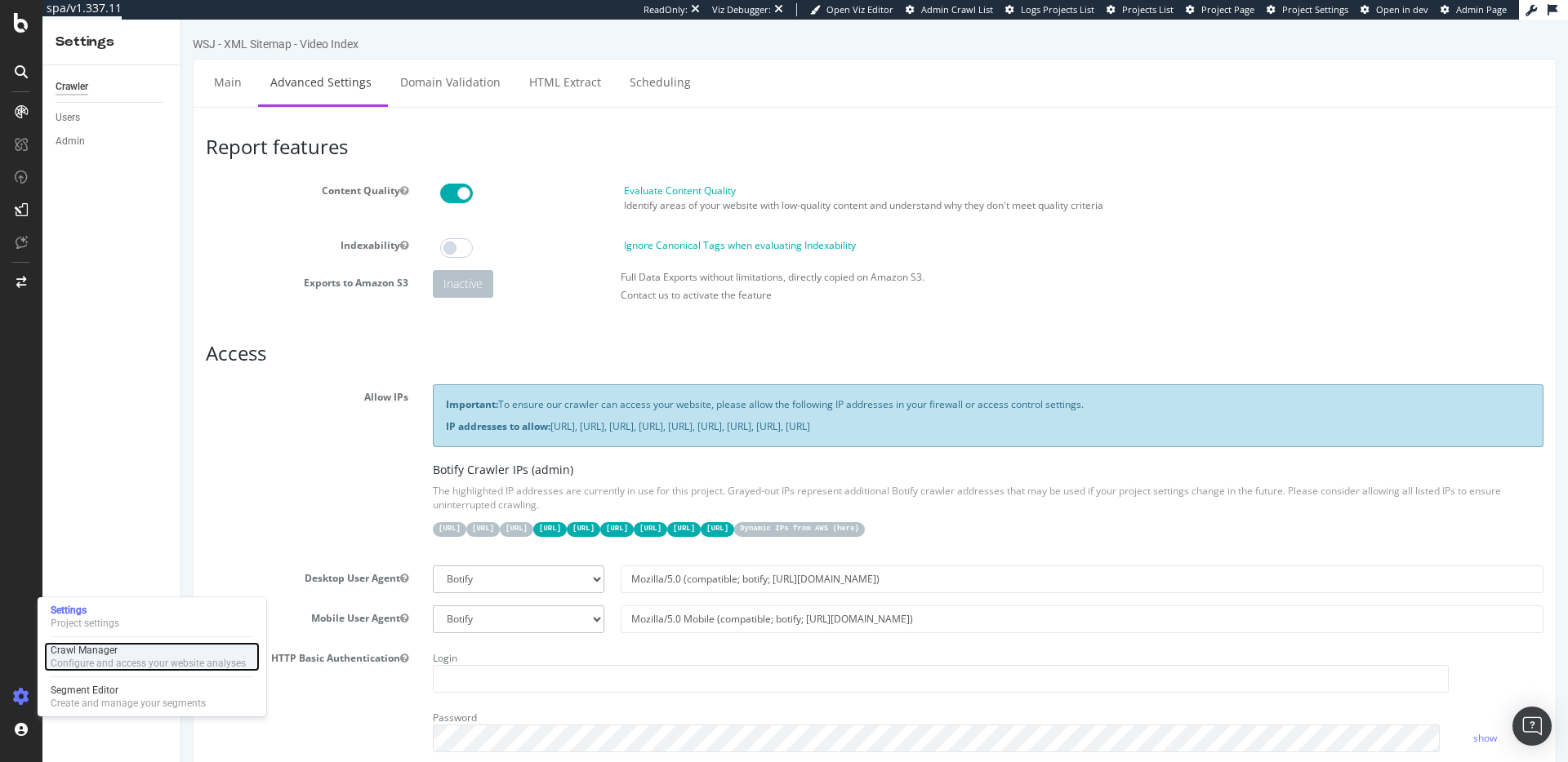
click at [80, 667] on div "Configure and access your website analyses" at bounding box center [149, 663] width 196 height 13
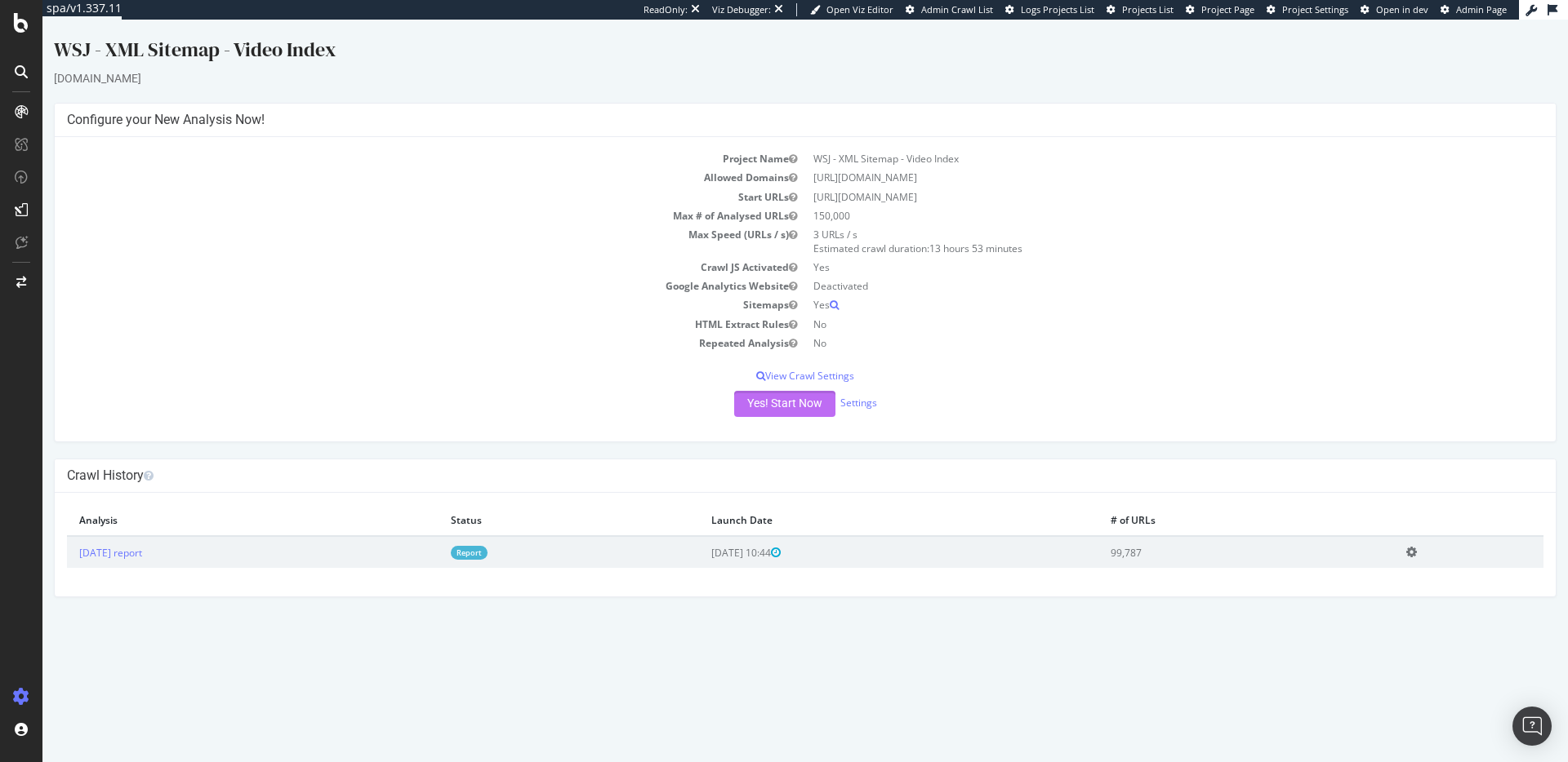
click at [766, 404] on button "Yes! Start Now" at bounding box center [784, 404] width 101 height 26
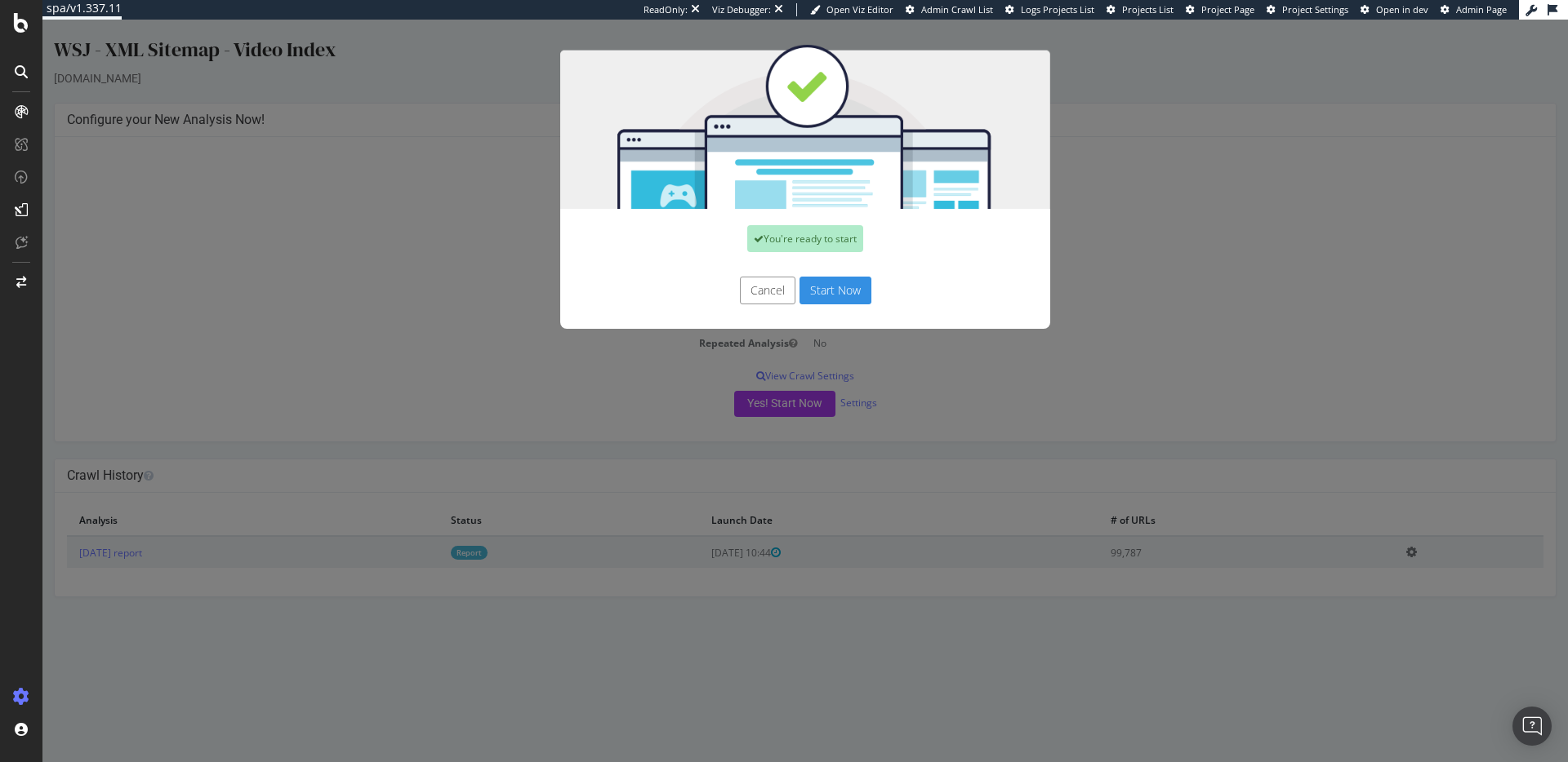
click at [838, 293] on button "Start Now" at bounding box center [835, 291] width 72 height 28
